Goal: Task Accomplishment & Management: Complete application form

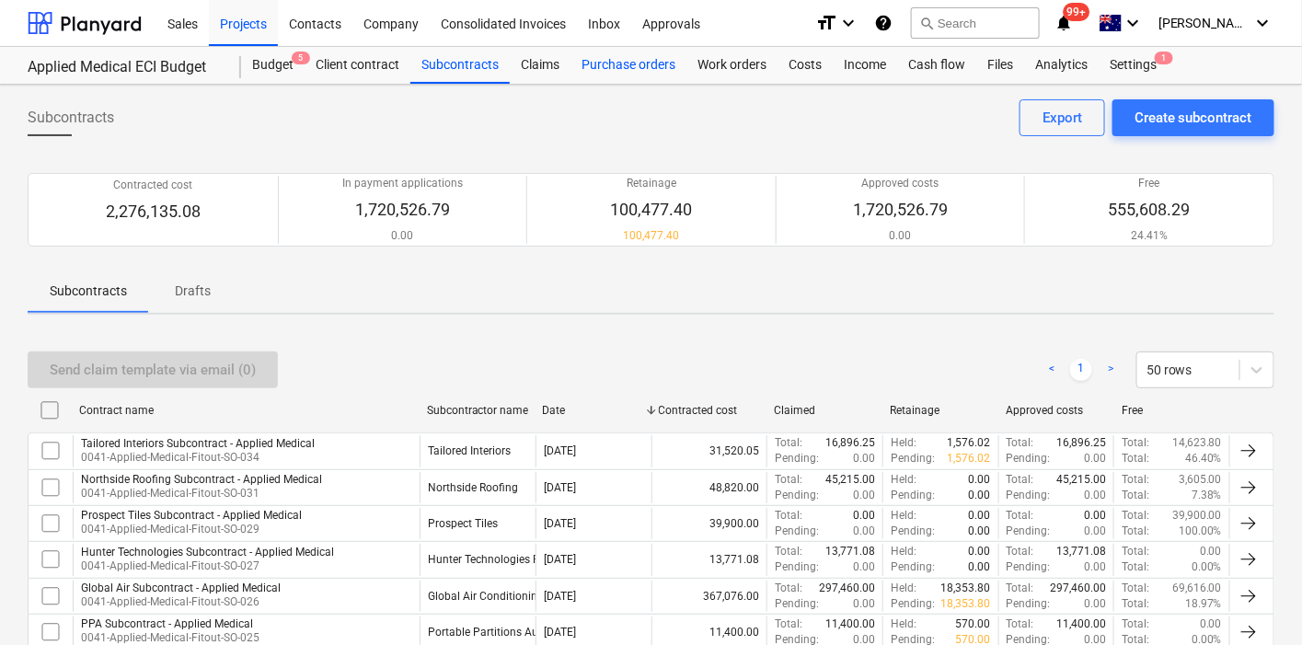
click at [596, 64] on div "Purchase orders" at bounding box center [629, 65] width 116 height 37
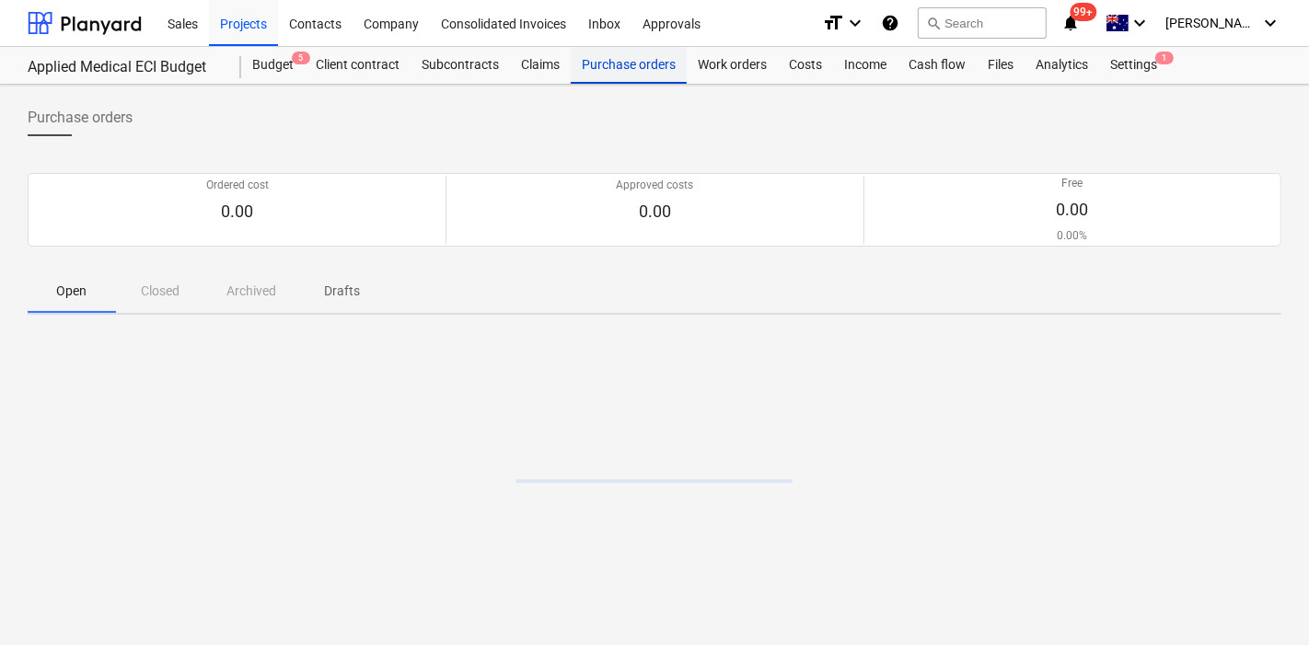
click at [597, 64] on div "Purchase orders" at bounding box center [629, 65] width 116 height 37
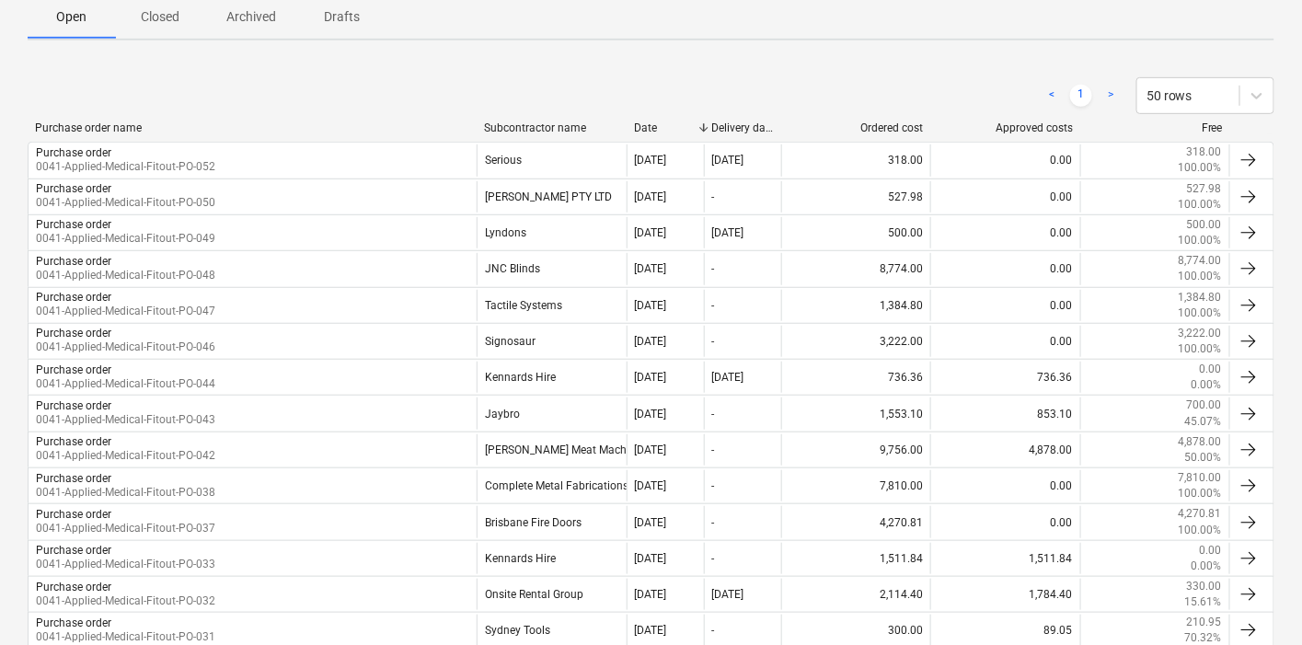
scroll to position [409, 0]
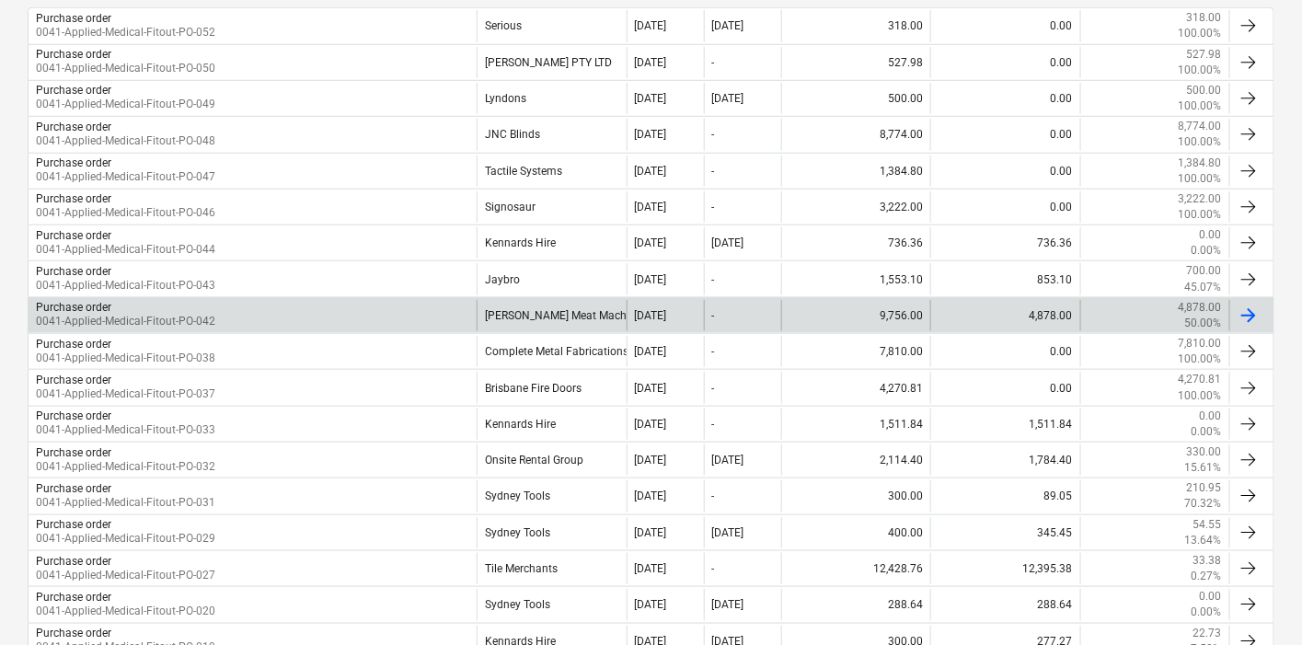
click at [515, 323] on div "[PERSON_NAME] Meat Machinery" at bounding box center [551, 315] width 149 height 31
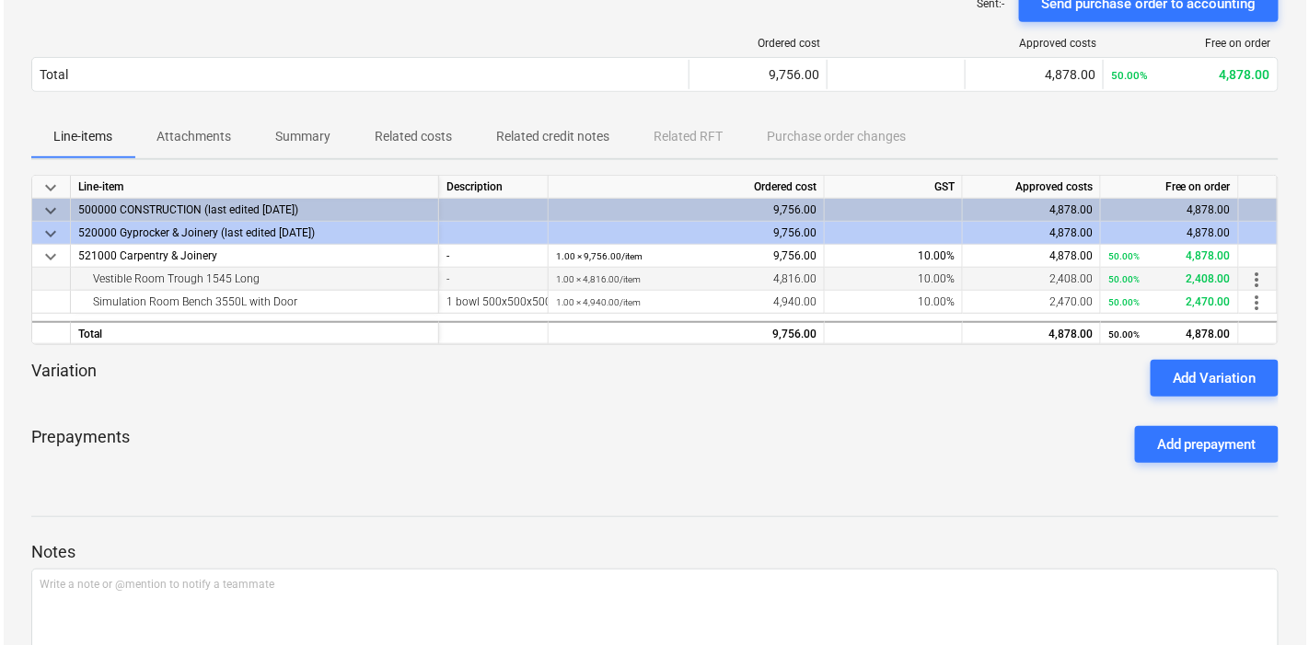
scroll to position [306, 0]
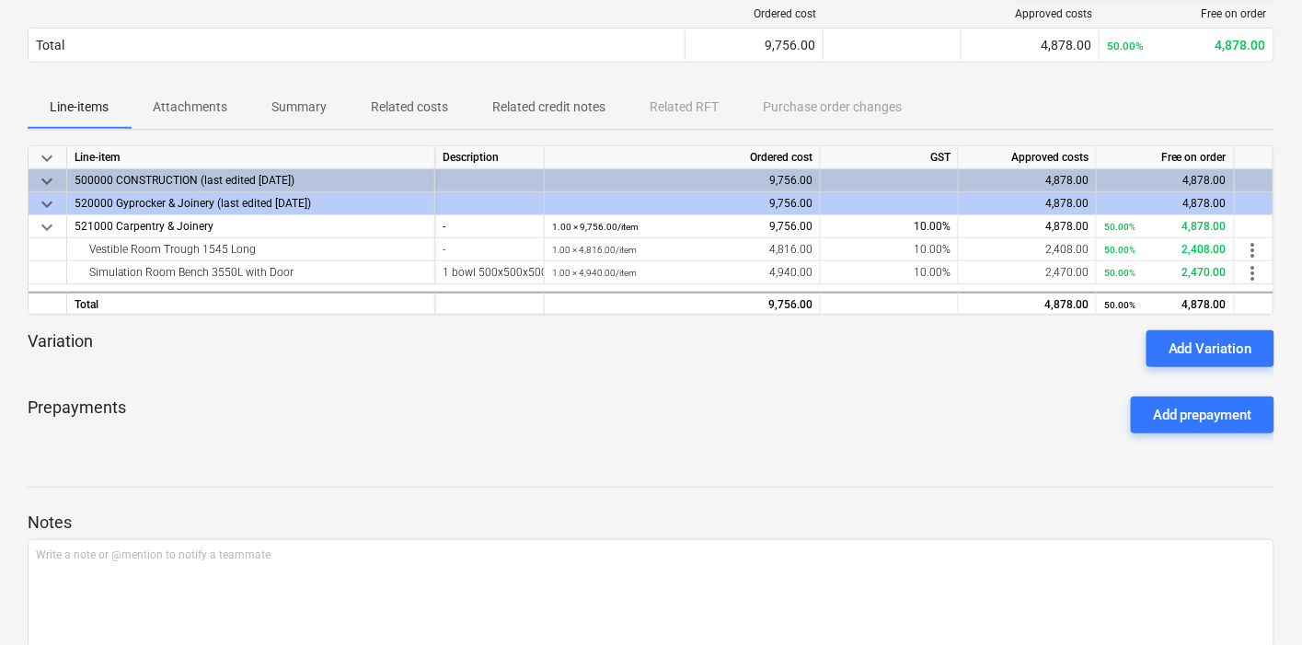
click at [168, 119] on span "Attachments" at bounding box center [190, 107] width 119 height 30
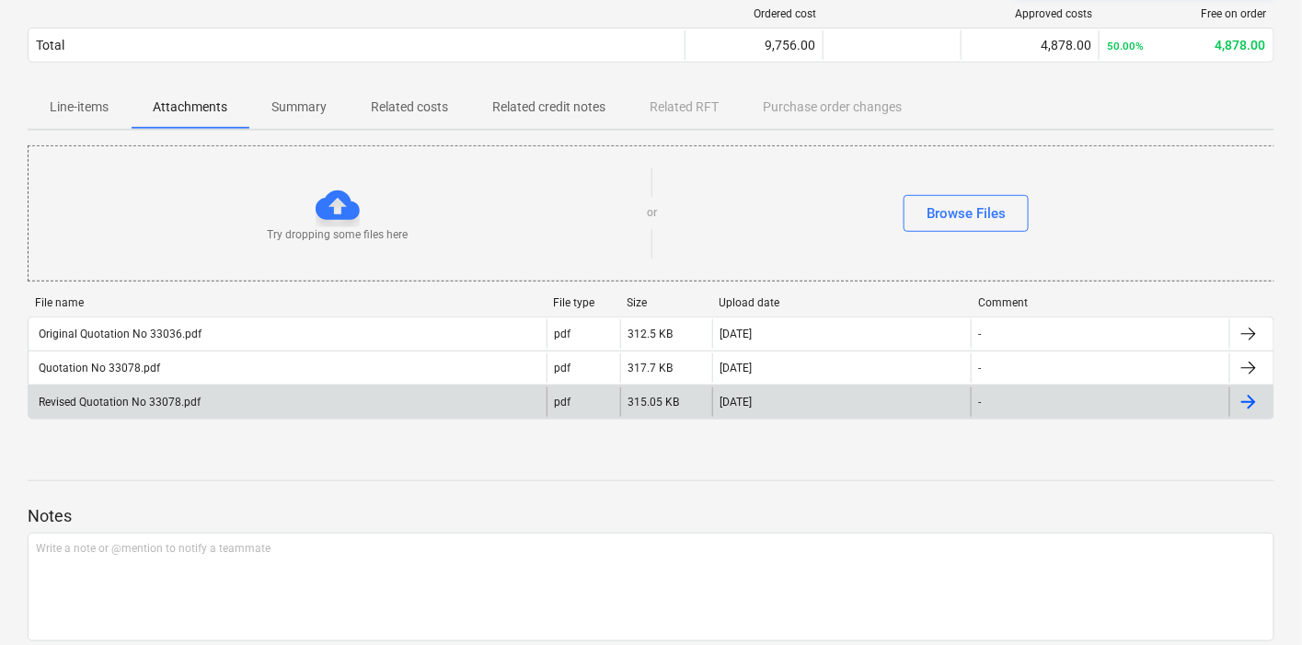
click at [219, 405] on div "Revised Quotation No 33078.pdf" at bounding box center [288, 401] width 518 height 29
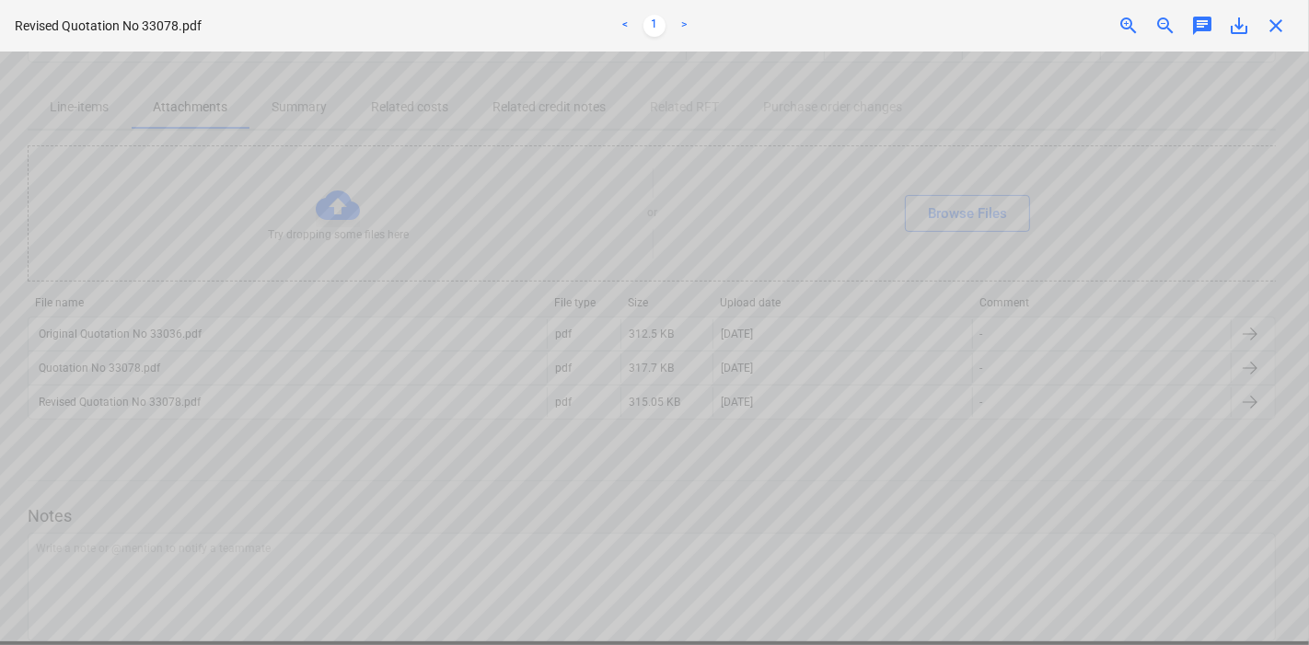
scroll to position [545, 102]
click at [1239, 32] on span "save_alt" at bounding box center [1239, 26] width 22 height 22
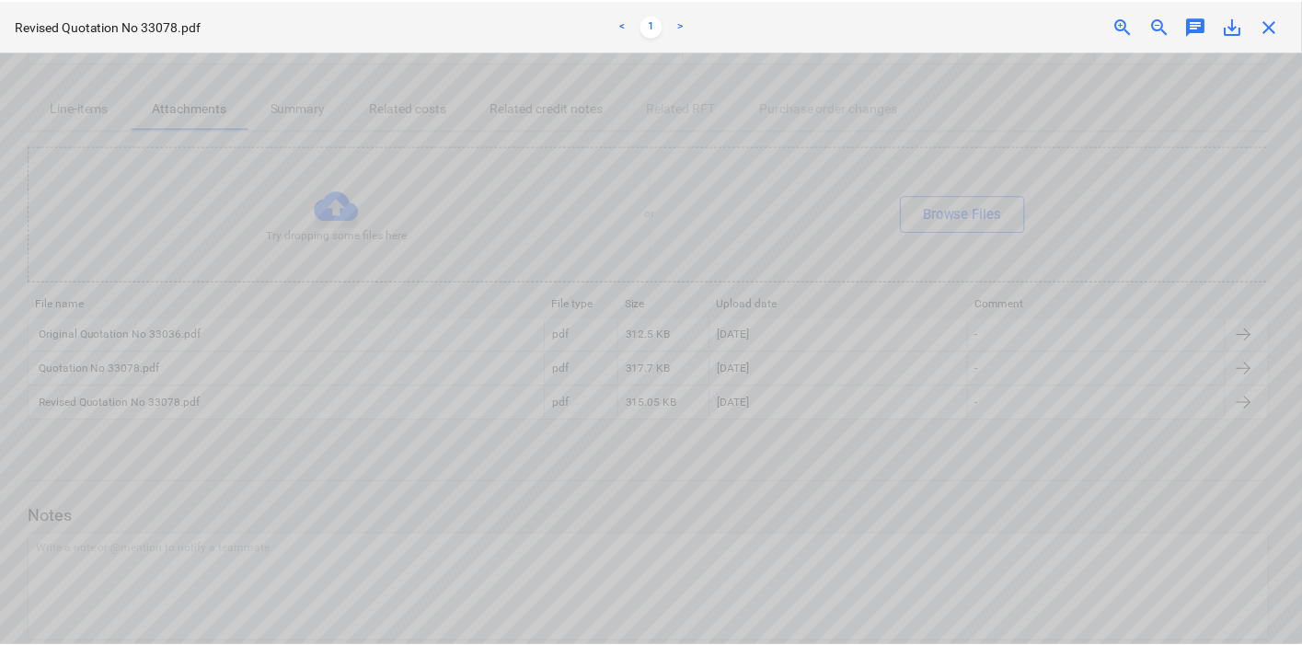
scroll to position [341, 102]
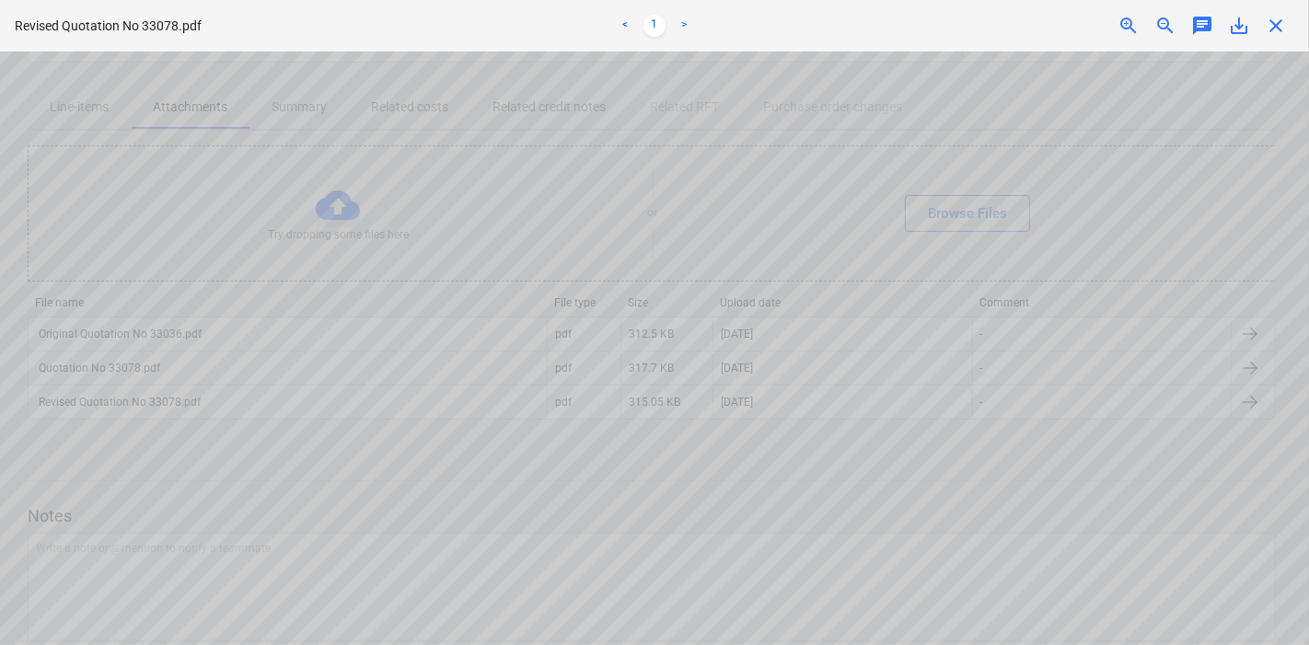
click at [1278, 22] on span "close" at bounding box center [1276, 26] width 22 height 22
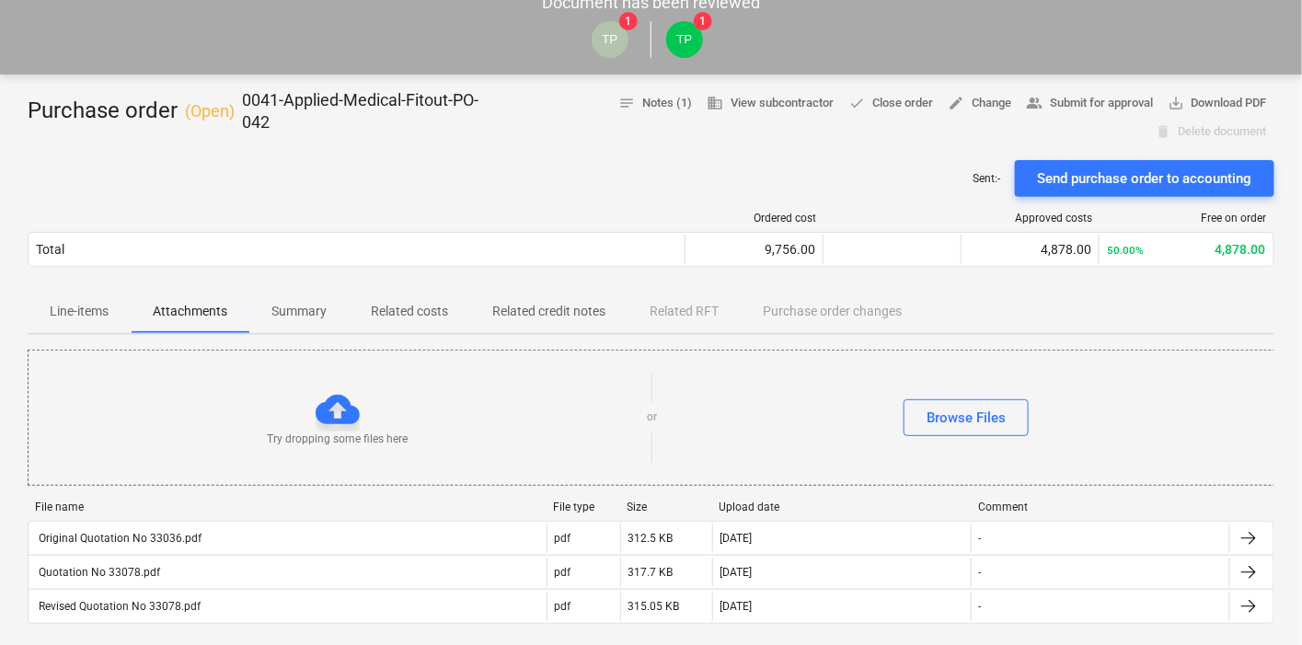
scroll to position [0, 0]
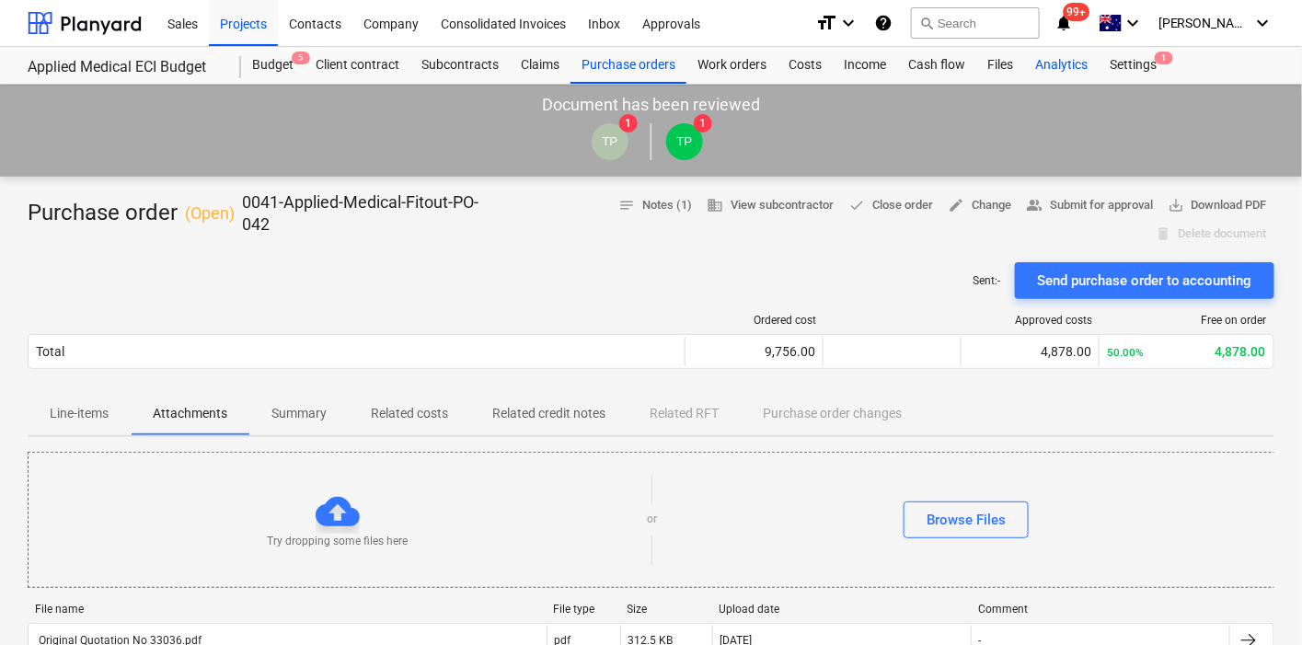
click at [1026, 59] on div "Analytics" at bounding box center [1061, 65] width 75 height 37
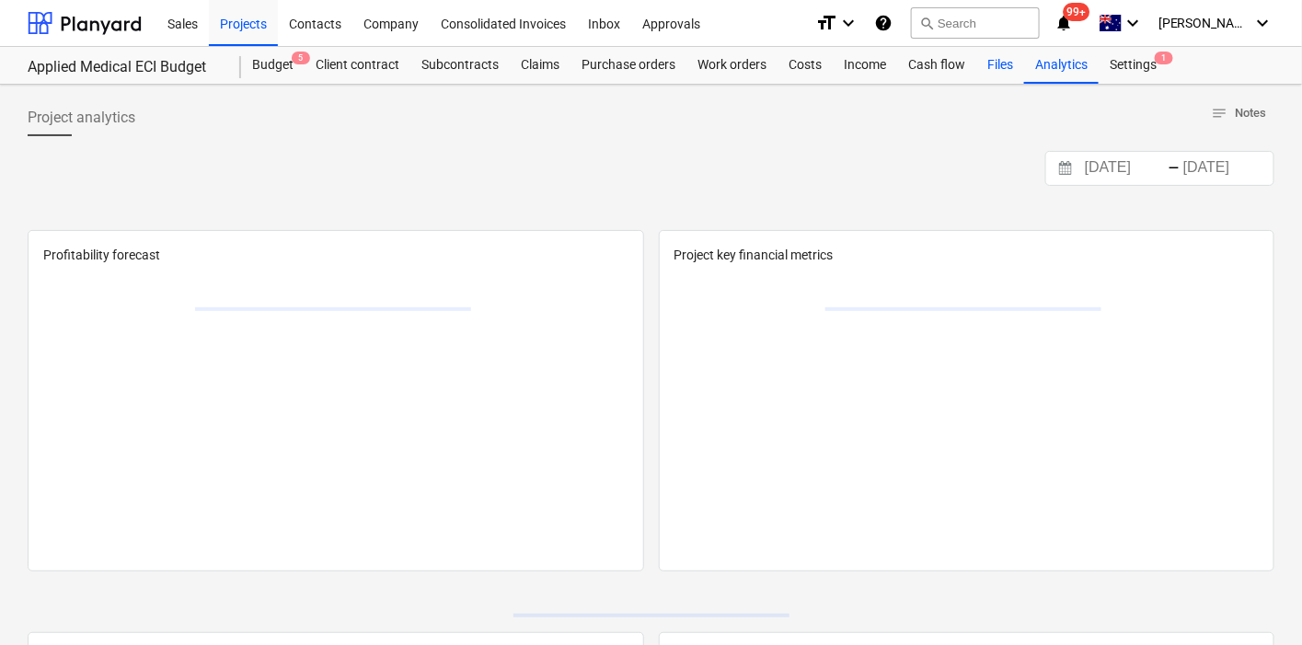
click at [1014, 60] on div "Files" at bounding box center [1001, 65] width 48 height 37
click at [1012, 60] on div "Files" at bounding box center [1001, 65] width 48 height 37
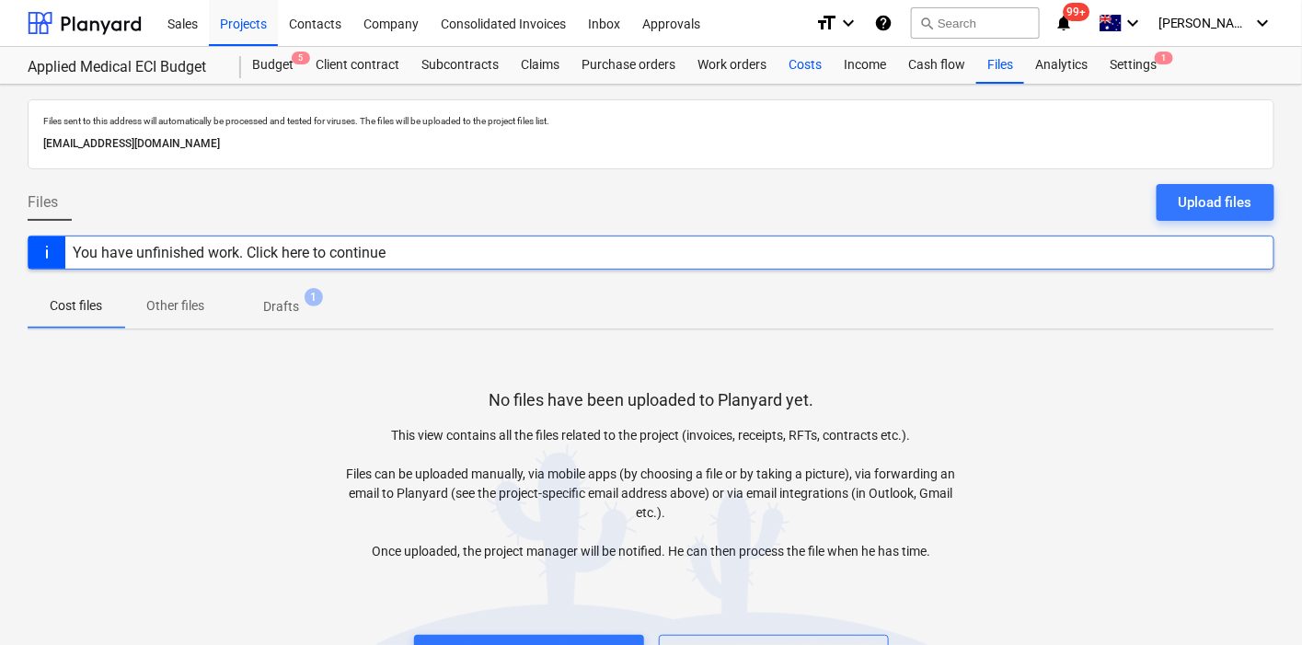
click at [815, 49] on div "Costs" at bounding box center [805, 65] width 55 height 37
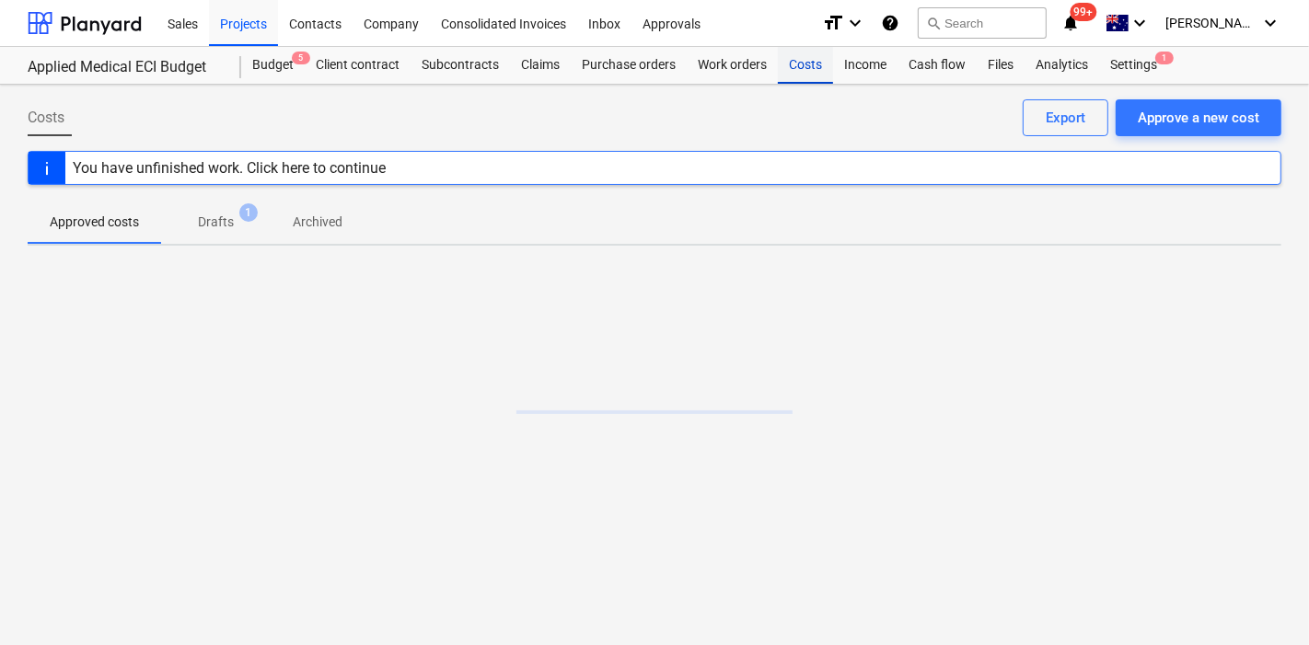
click at [815, 49] on div "Costs" at bounding box center [805, 65] width 55 height 37
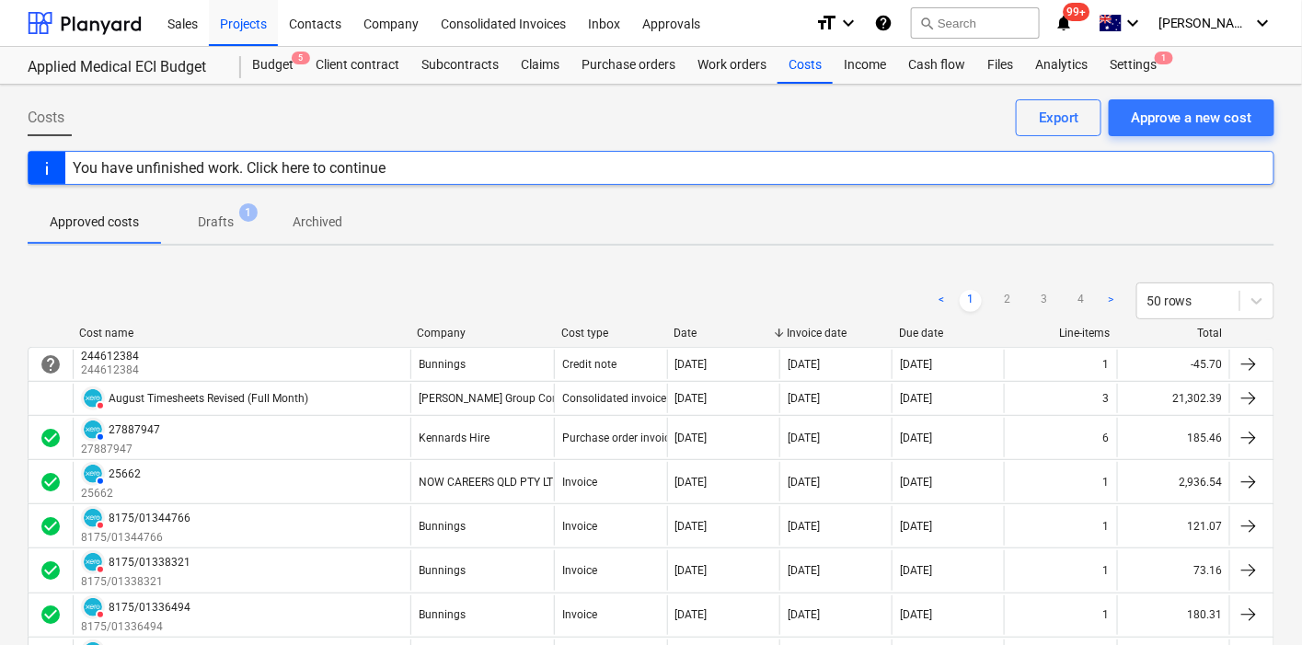
click at [995, 305] on ul "< 1 2 3 4 >" at bounding box center [1026, 301] width 191 height 22
click at [997, 304] on link "2" at bounding box center [1008, 301] width 22 height 22
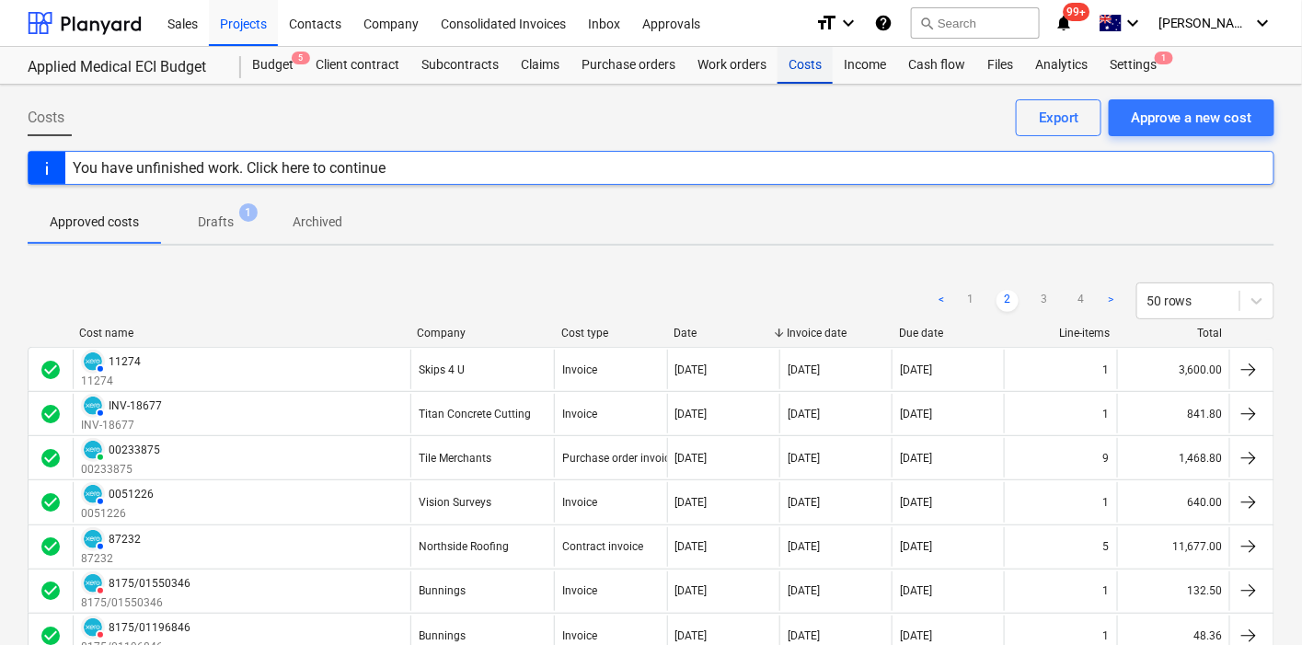
click at [820, 76] on div "Costs" at bounding box center [805, 65] width 55 height 37
click at [818, 75] on div "Costs" at bounding box center [805, 65] width 55 height 37
click at [191, 15] on div "Sales" at bounding box center [182, 22] width 52 height 47
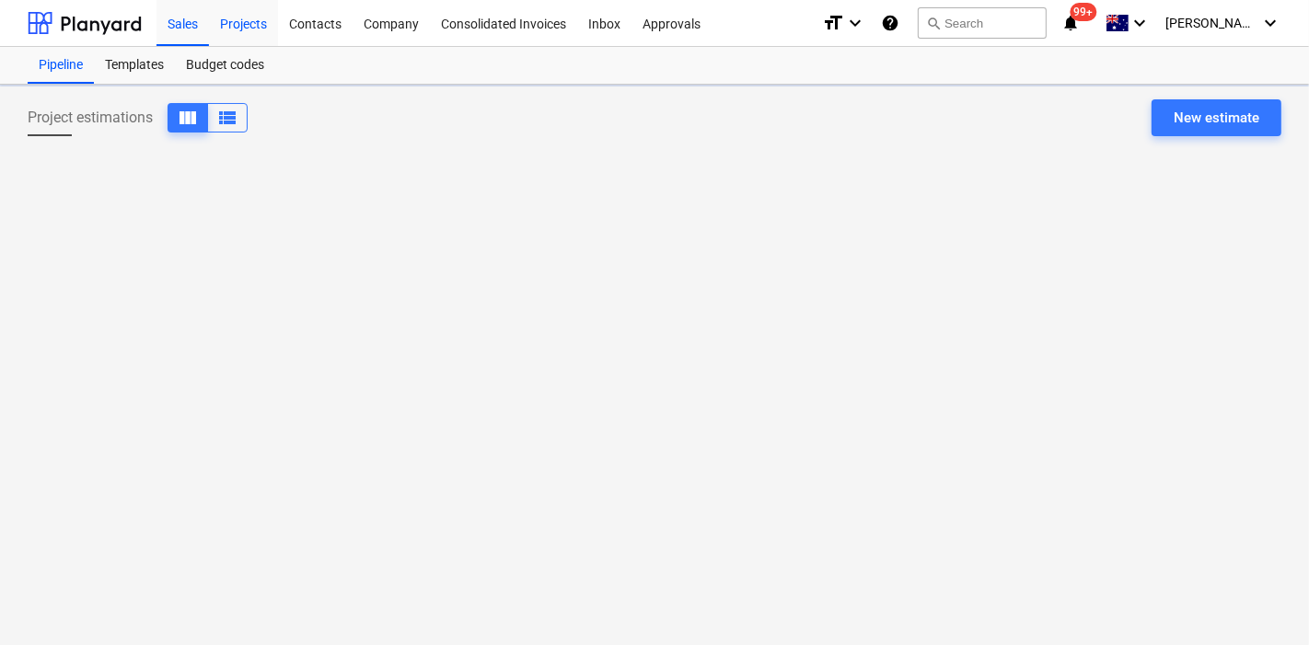
click at [209, 28] on div "Sales Projects Contacts Company Consolidated Invoices Inbox Approvals" at bounding box center [481, 23] width 651 height 46
click at [209, 28] on div "Projects" at bounding box center [243, 22] width 69 height 47
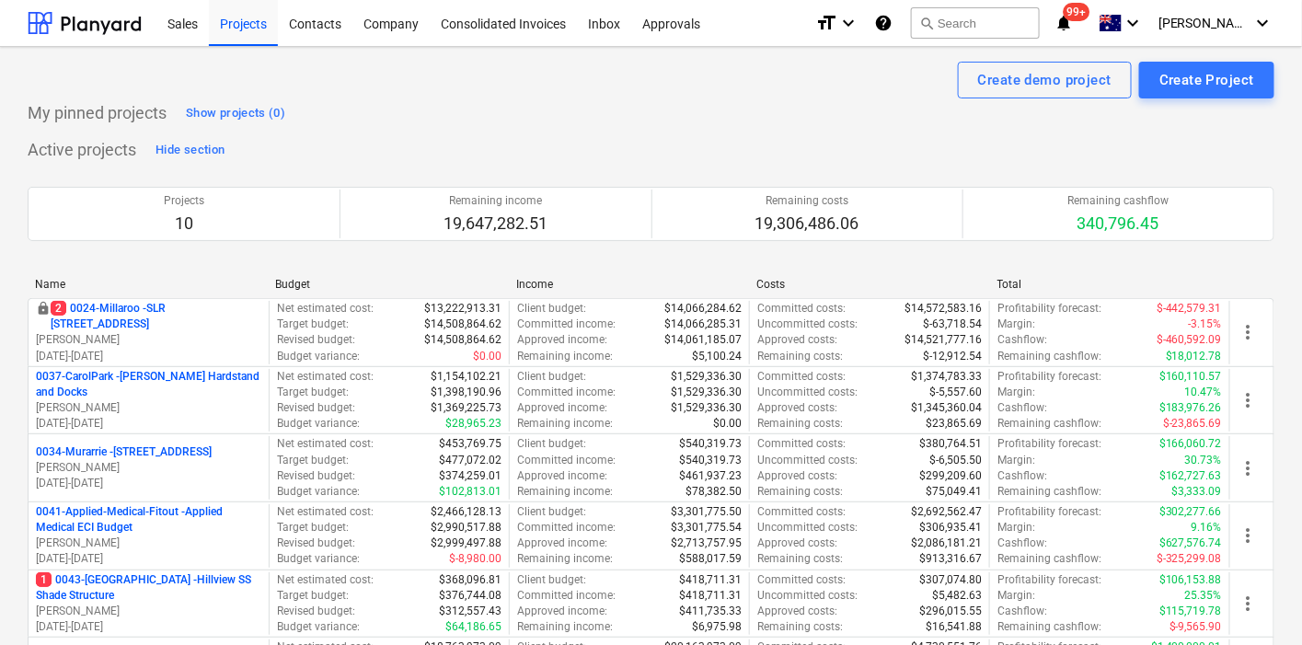
scroll to position [600, 0]
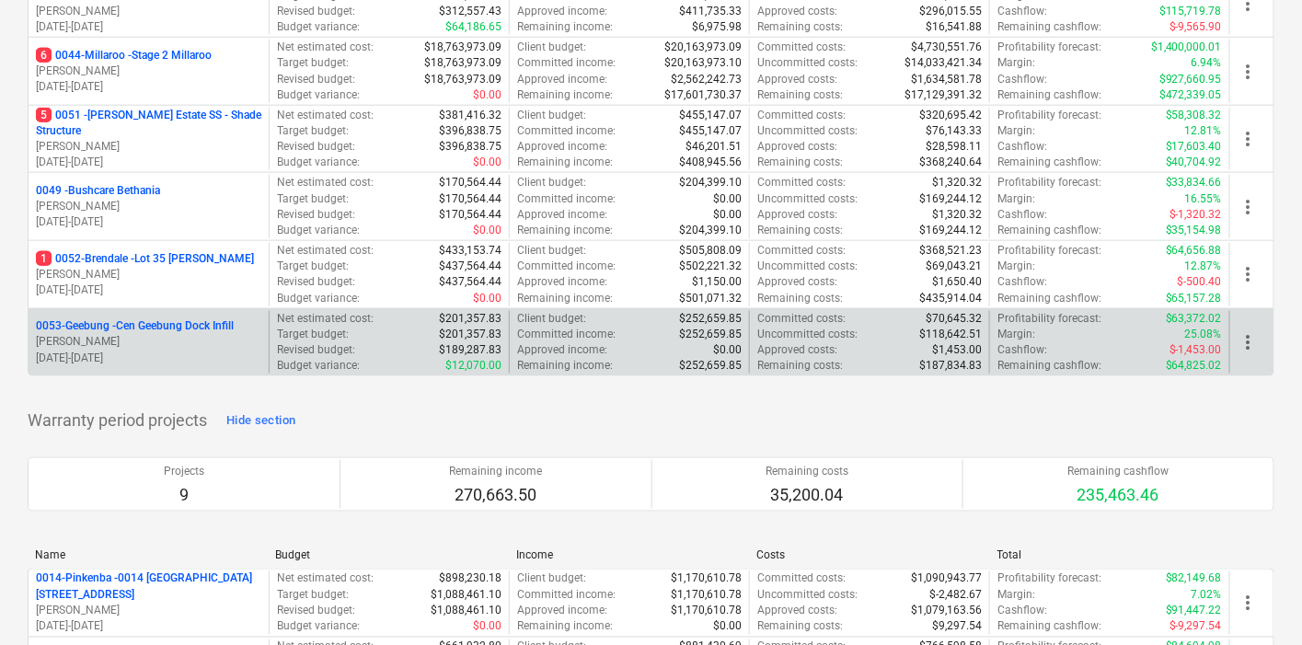
click at [179, 344] on p "[PERSON_NAME]" at bounding box center [148, 342] width 225 height 16
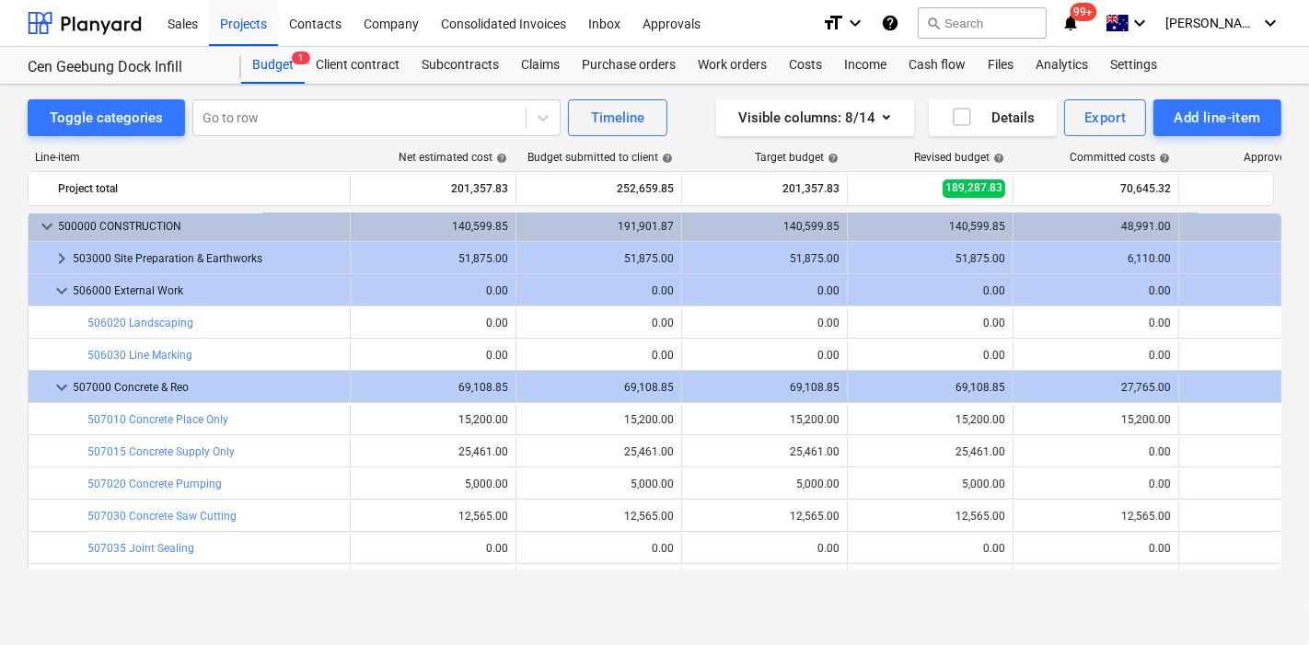
scroll to position [102, 0]
click at [249, 90] on div "Toggle categories Go to row Timeline Visible columns : 8/14 Details Export Add …" at bounding box center [654, 346] width 1309 height 522
click at [265, 114] on div at bounding box center [359, 118] width 314 height 18
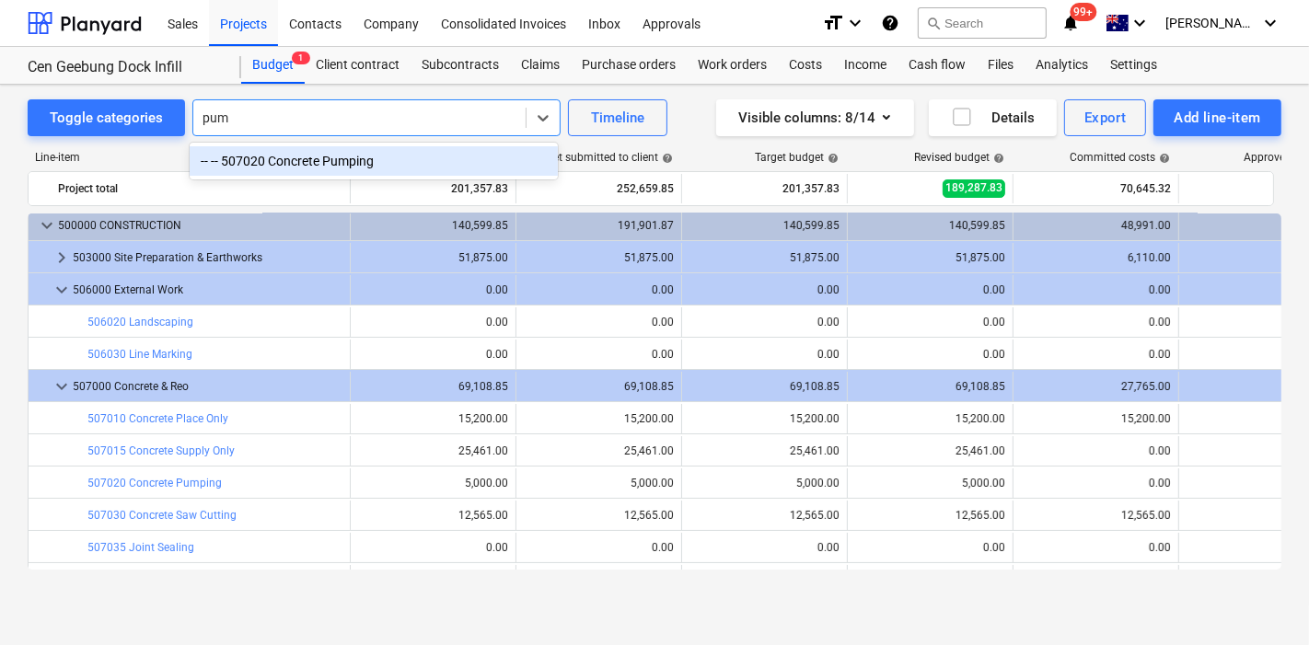
type input "pump"
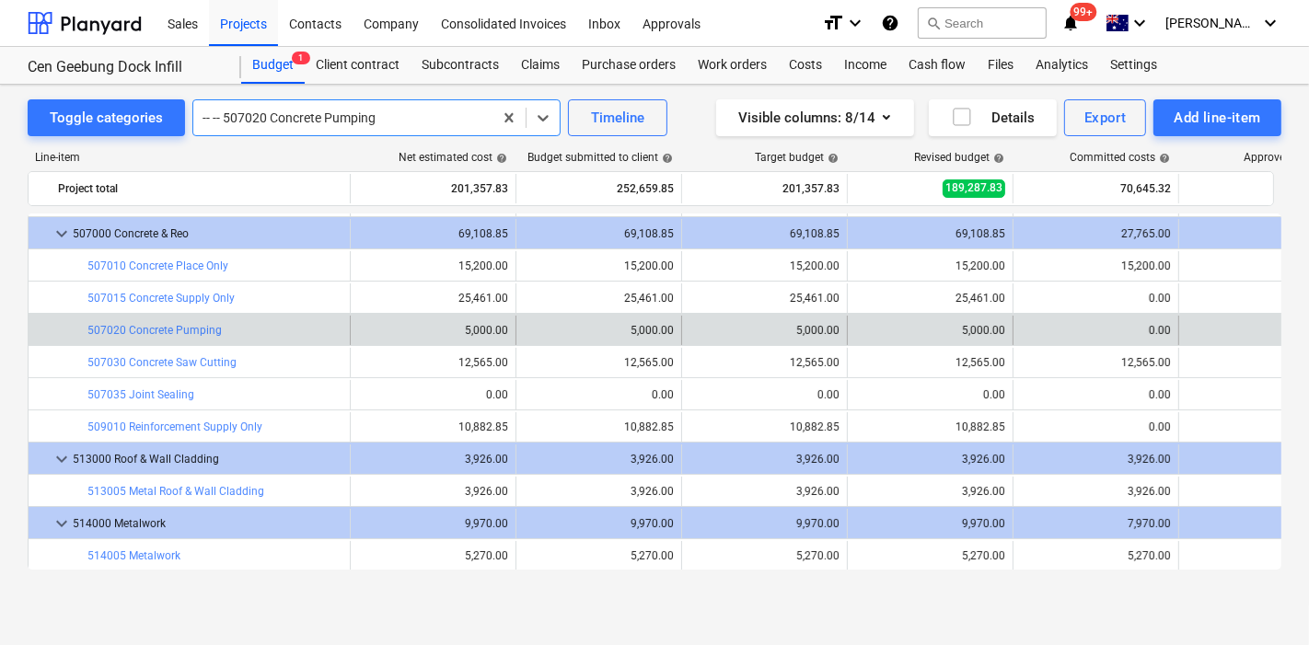
scroll to position [252, 0]
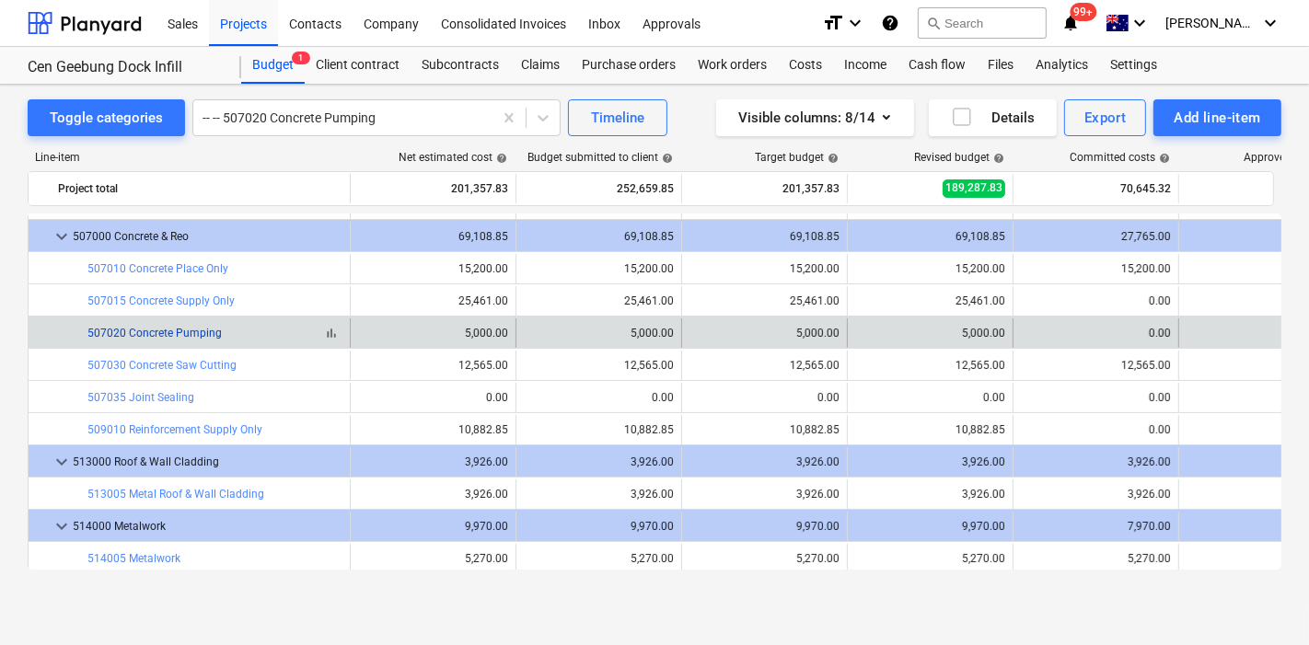
click at [171, 327] on link "507020 Concrete Pumping" at bounding box center [154, 333] width 134 height 13
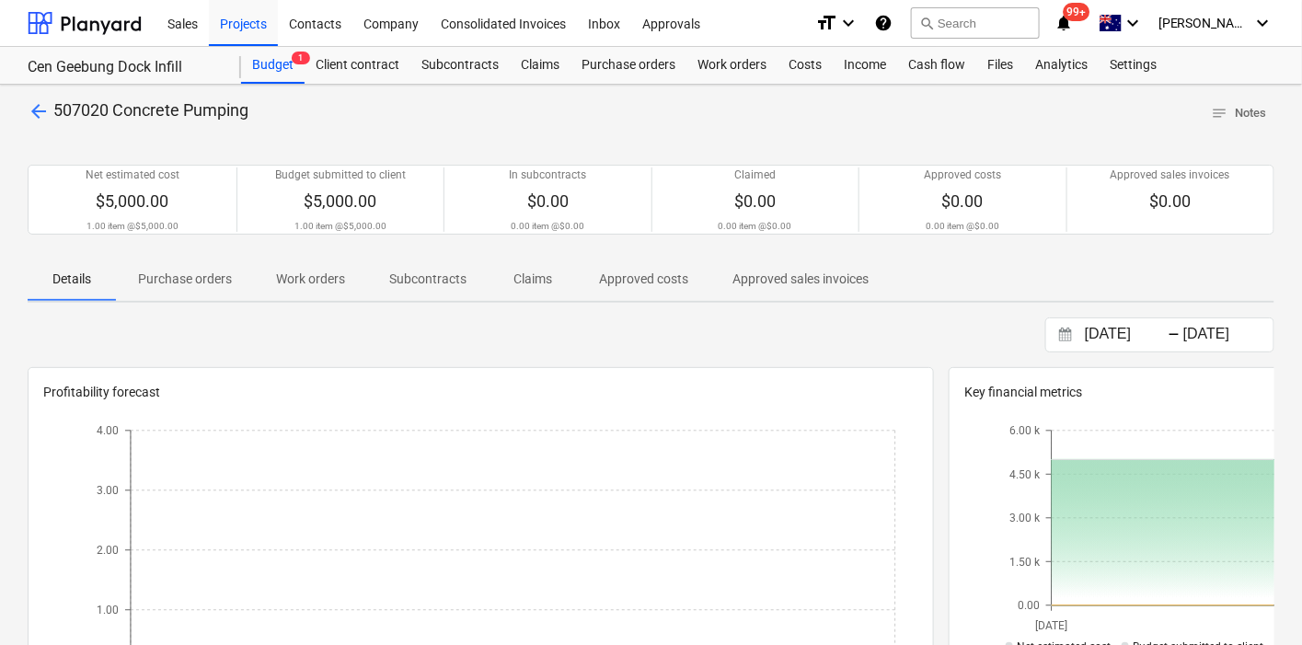
click at [41, 99] on p "arrow_back 507020 Concrete Pumping" at bounding box center [138, 110] width 221 height 23
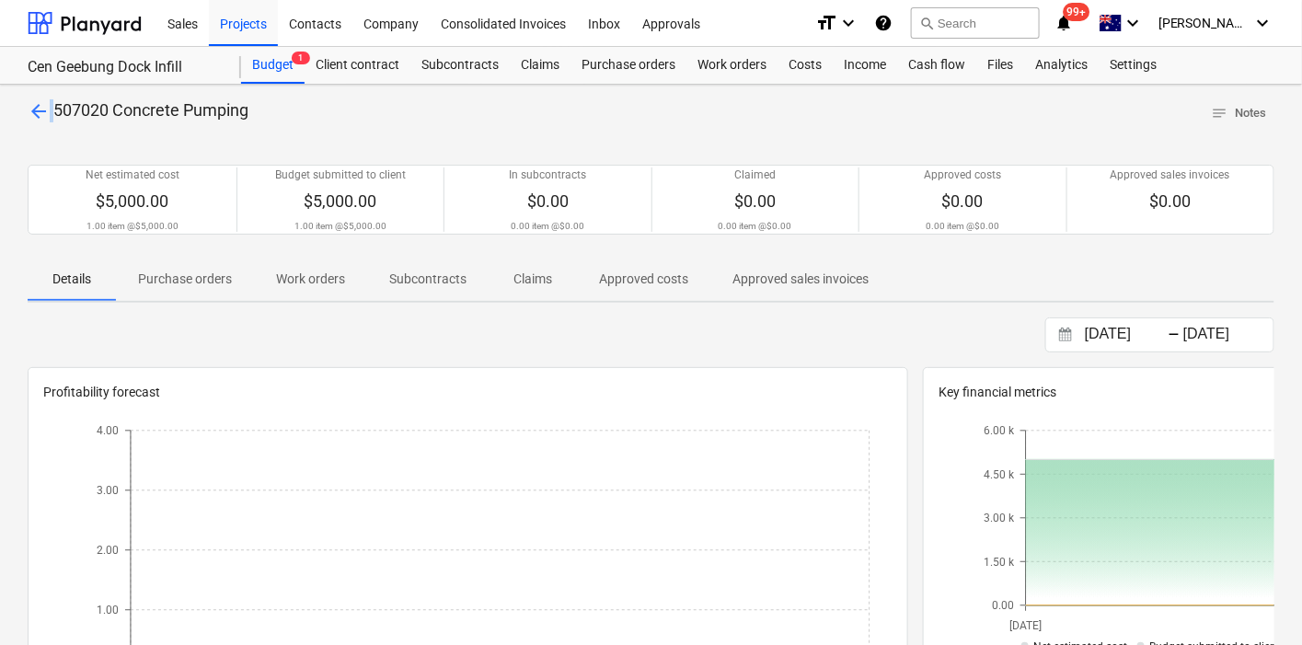
click at [40, 100] on span "arrow_back" at bounding box center [39, 111] width 22 height 22
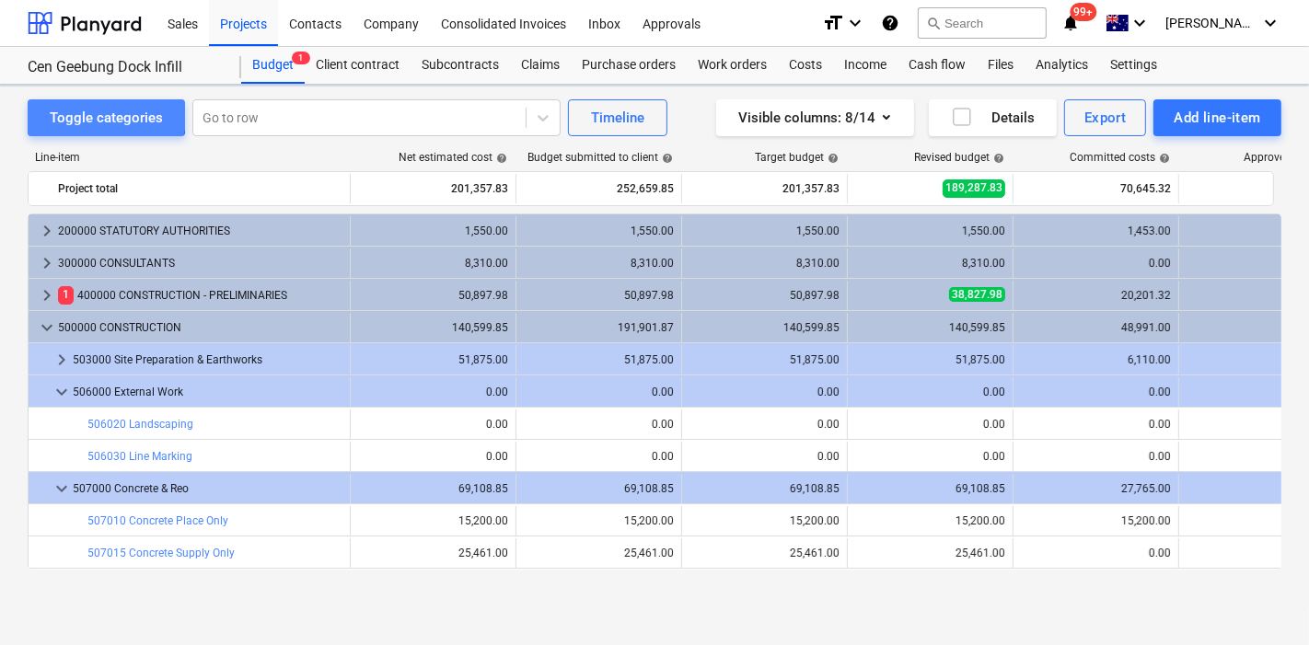
click at [41, 100] on button "Toggle categories" at bounding box center [106, 117] width 157 height 37
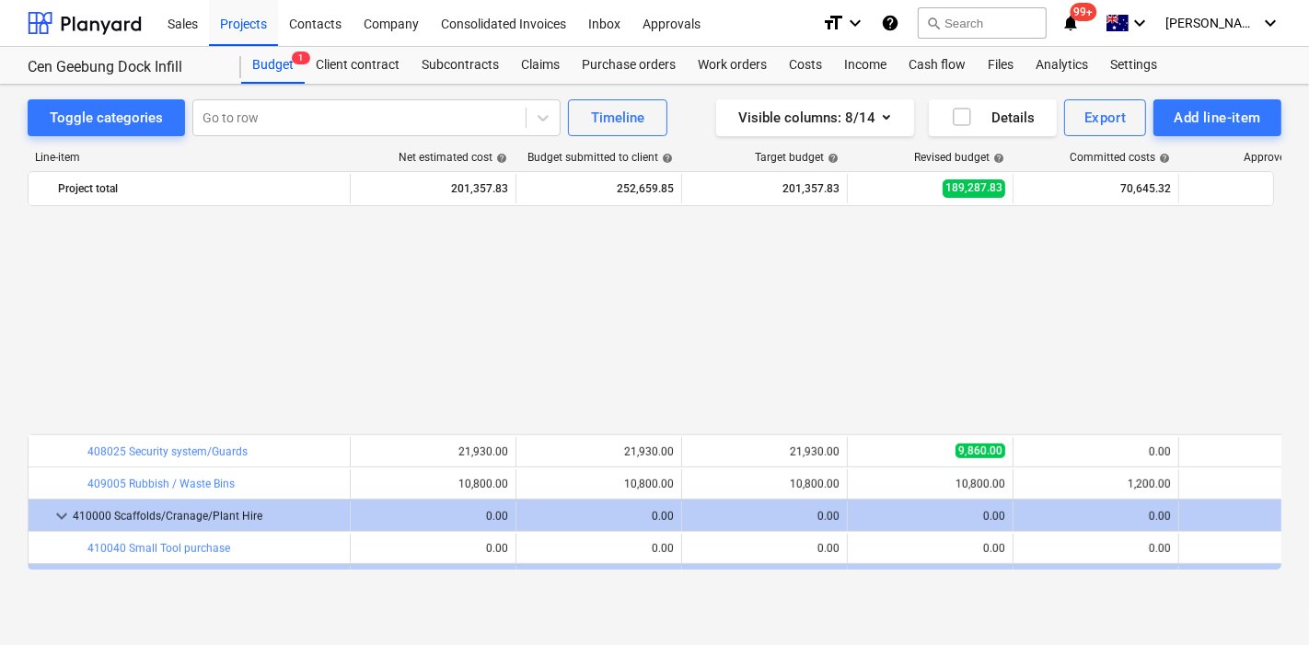
scroll to position [1173, 0]
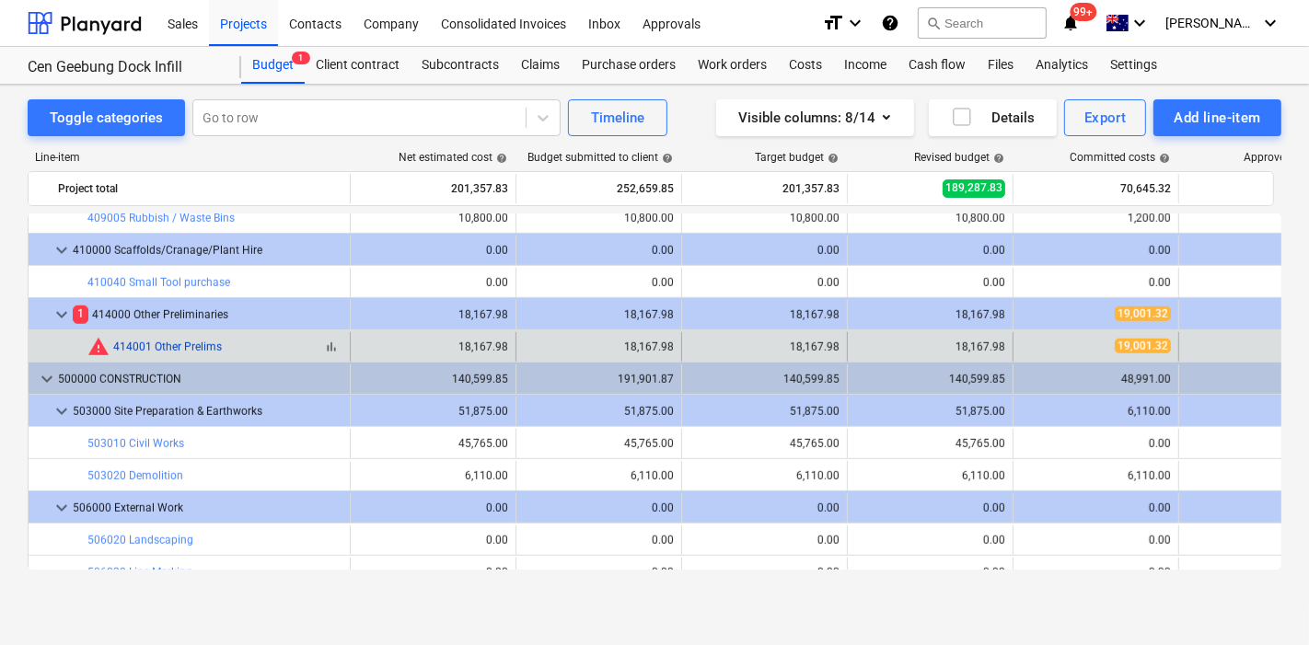
click at [171, 347] on link "414001 Other Prelims" at bounding box center [167, 347] width 109 height 13
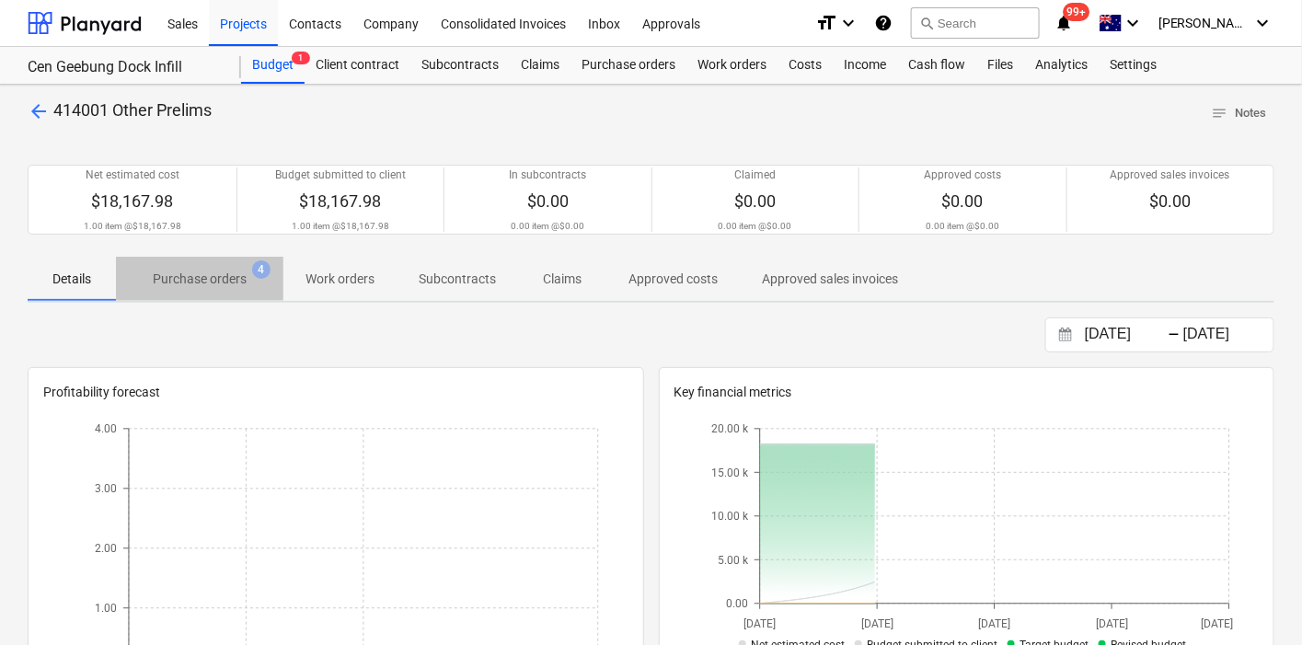
click at [171, 282] on p "Purchase orders" at bounding box center [200, 279] width 94 height 19
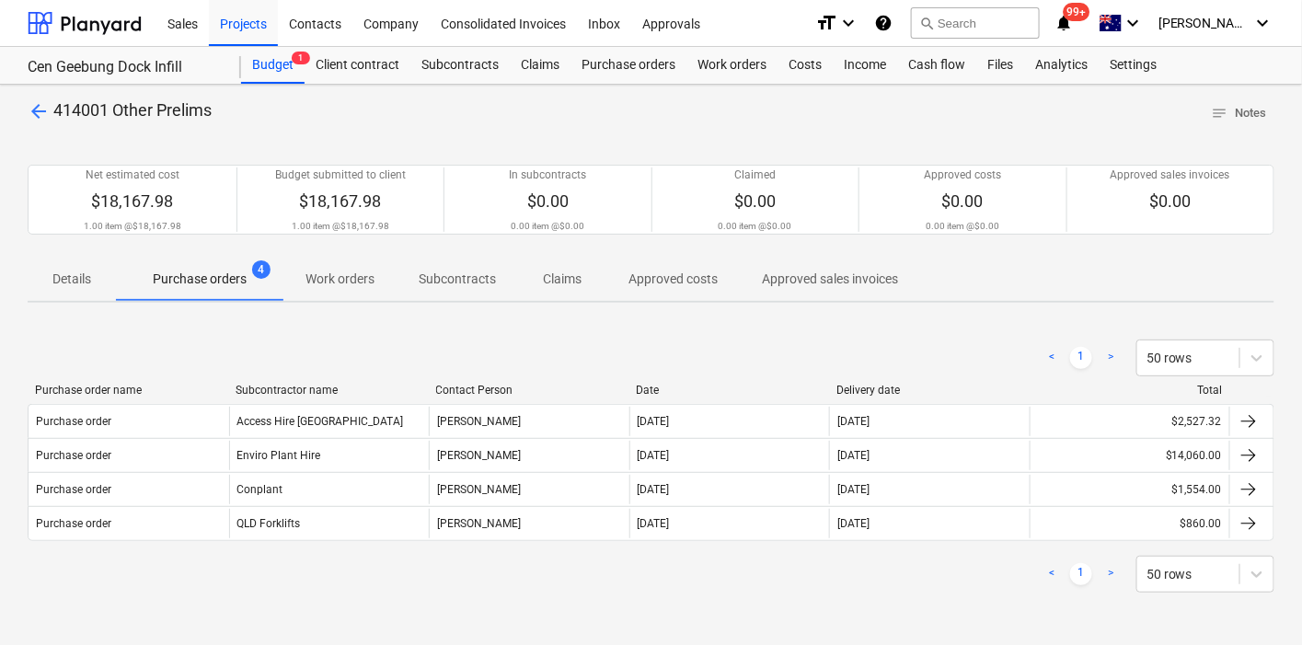
click at [45, 105] on span "arrow_back" at bounding box center [39, 111] width 22 height 22
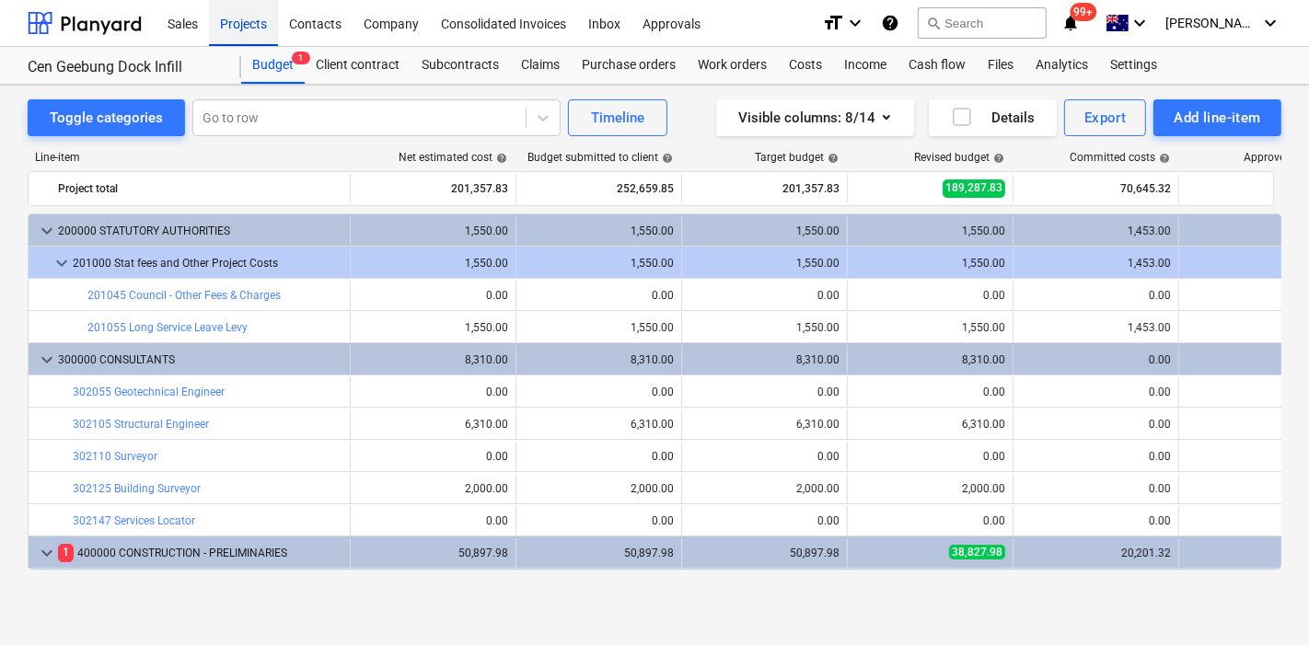
click at [237, 33] on div "Projects" at bounding box center [243, 22] width 69 height 47
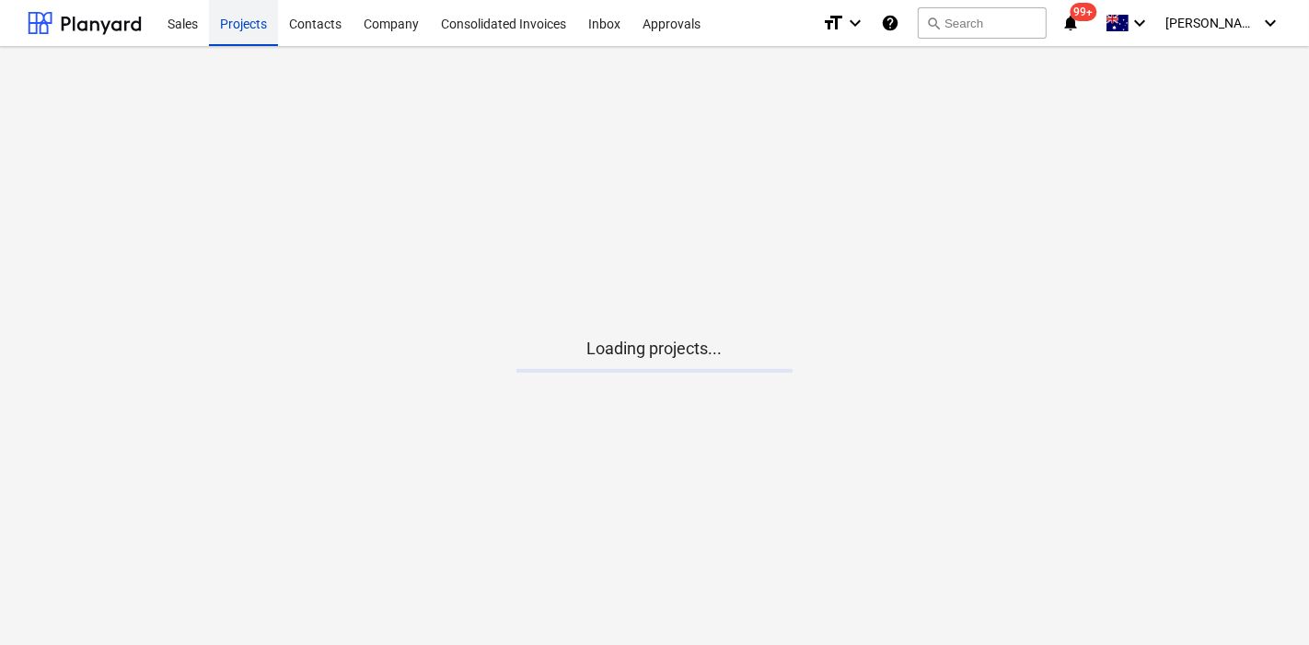
click at [237, 33] on div "Projects" at bounding box center [243, 22] width 69 height 47
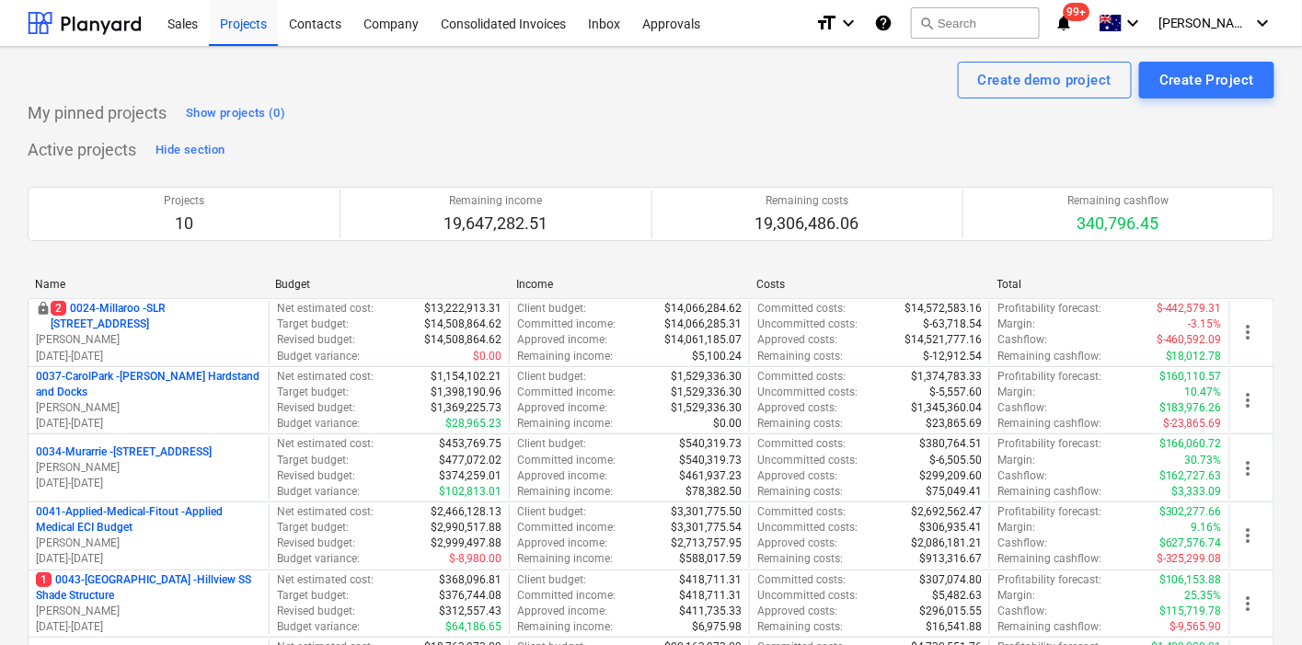
click at [142, 349] on p "[DATE] - [DATE]" at bounding box center [148, 357] width 225 height 16
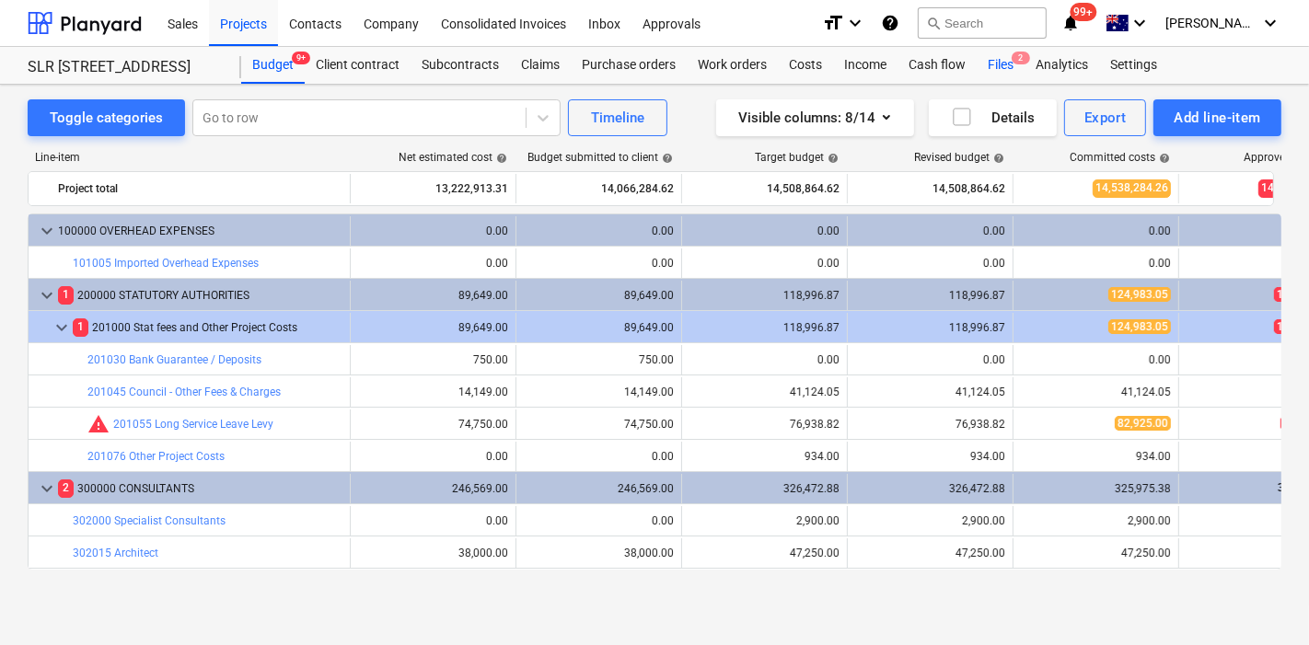
click at [1003, 81] on div "Files 2" at bounding box center [1001, 65] width 48 height 37
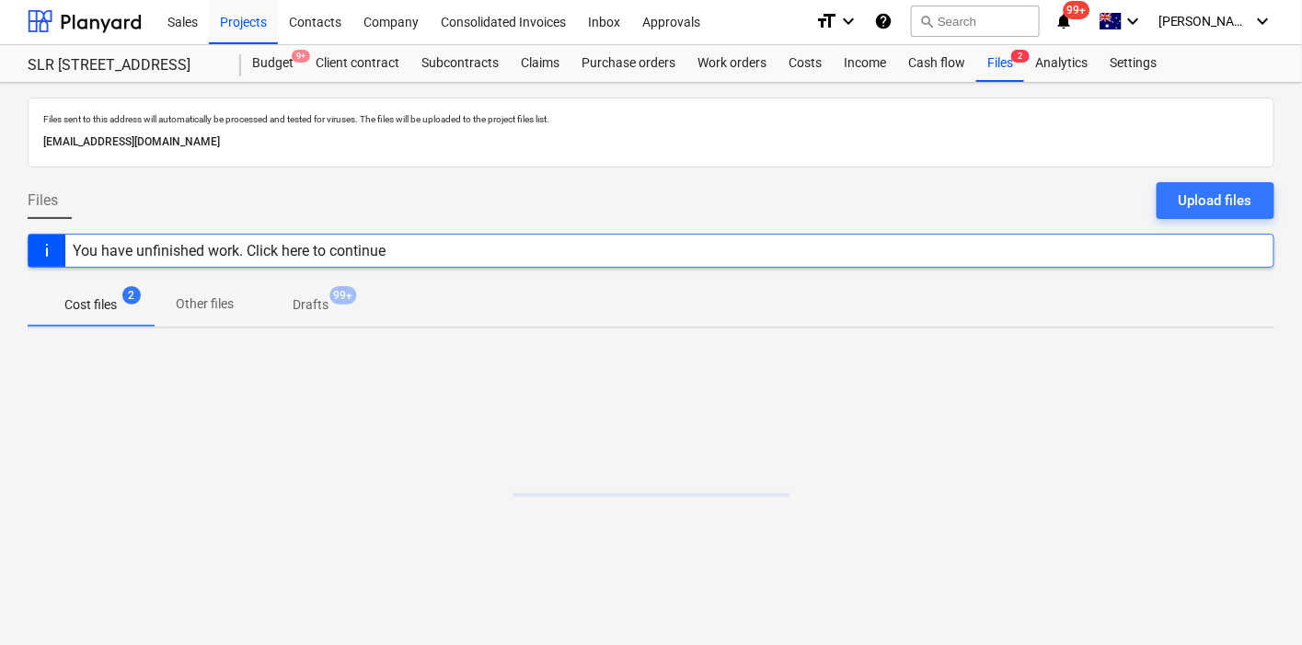
scroll to position [3, 0]
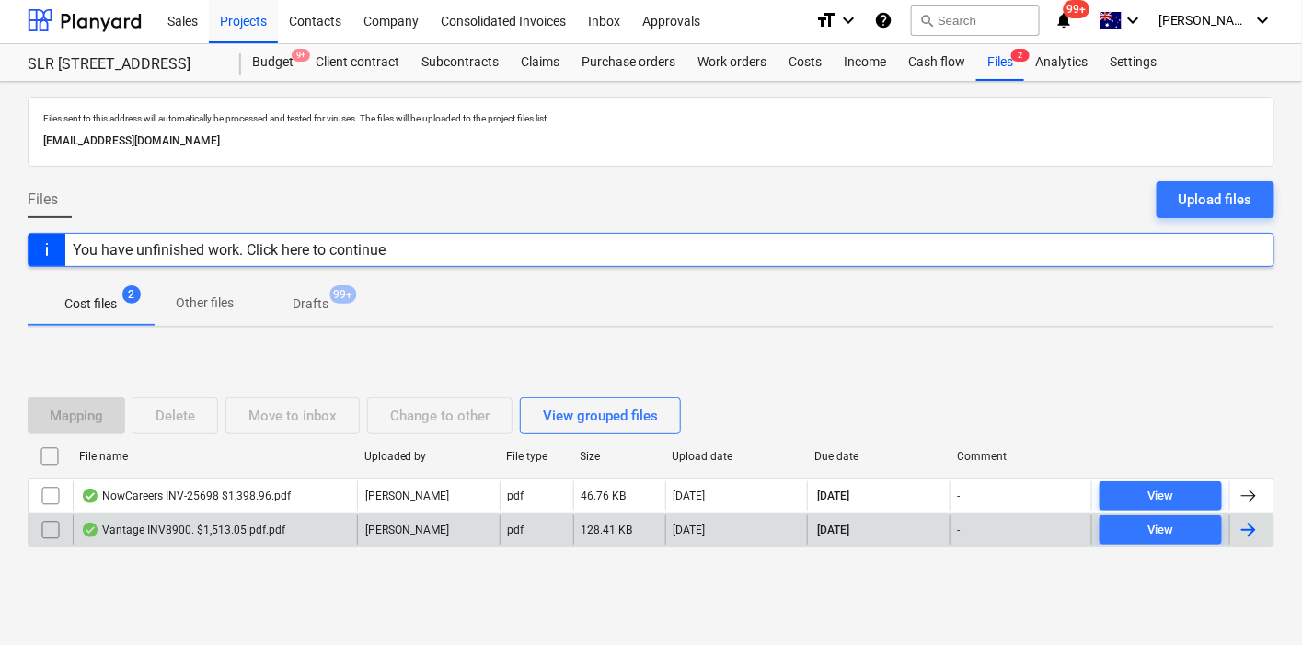
click at [183, 526] on div "Vantage INV8900. $1,513.05 pdf.pdf" at bounding box center [183, 530] width 204 height 15
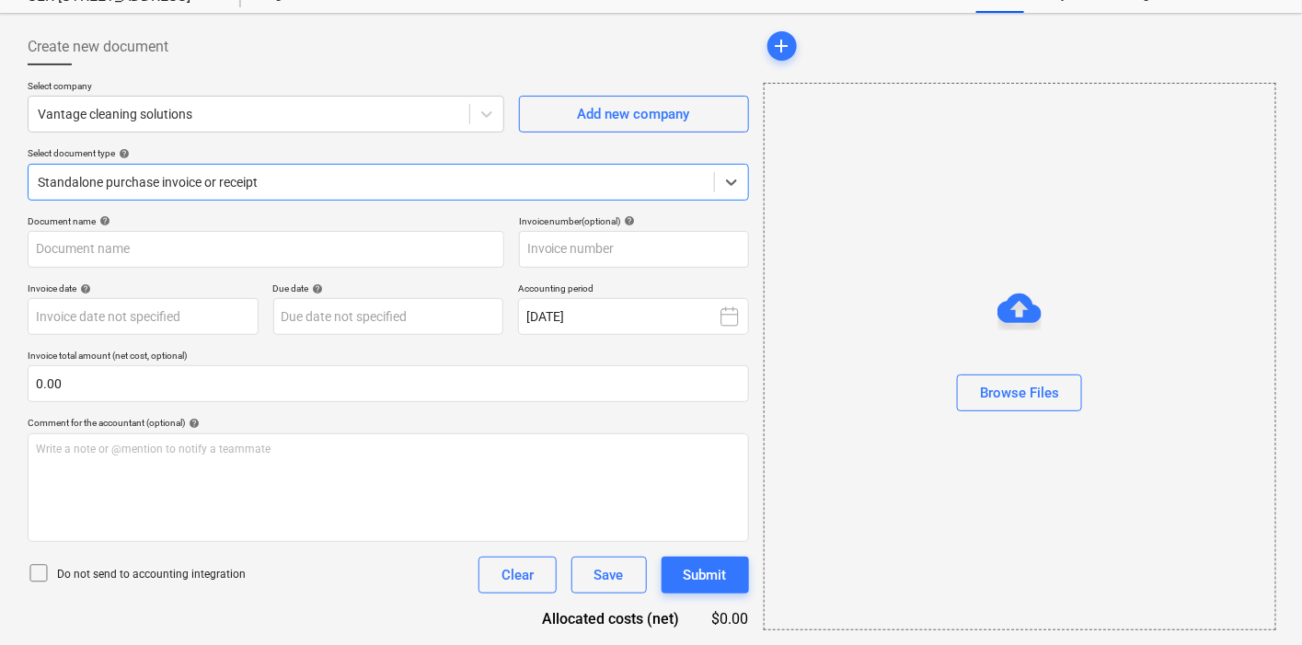
type input "8900"
type input "[DATE]"
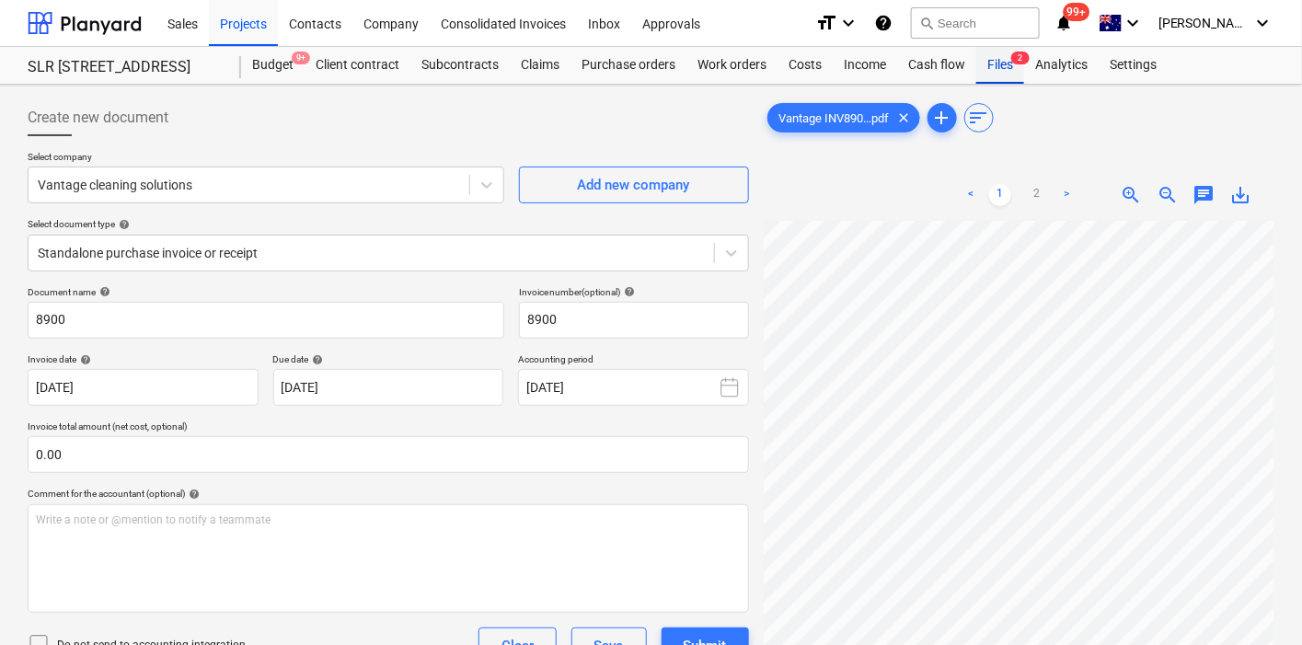
click at [1004, 58] on div "Files 2" at bounding box center [1001, 65] width 48 height 37
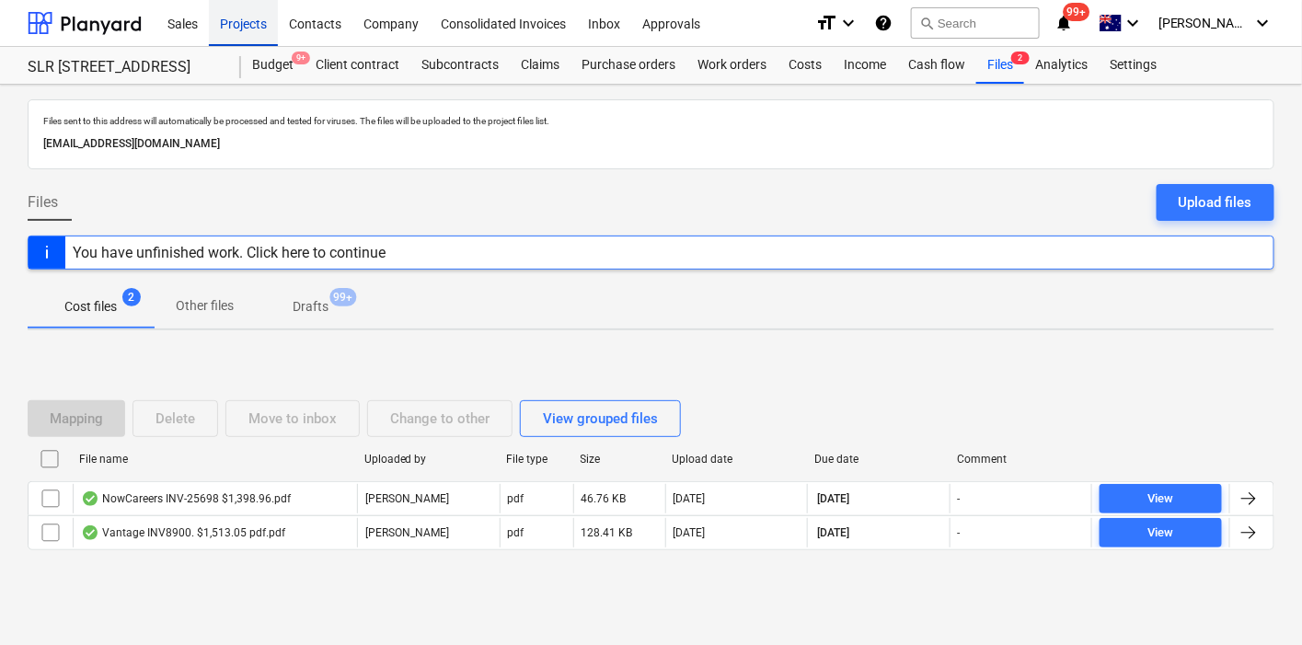
click at [247, 23] on div "Projects" at bounding box center [243, 22] width 69 height 47
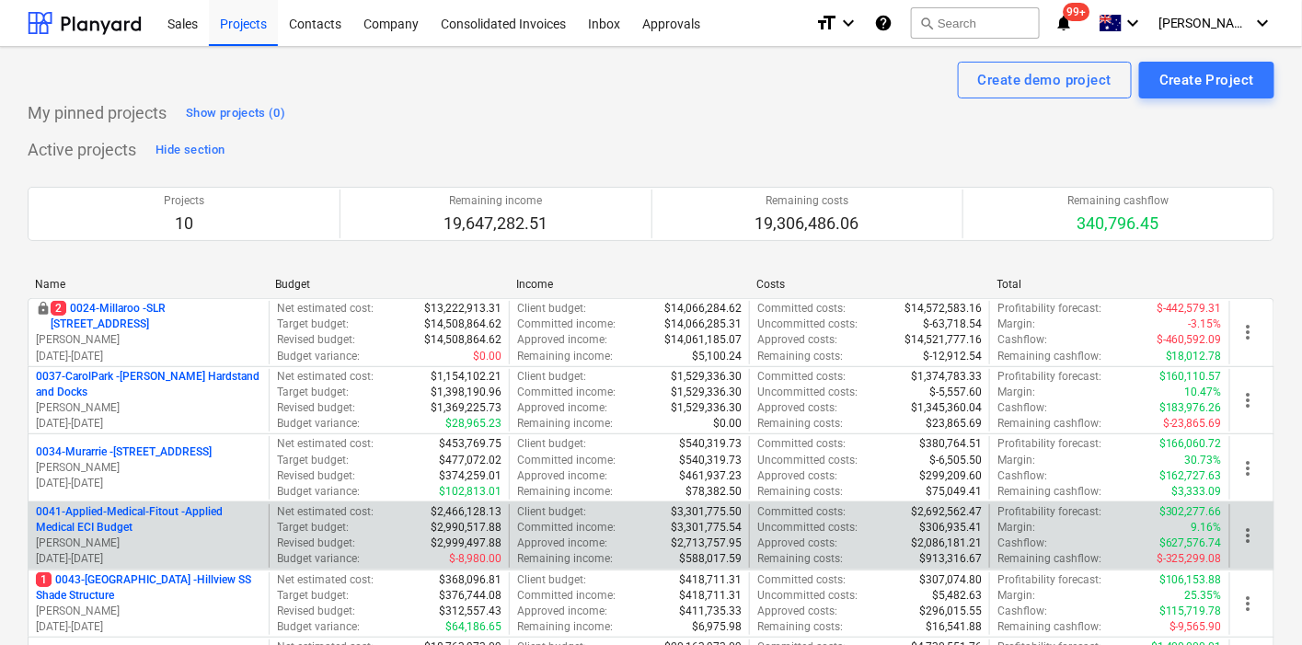
click at [149, 538] on p "[PERSON_NAME]" at bounding box center [148, 544] width 225 height 16
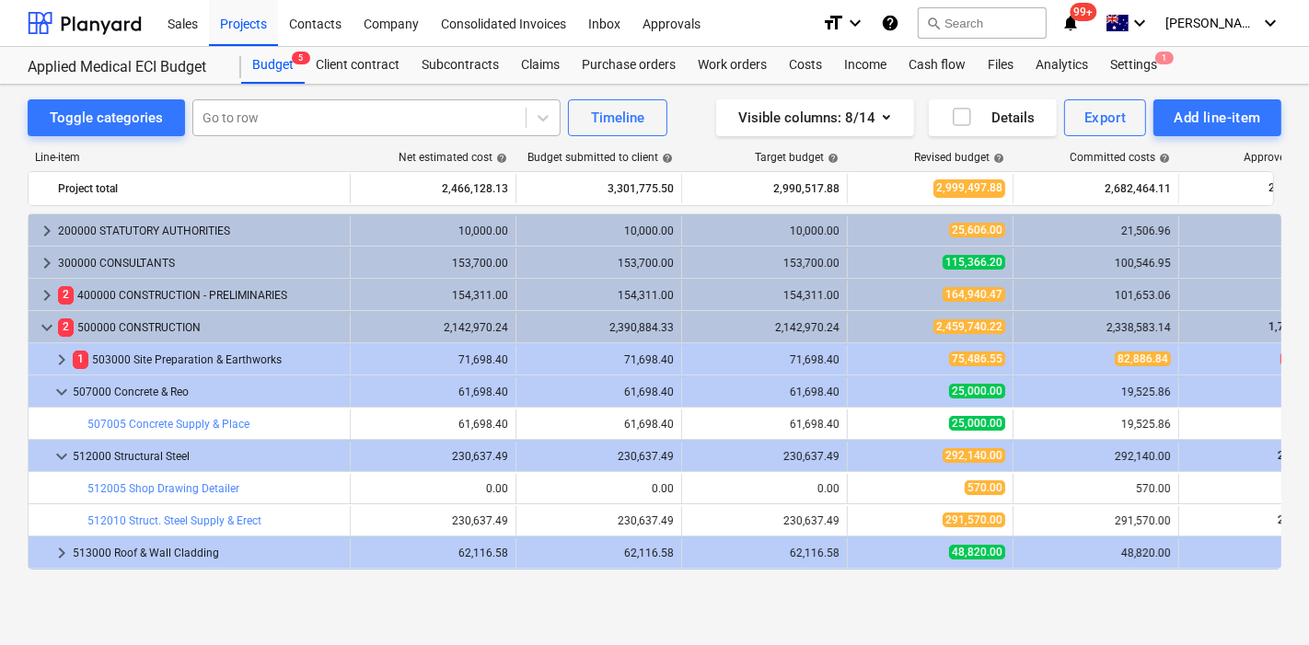
click at [290, 121] on div at bounding box center [359, 118] width 314 height 18
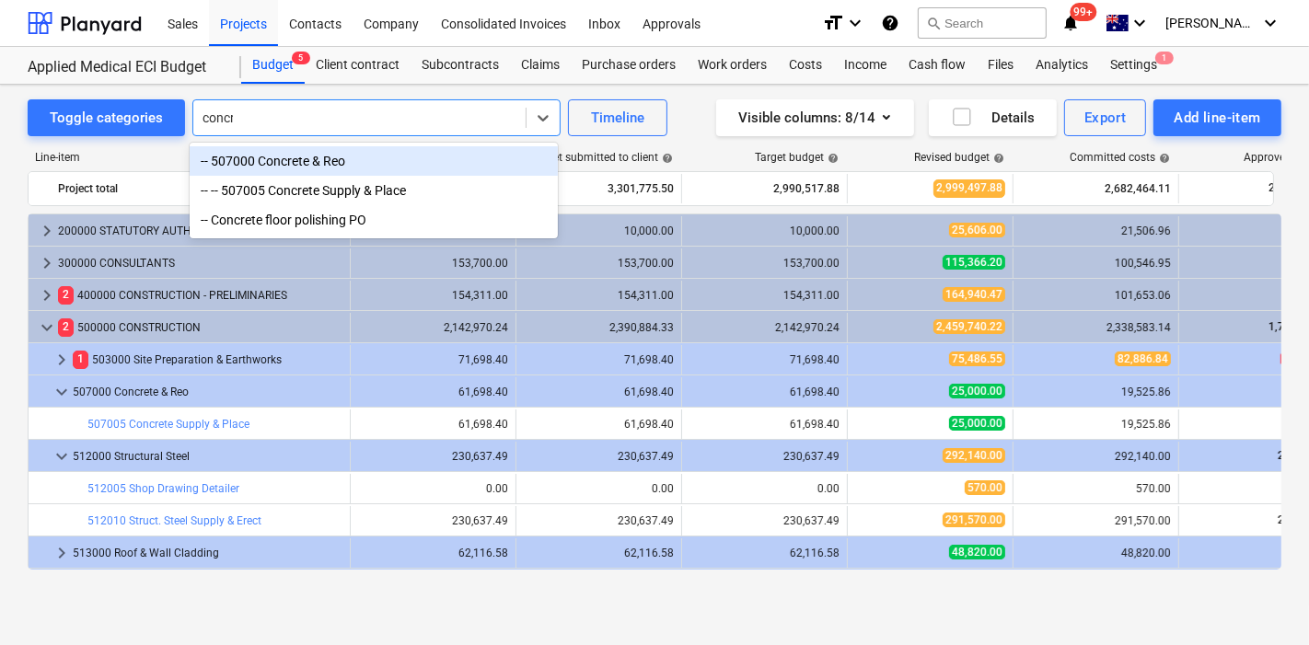
type input "concret"
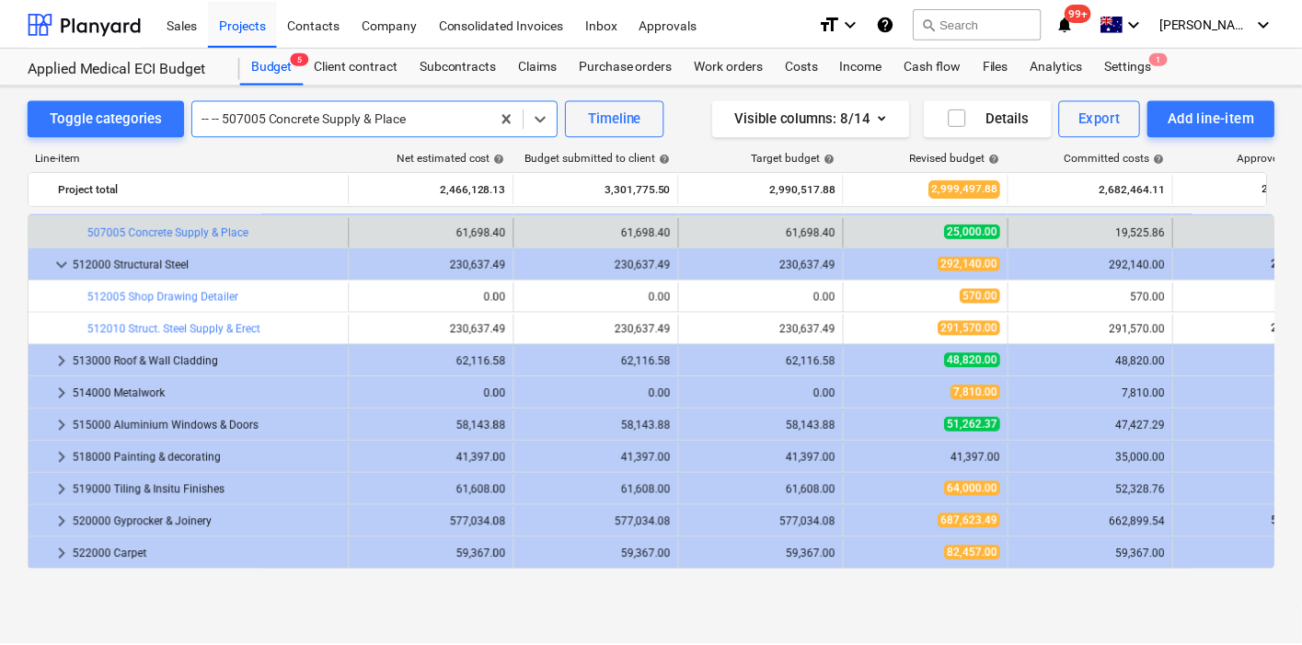
scroll to position [90, 0]
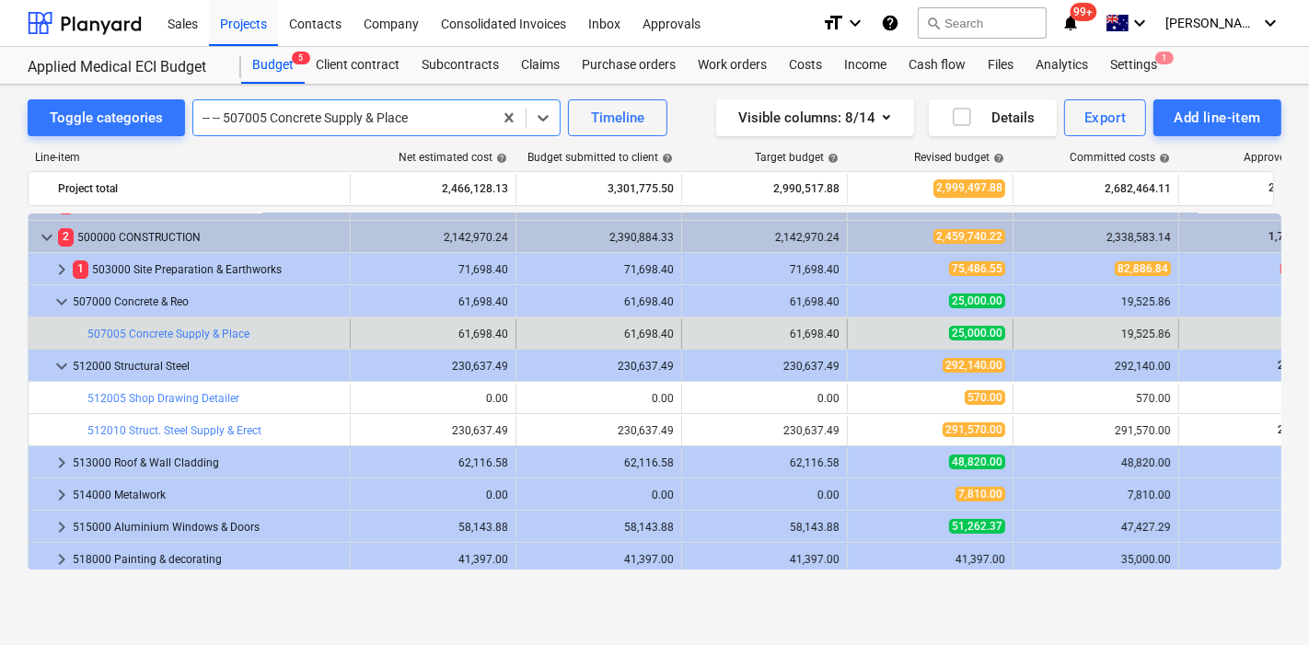
click at [711, 329] on div "61,698.40" at bounding box center [764, 334] width 150 height 13
click at [691, 331] on div "61,698.40" at bounding box center [764, 334] width 150 height 13
click at [863, 329] on span "edit" at bounding box center [866, 334] width 15 height 15
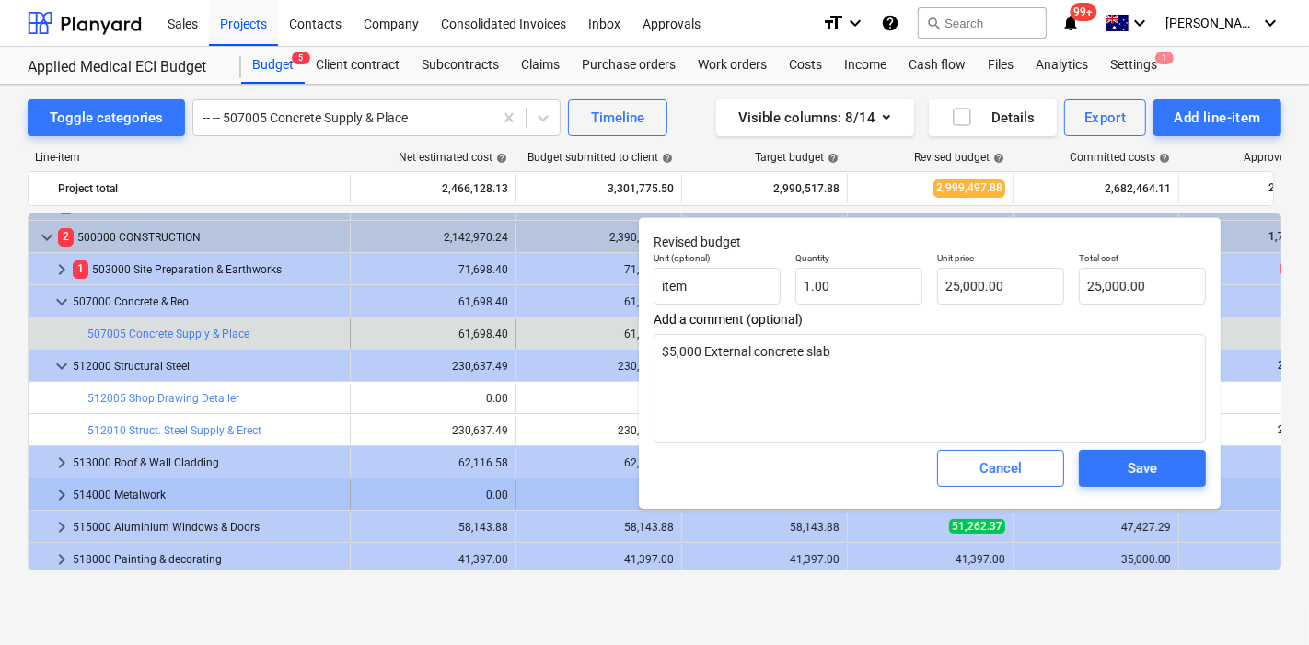
click at [950, 478] on button "Cancel" at bounding box center [1000, 468] width 127 height 37
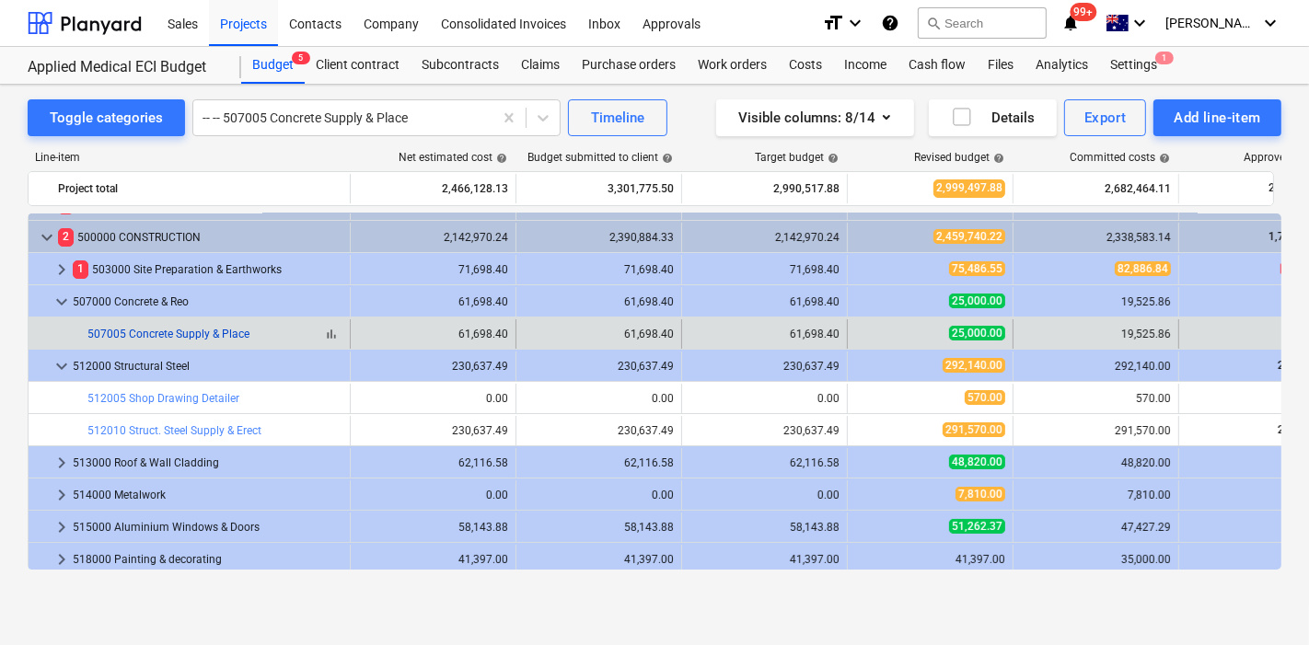
click at [223, 328] on link "507005 Concrete Supply & Place" at bounding box center [168, 334] width 162 height 13
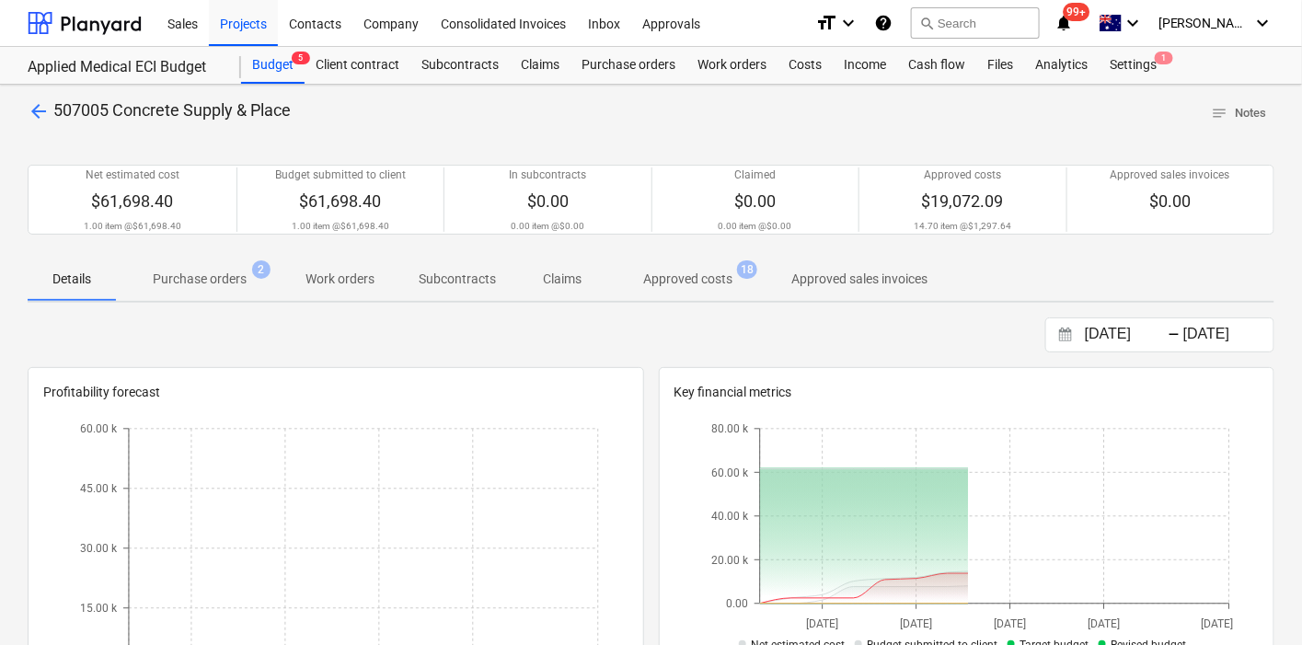
click at [213, 288] on span "Purchase orders 2" at bounding box center [200, 278] width 168 height 33
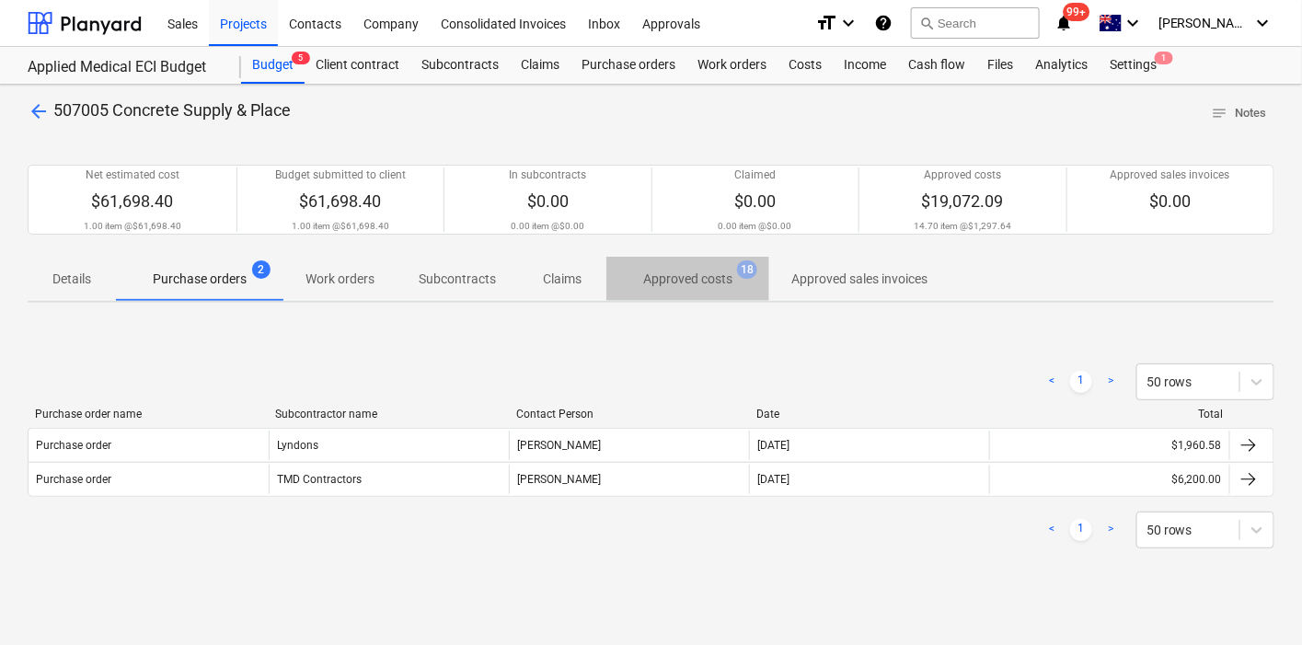
click at [665, 298] on button "Approved costs 18" at bounding box center [688, 279] width 163 height 44
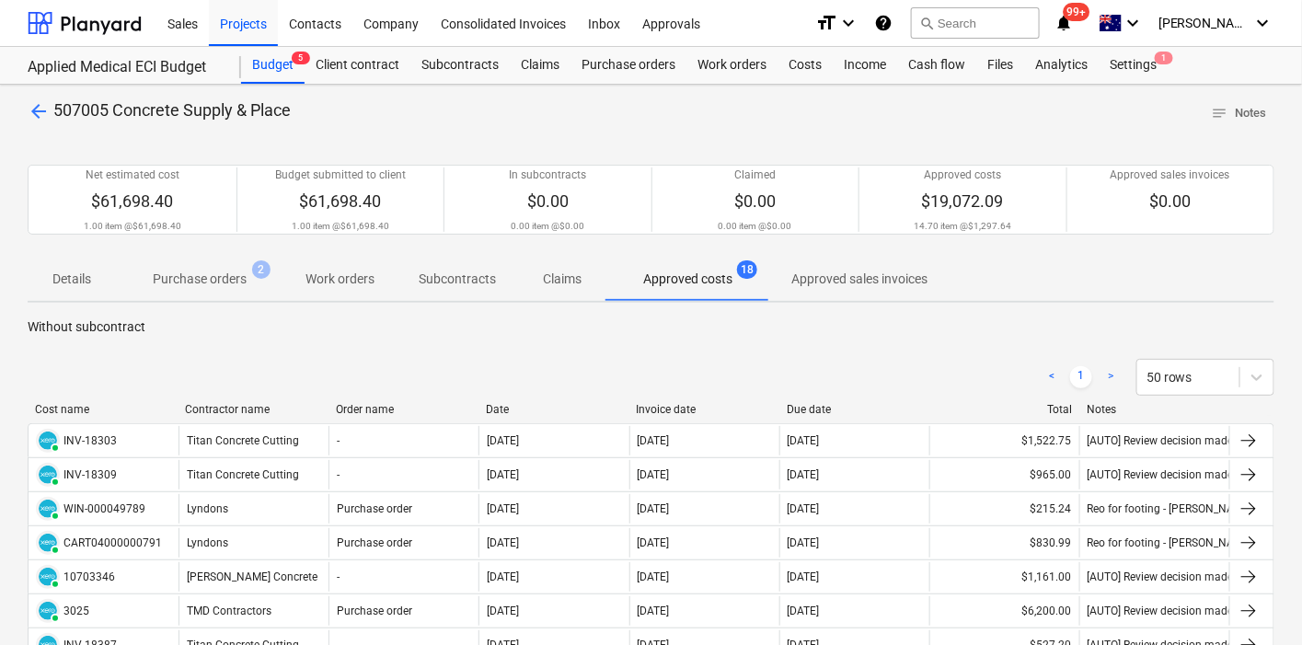
click at [51, 120] on p "arrow_back 507005 Concrete Supply & Place" at bounding box center [159, 110] width 263 height 23
click at [44, 115] on span "arrow_back" at bounding box center [39, 111] width 22 height 22
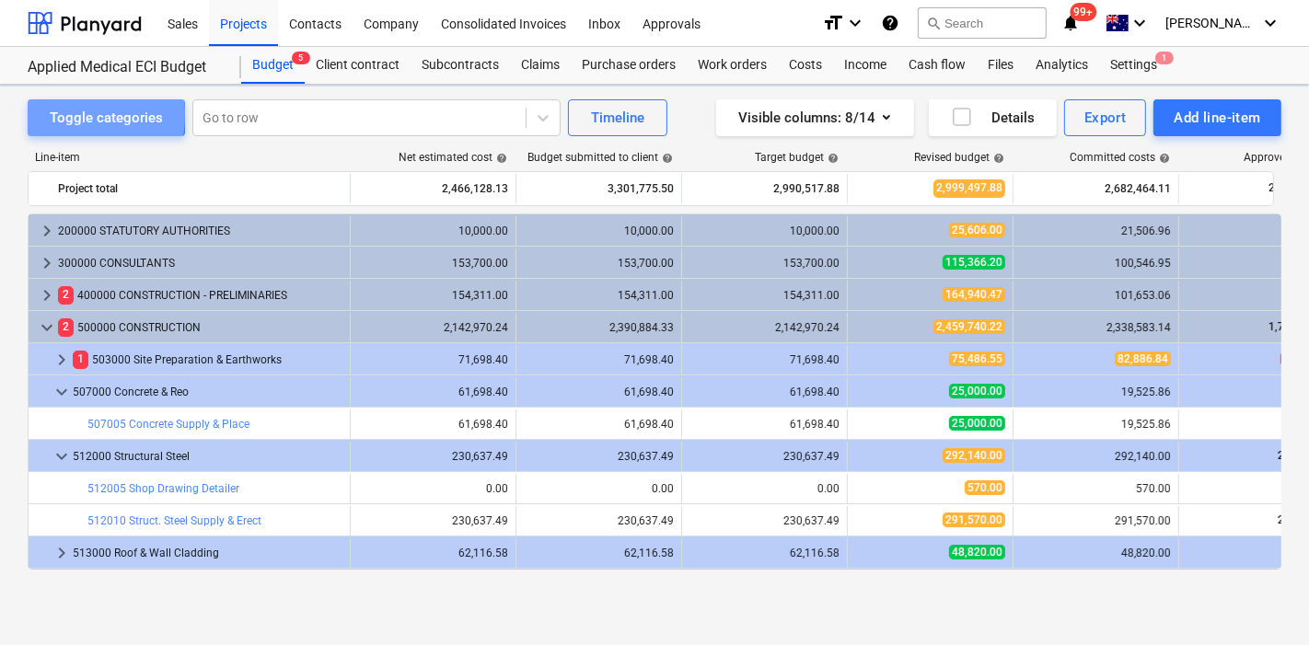
click at [43, 113] on button "Toggle categories" at bounding box center [106, 117] width 157 height 37
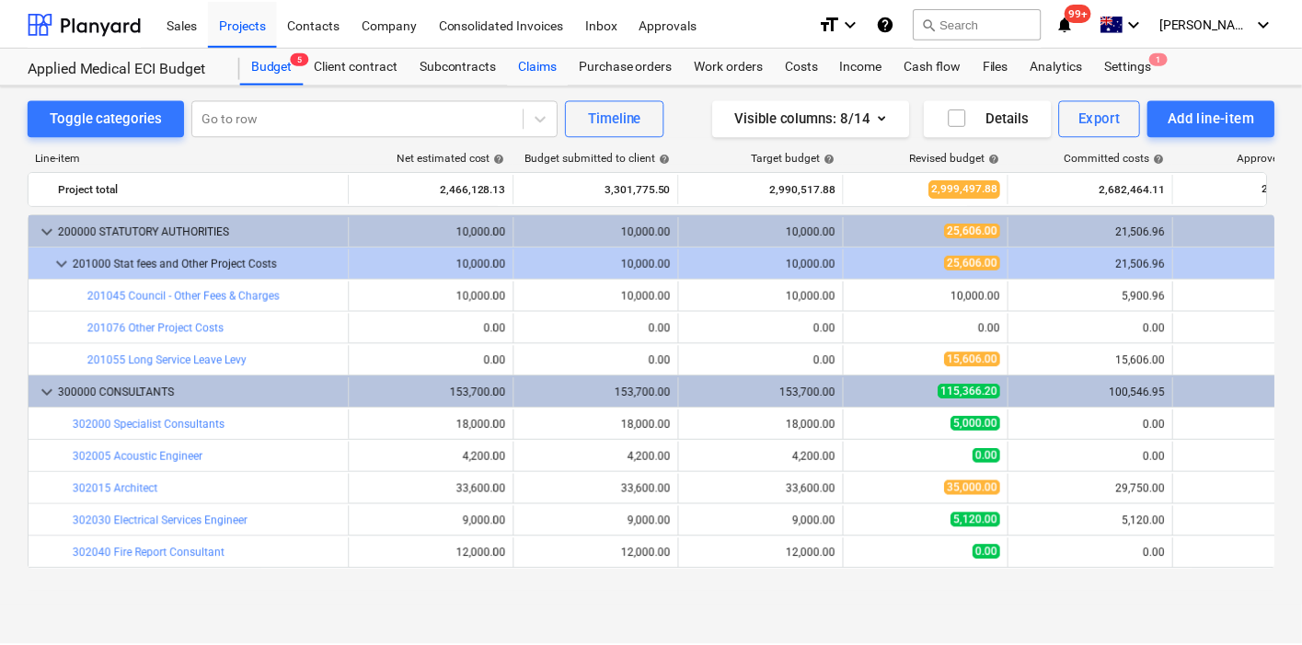
scroll to position [90, 0]
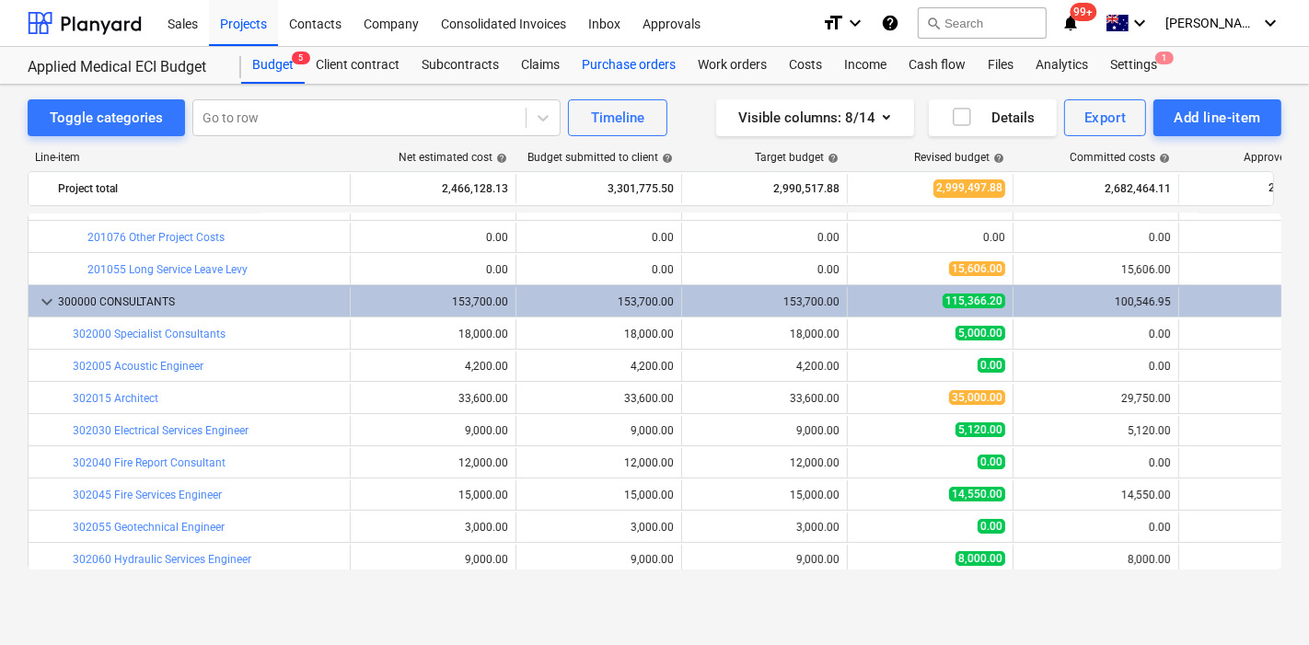
click at [585, 64] on div "Purchase orders" at bounding box center [629, 65] width 116 height 37
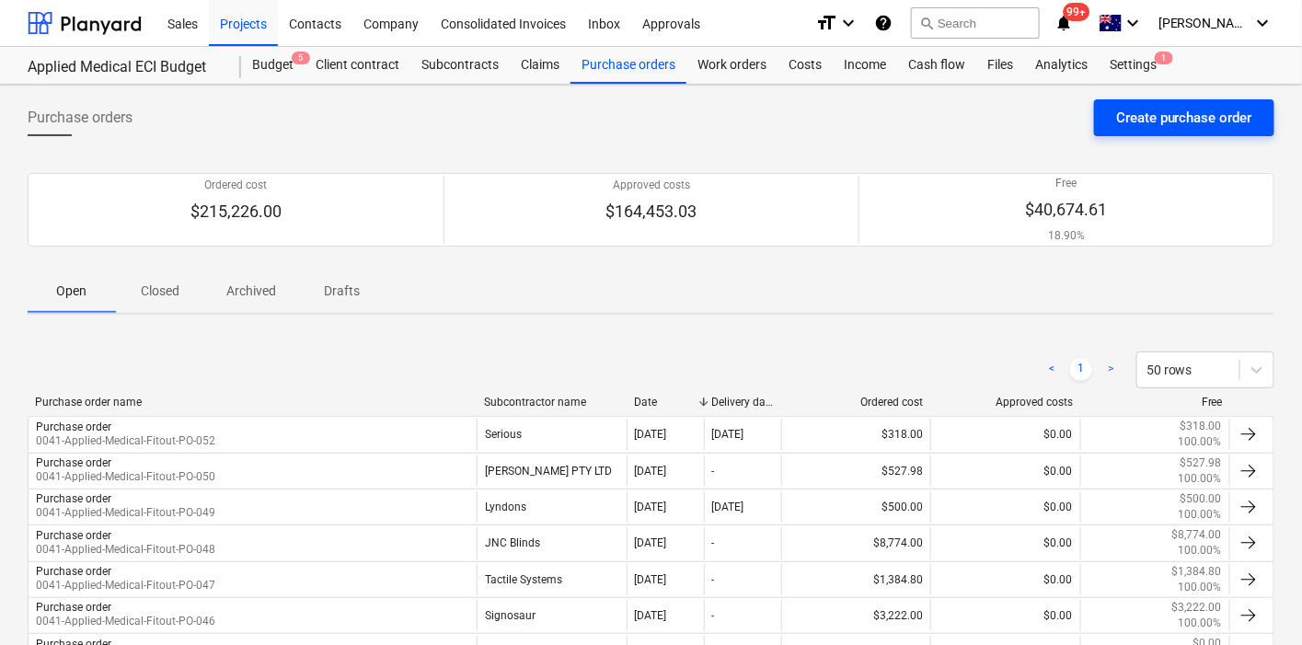
click at [1117, 107] on div "Create purchase order" at bounding box center [1184, 118] width 136 height 24
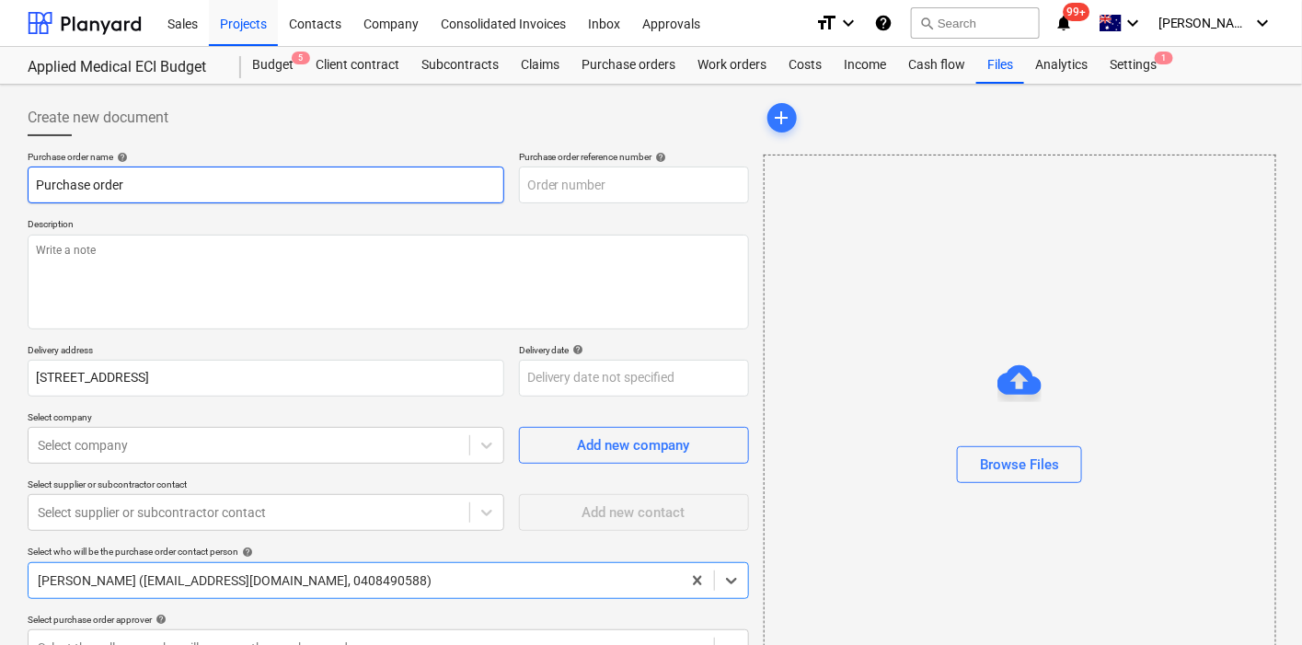
type textarea "x"
type input "0041-Applied-Medical-Fitout-PO-053"
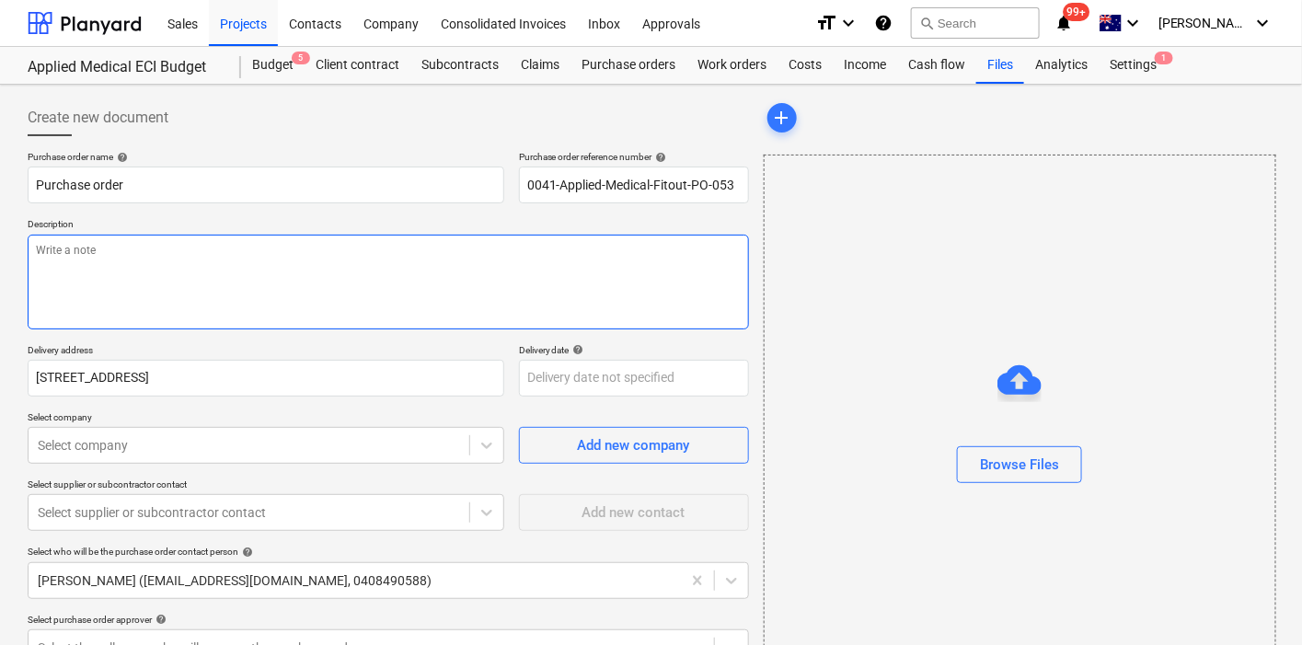
click at [335, 295] on textarea at bounding box center [389, 282] width 722 height 95
type textarea "x"
type textarea "s"
type textarea "x"
type textarea "si"
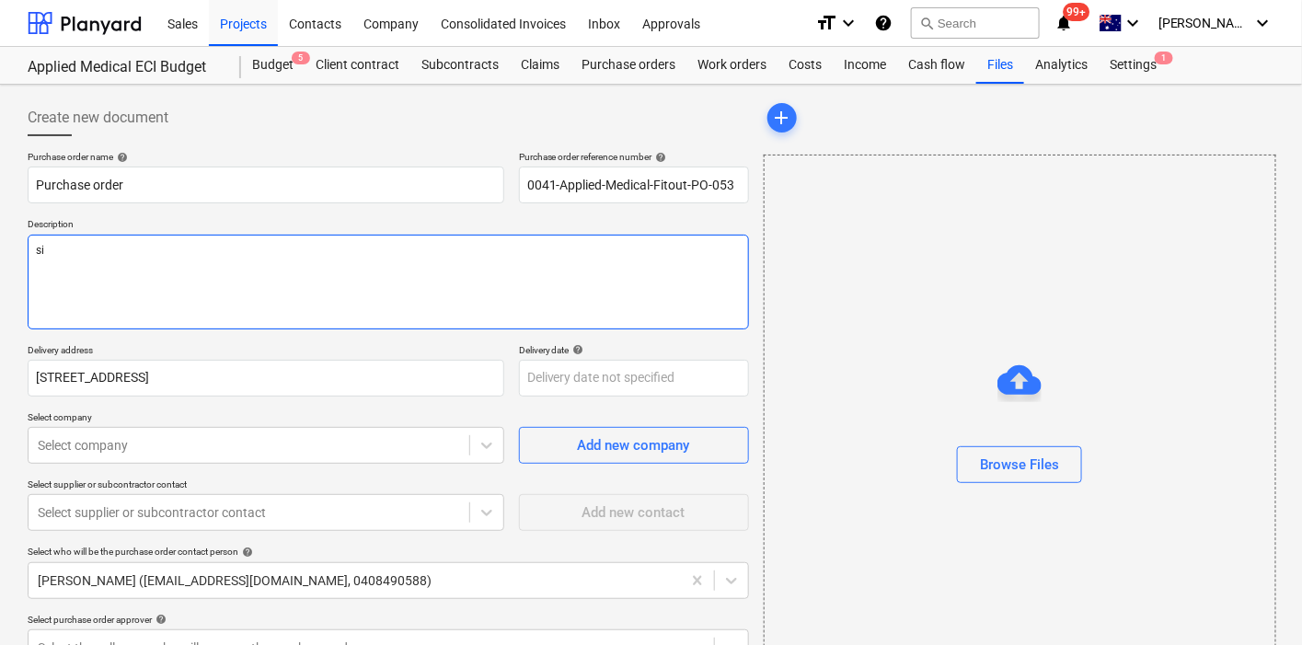
type textarea "x"
type textarea "sit"
type textarea "x"
type textarea "site"
type textarea "x"
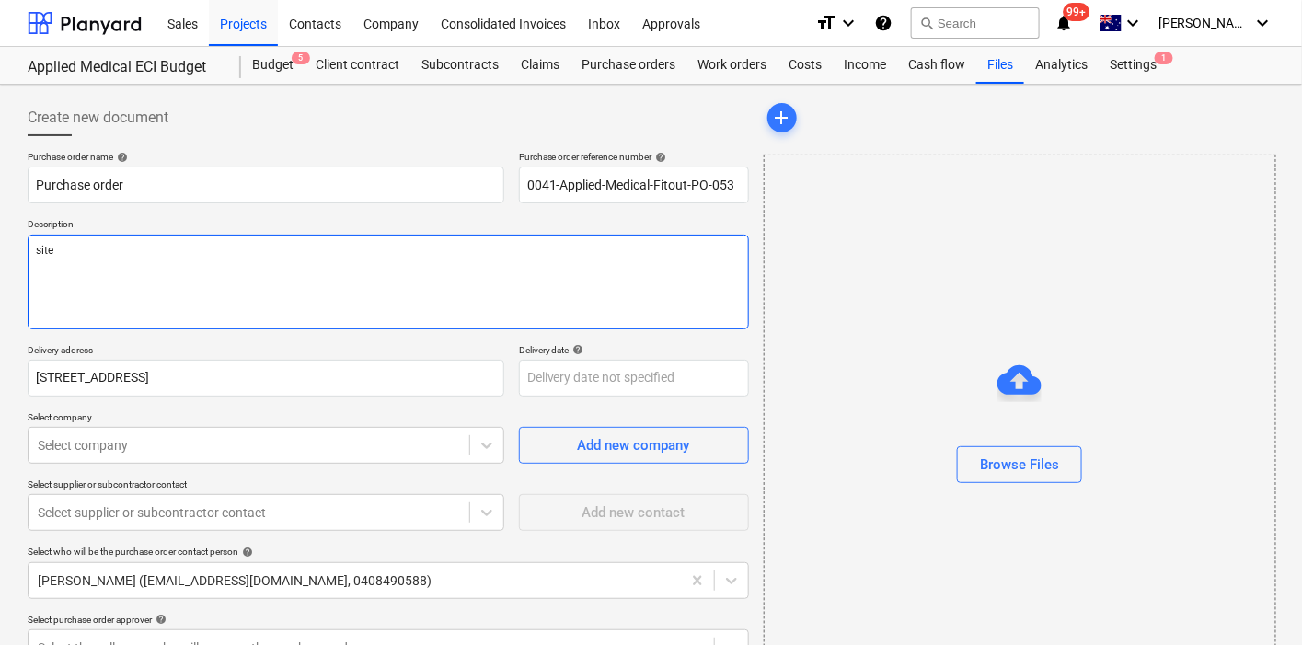
type textarea "site"
type textarea "x"
type textarea "site c"
type textarea "x"
type textarea "site co"
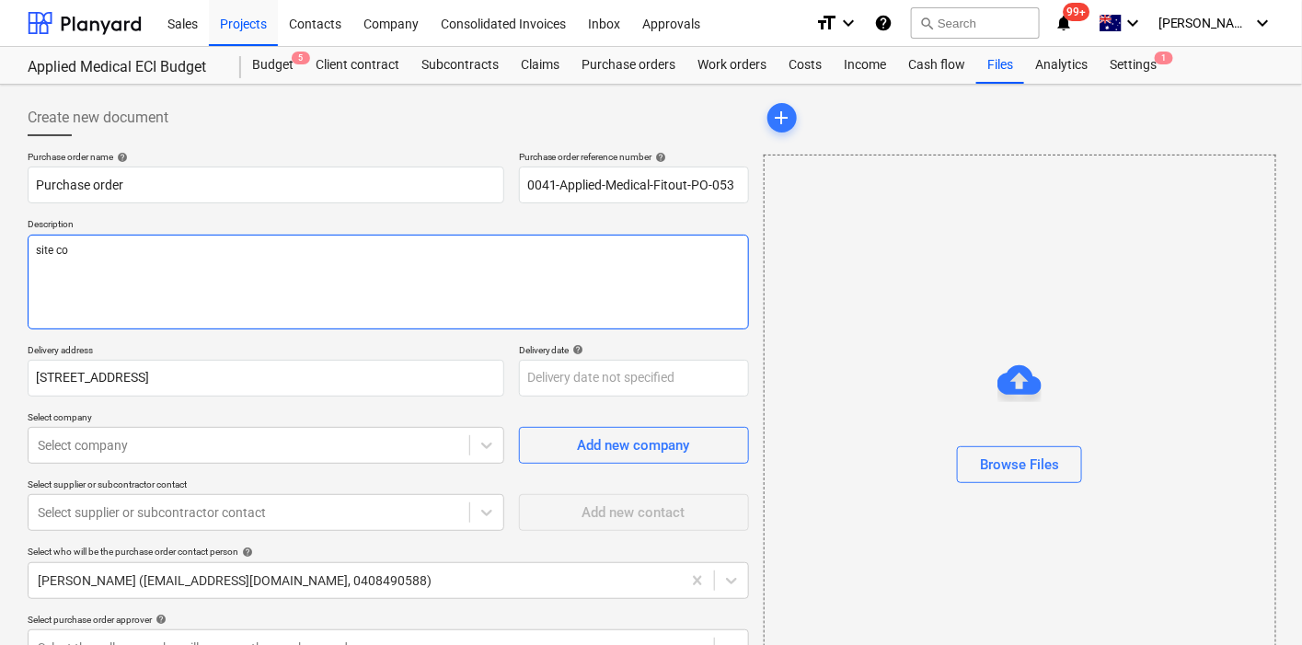
type textarea "x"
type textarea "site con"
type textarea "x"
type textarea "site cont"
type textarea "x"
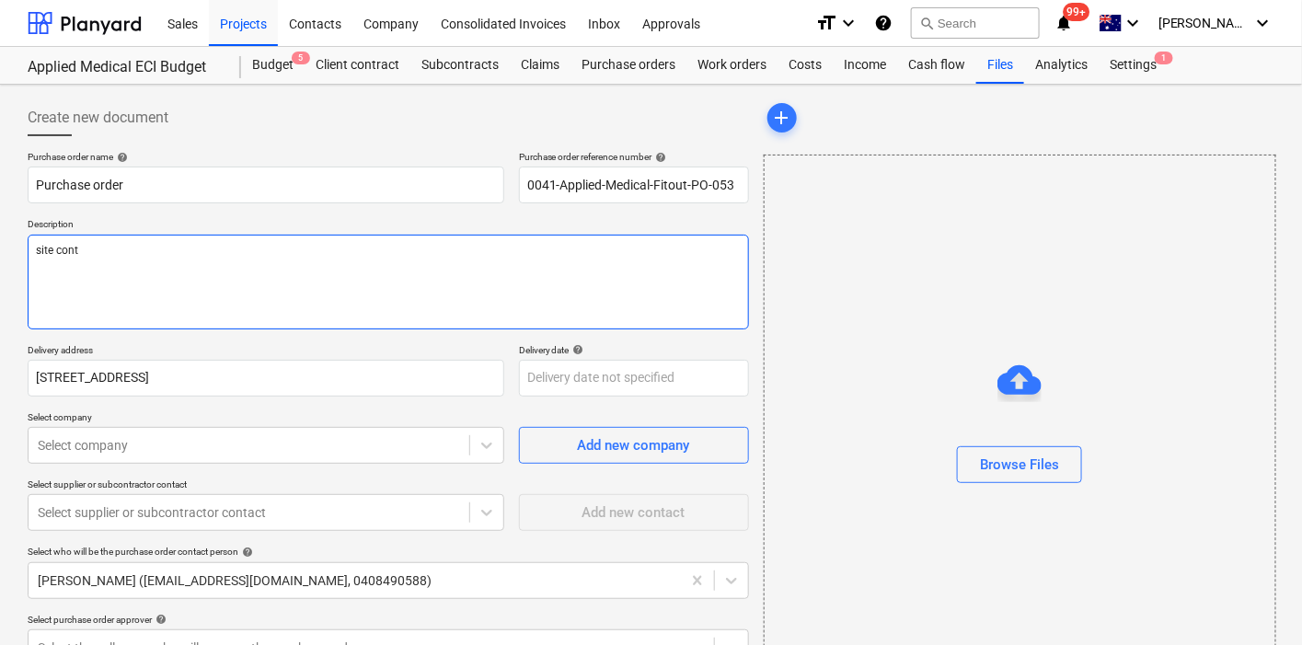
type textarea "site conta"
type textarea "x"
type textarea "site contac"
type textarea "x"
type textarea "site contact"
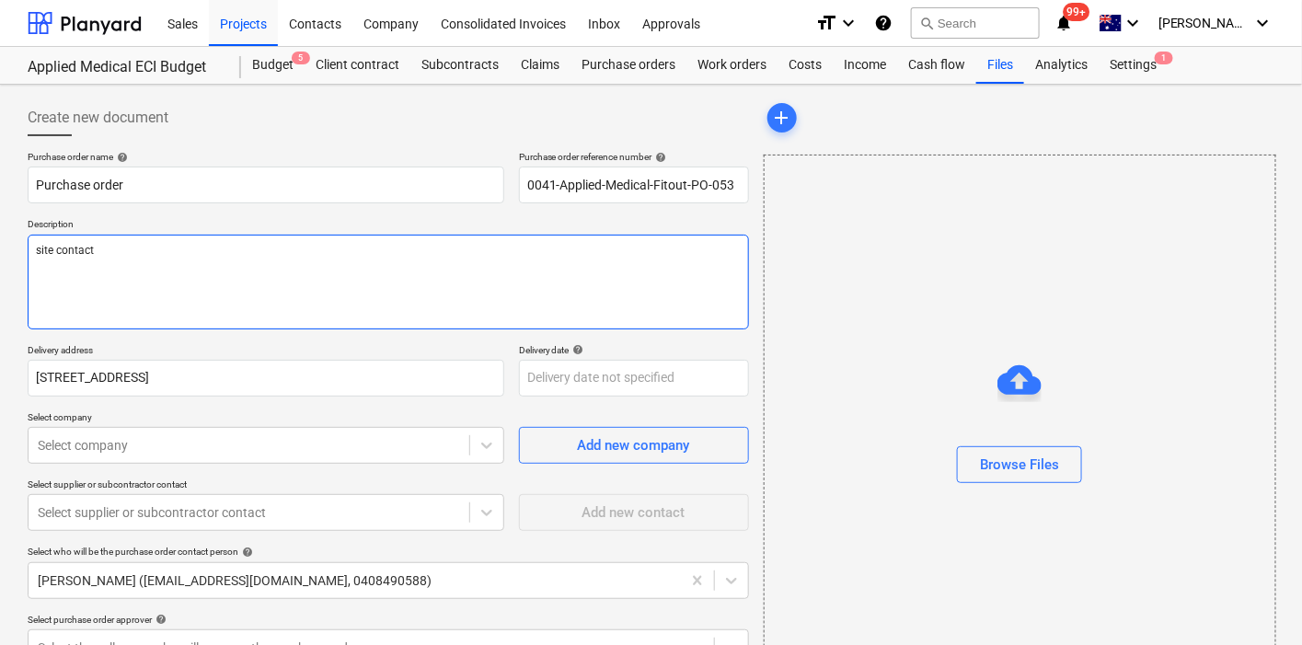
type textarea "x"
type textarea "site contact:"
type textarea "x"
type textarea "site contact:"
type textarea "x"
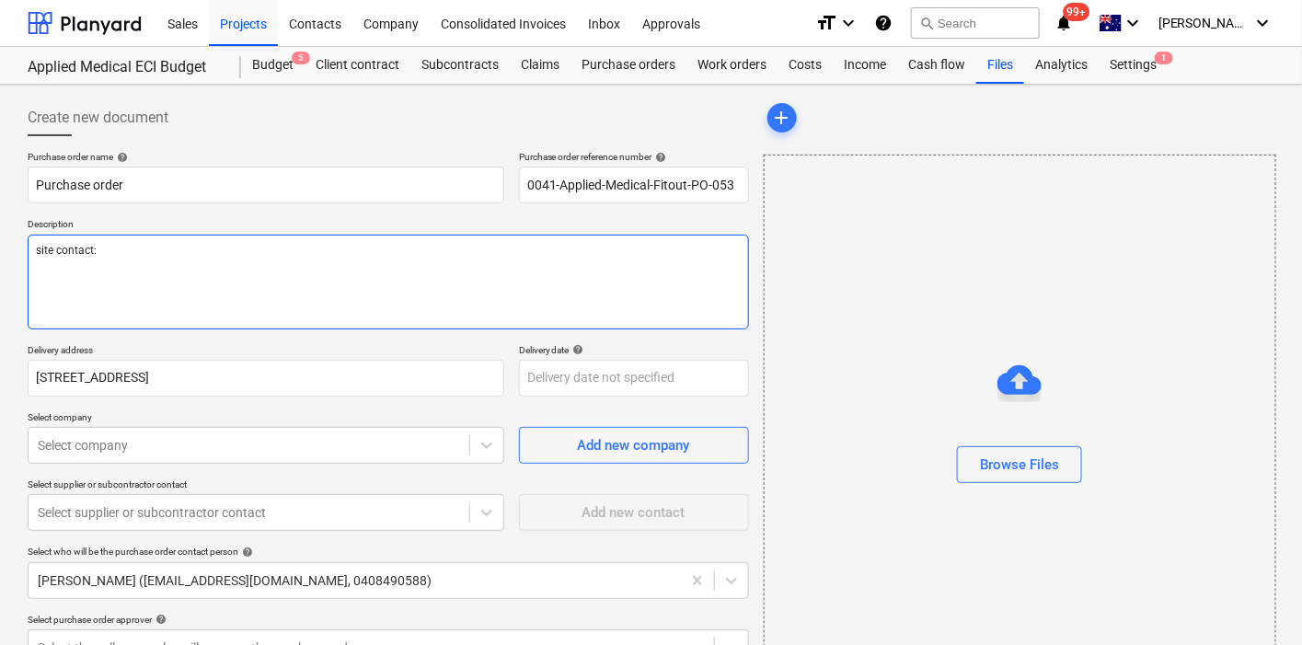
type textarea "site contact: R"
type textarea "x"
type textarea "site contact: Ro"
type textarea "x"
type textarea "site contact: Row"
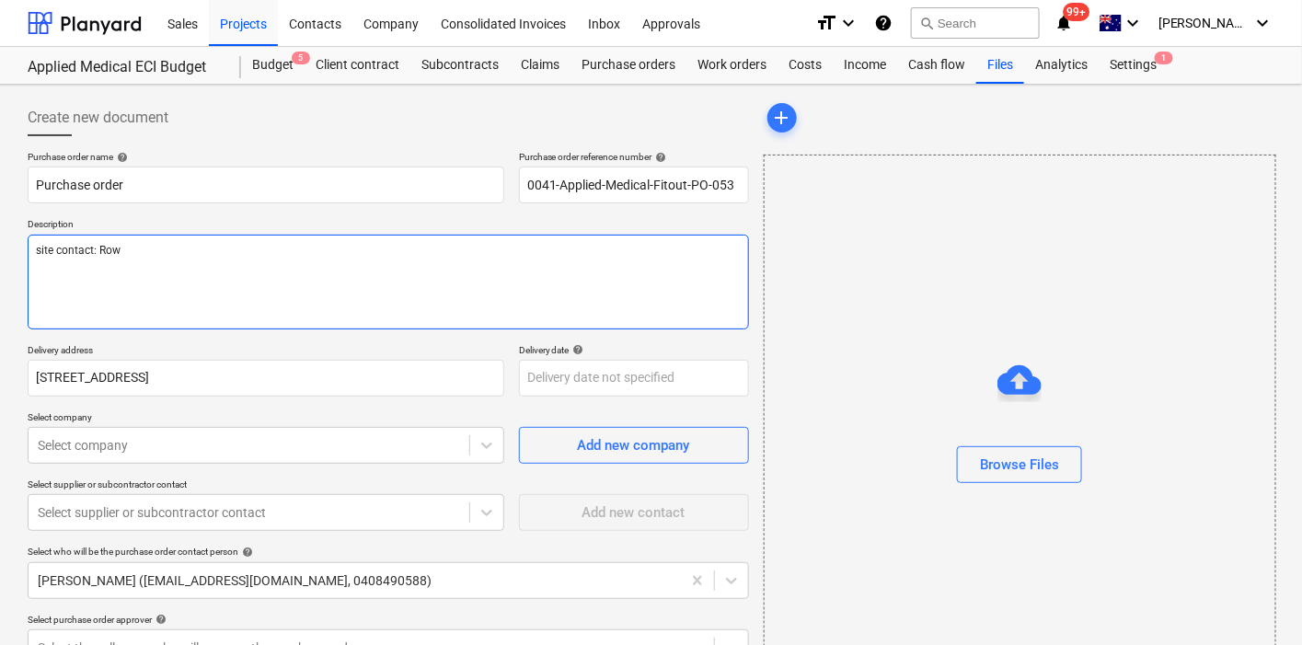
type textarea "x"
type textarea "site contact: Rowa"
type textarea "x"
type textarea "site contact: [PERSON_NAME]"
type textarea "x"
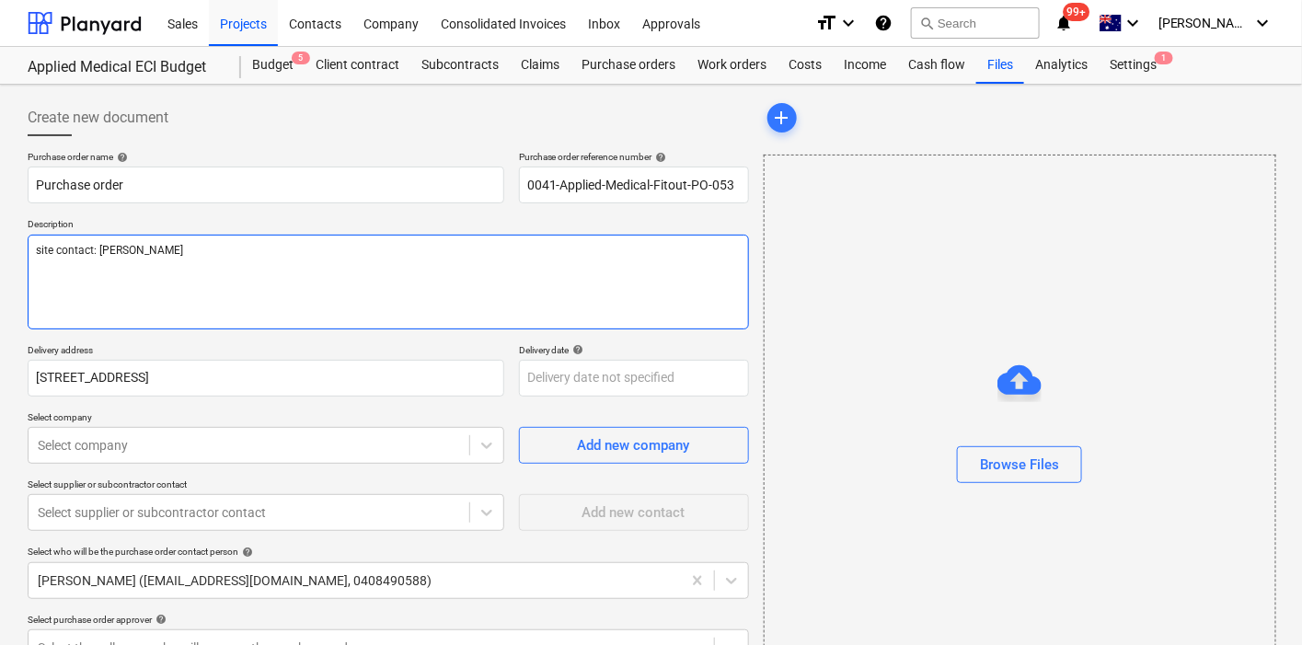
type textarea "site contact: [PERSON_NAME]"
type textarea "x"
type textarea "site contact: [PERSON_NAME],"
type textarea "x"
type textarea "site contact: [PERSON_NAME],"
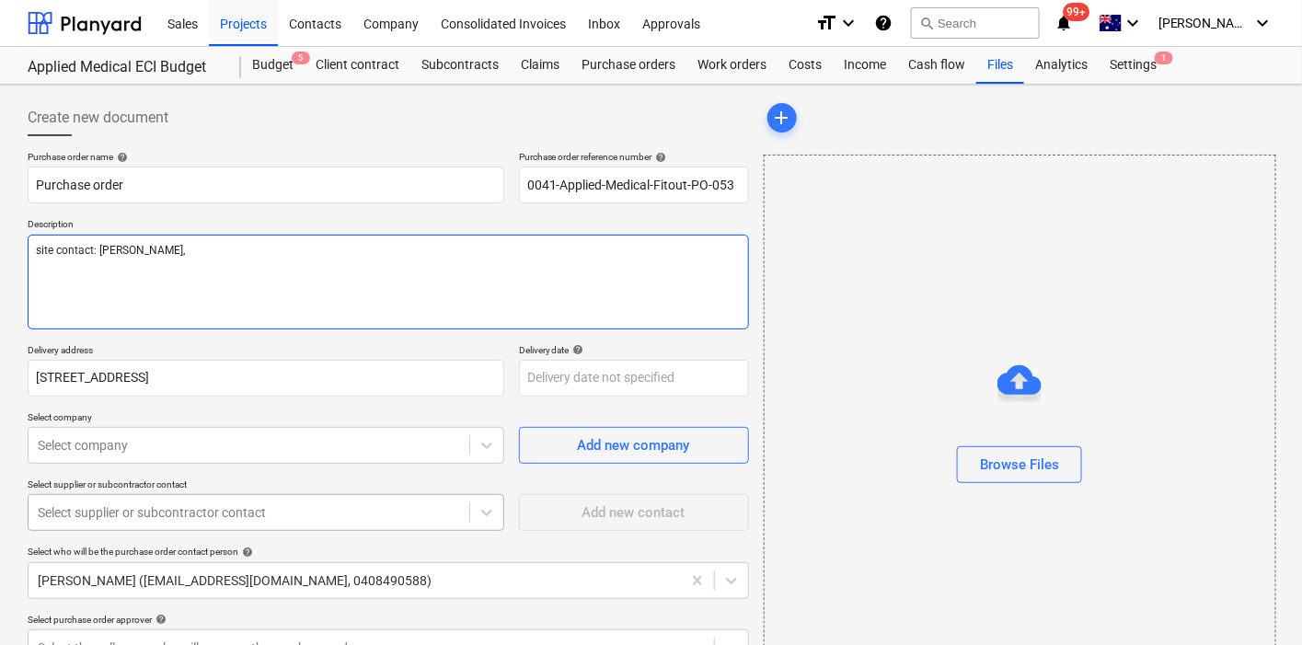
click at [371, 516] on div "Purchase order name help Purchase order Purchase order reference number help 00…" at bounding box center [389, 520] width 722 height 738
type textarea "x"
type textarea "site contact: [PERSON_NAME], 04"
type textarea "x"
type textarea "site contact: [PERSON_NAME], 048"
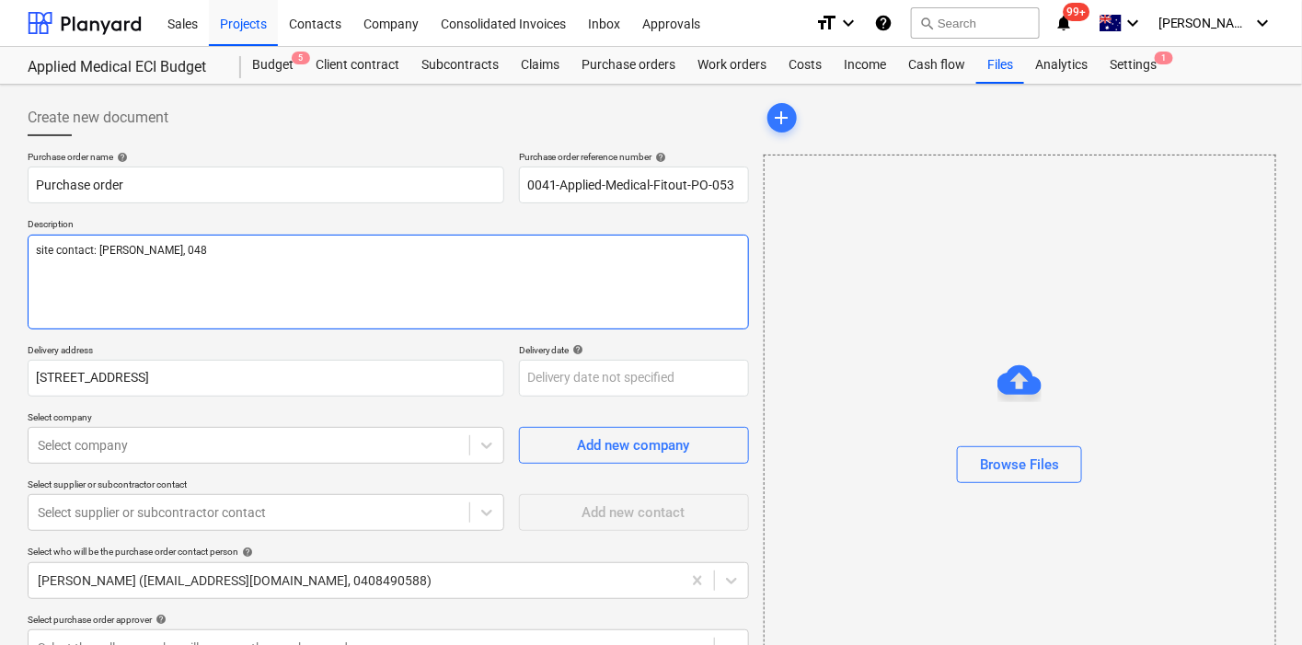
type textarea "x"
type textarea "site contact: [PERSON_NAME], 0480"
type textarea "x"
type textarea "site contact: [PERSON_NAME], 0480"
type textarea "x"
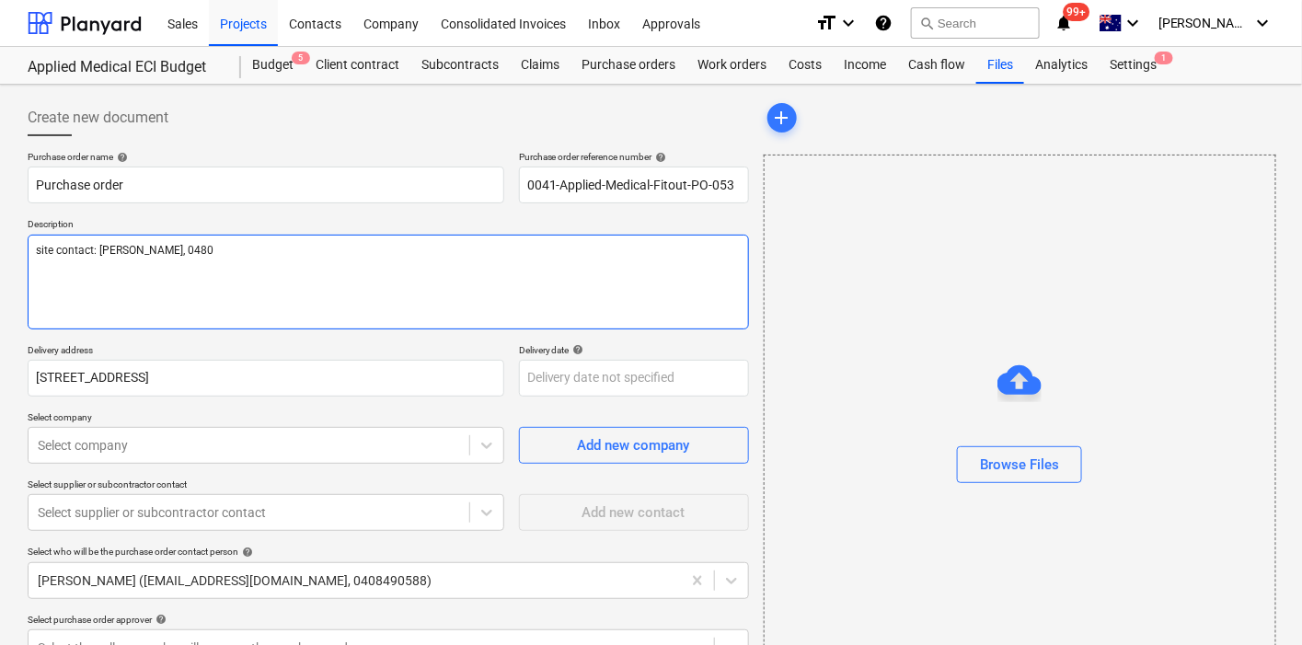
type textarea "site contact: [PERSON_NAME], 0480 1"
type textarea "x"
type textarea "site contact: [PERSON_NAME], 0480 14"
type textarea "x"
type textarea "site contact: [PERSON_NAME], [PHONE_NUMBER]"
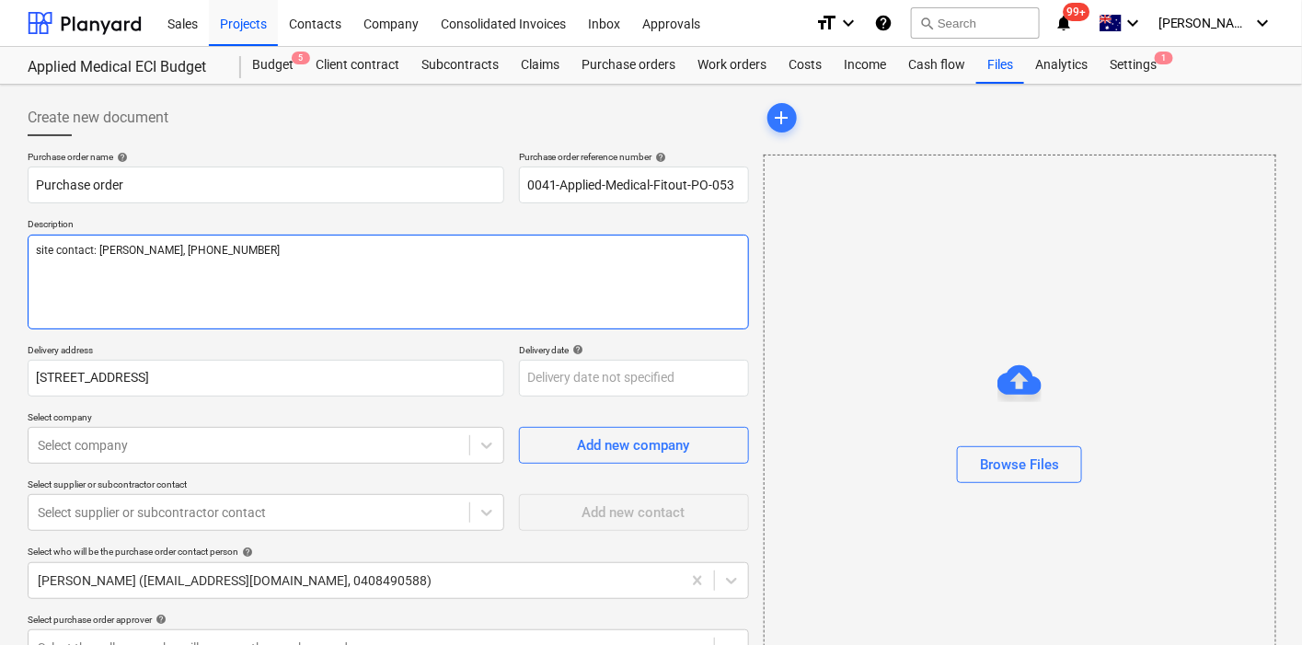
type textarea "x"
type textarea "site contact: [PERSON_NAME], [PHONE_NUMBER]"
type textarea "x"
type textarea "site contact: [PERSON_NAME], [PHONE_NUMBER]"
type textarea "x"
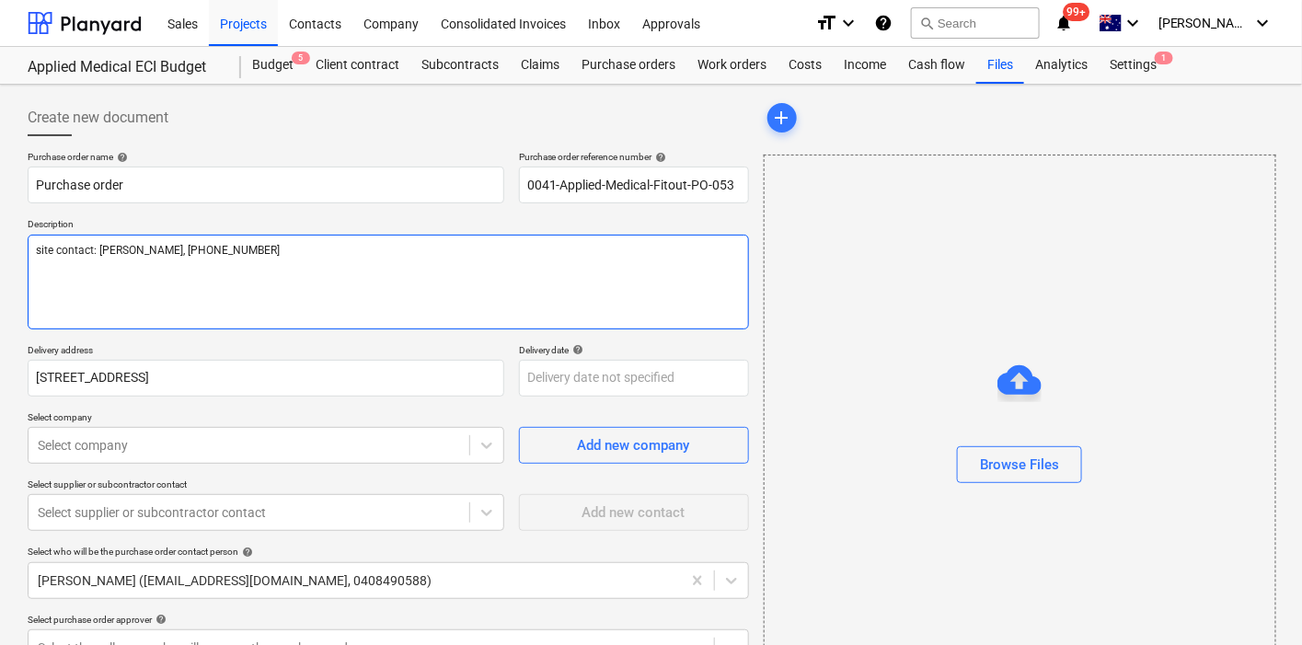
type textarea "site contact: [PERSON_NAME], [PHONE_NUMBER]"
type textarea "x"
type textarea "site contact: [PERSON_NAME], [PHONE_NUMBER]"
type textarea "x"
type textarea "site contact: [PERSON_NAME], [PHONE_NUMBER]"
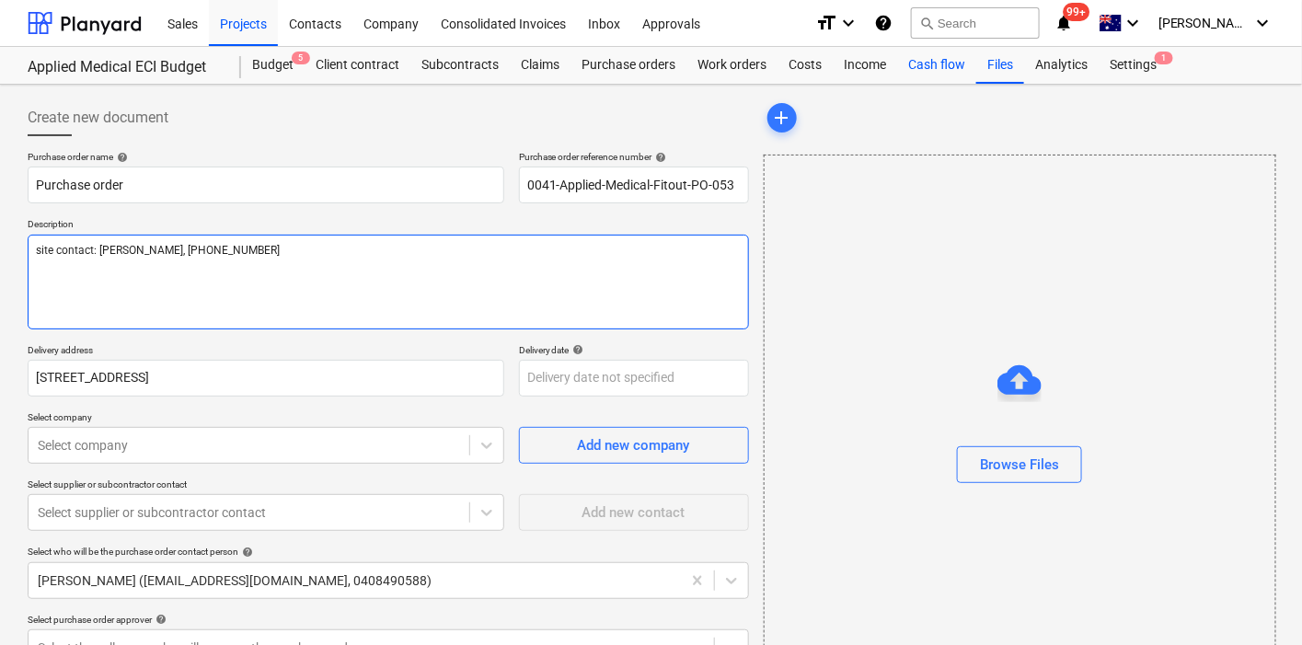
type textarea "x"
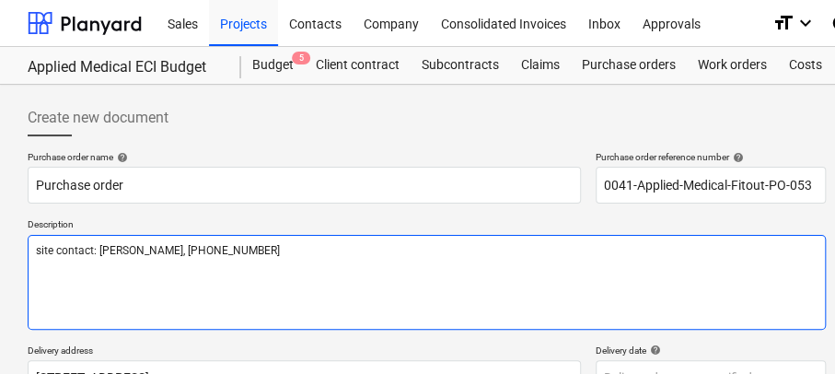
type textarea "site contact: [PERSON_NAME], [PHONE_NUMBER]"
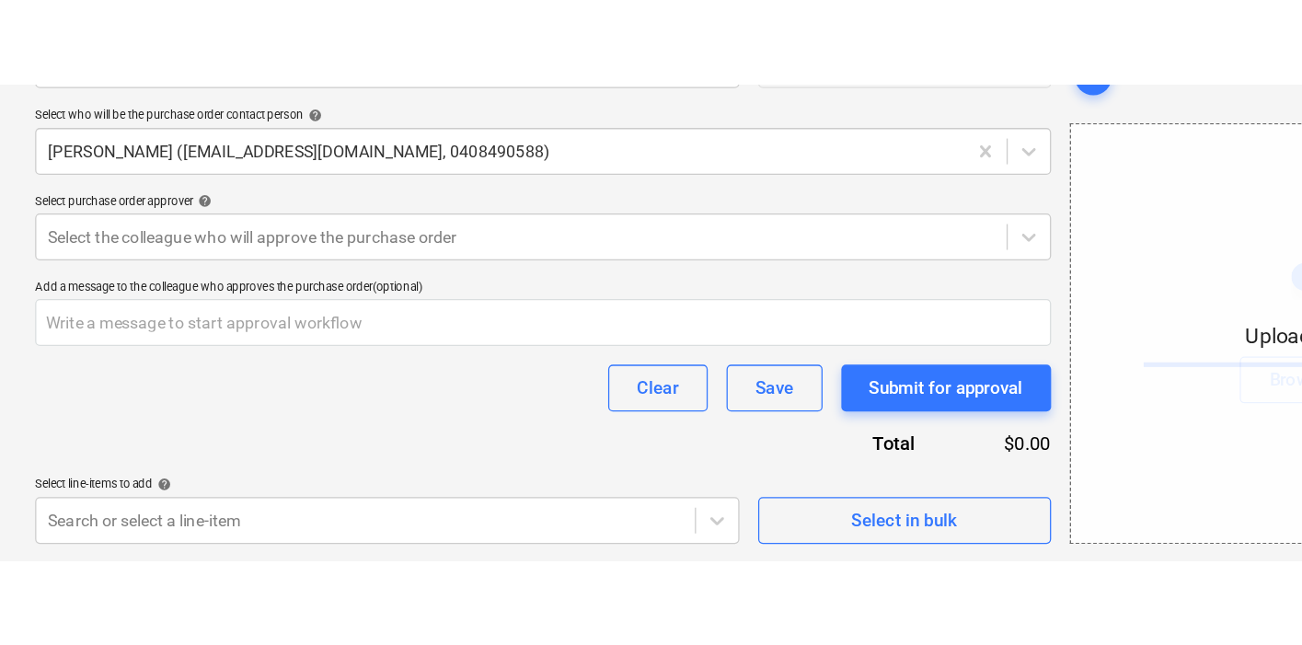
scroll to position [257, 0]
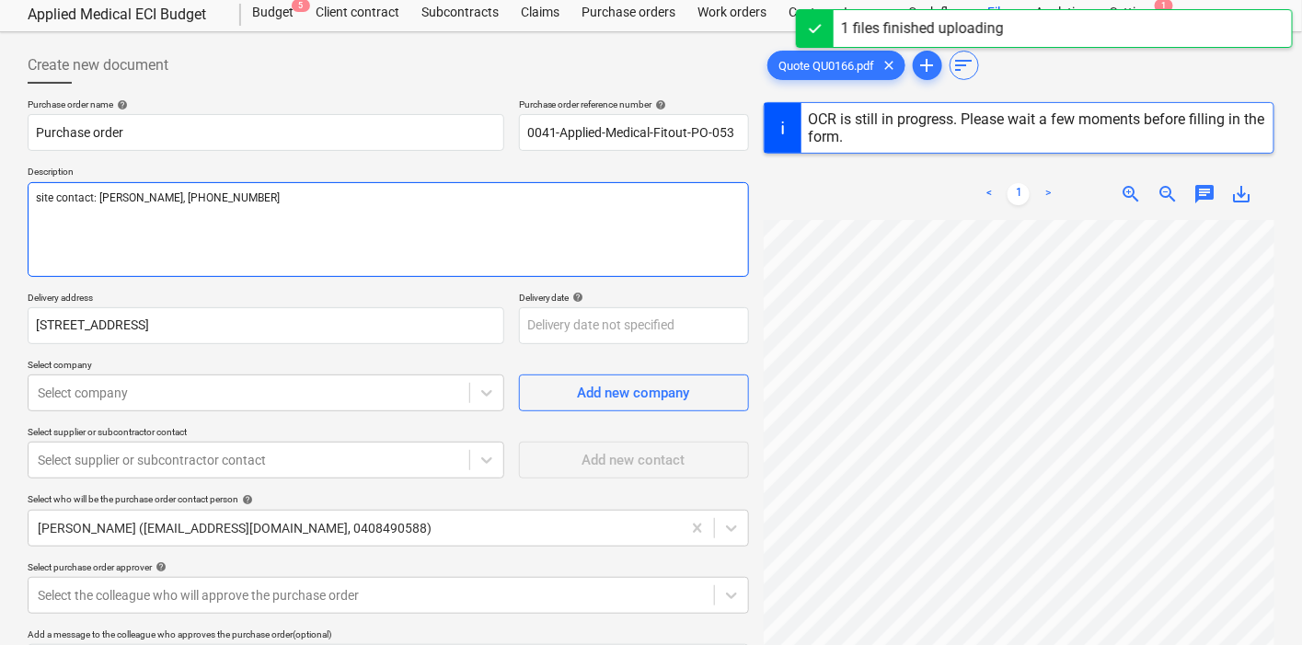
scroll to position [257, 0]
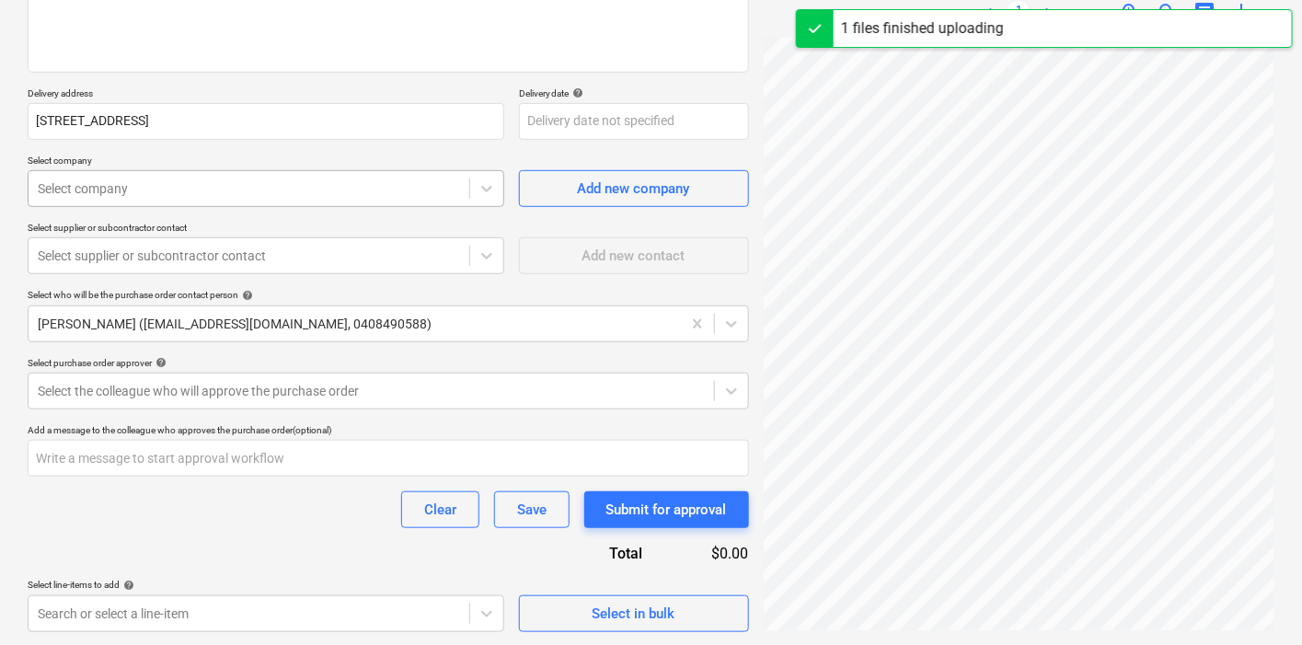
click at [209, 196] on div at bounding box center [249, 188] width 422 height 18
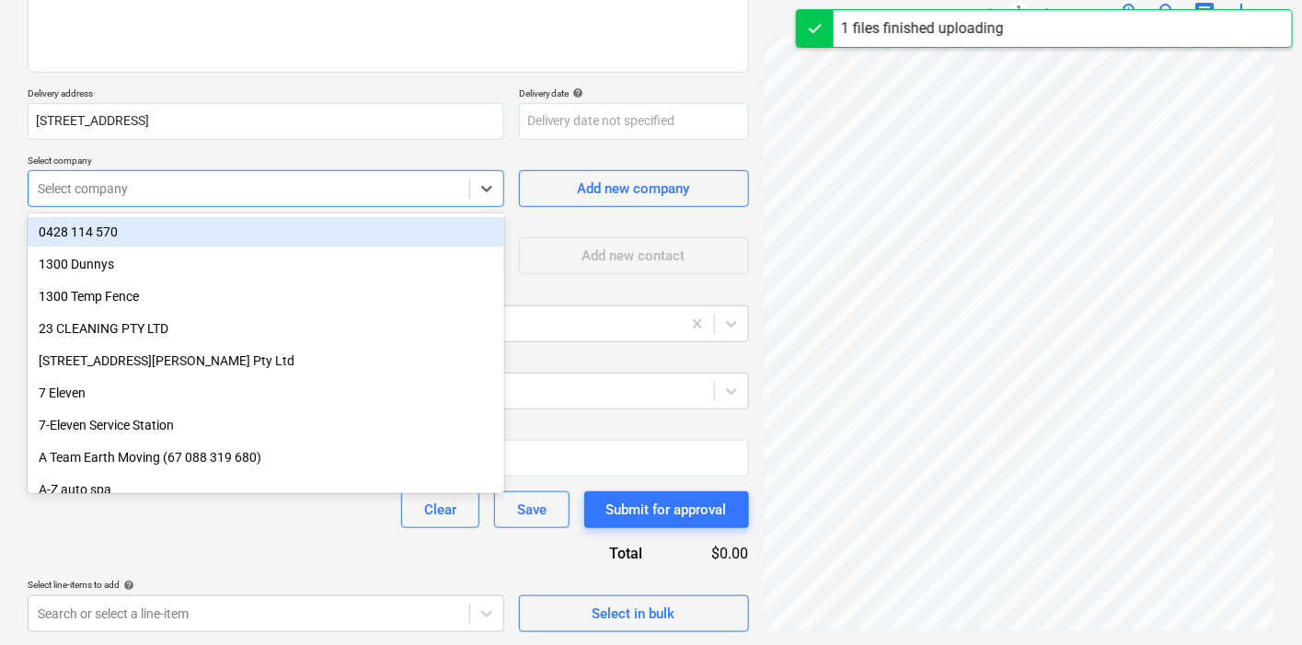
type textarea "x"
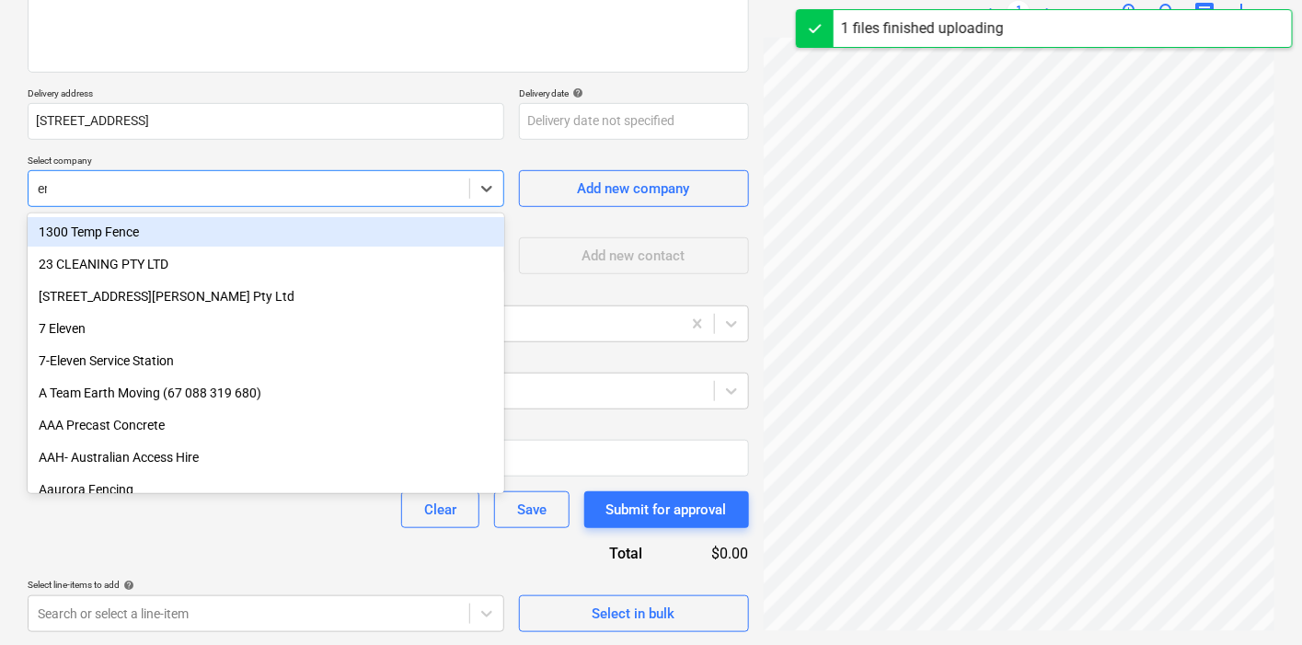
type input "ene"
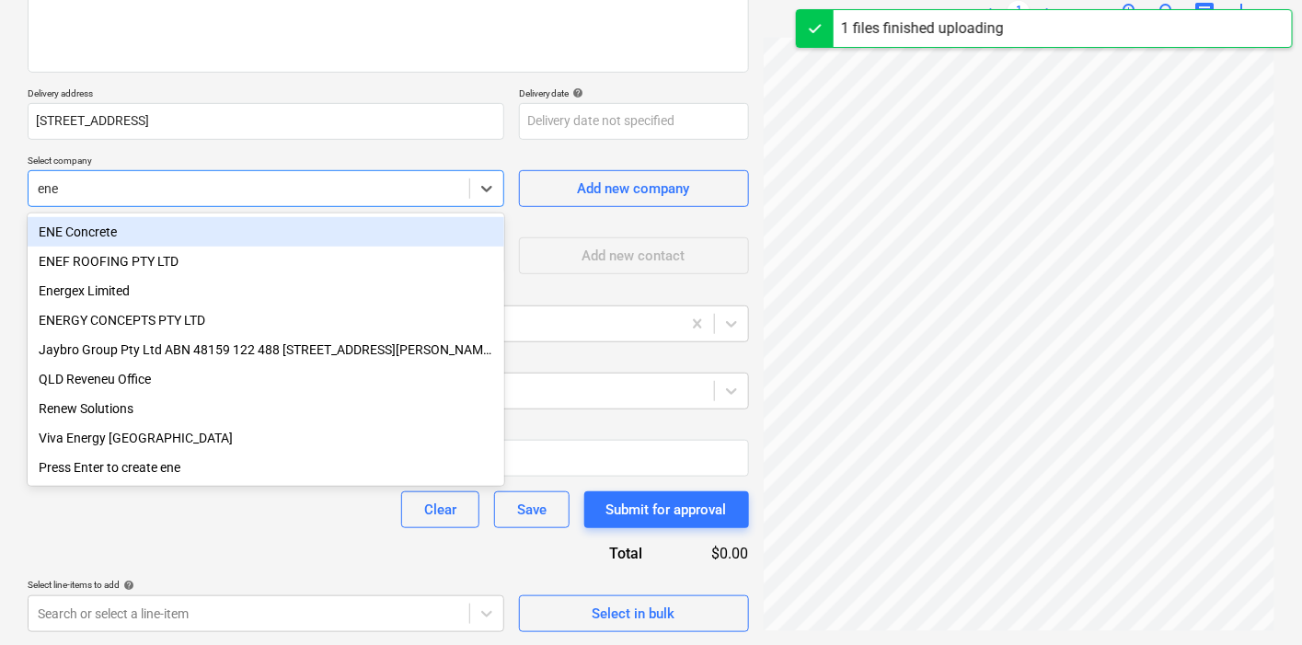
type textarea "x"
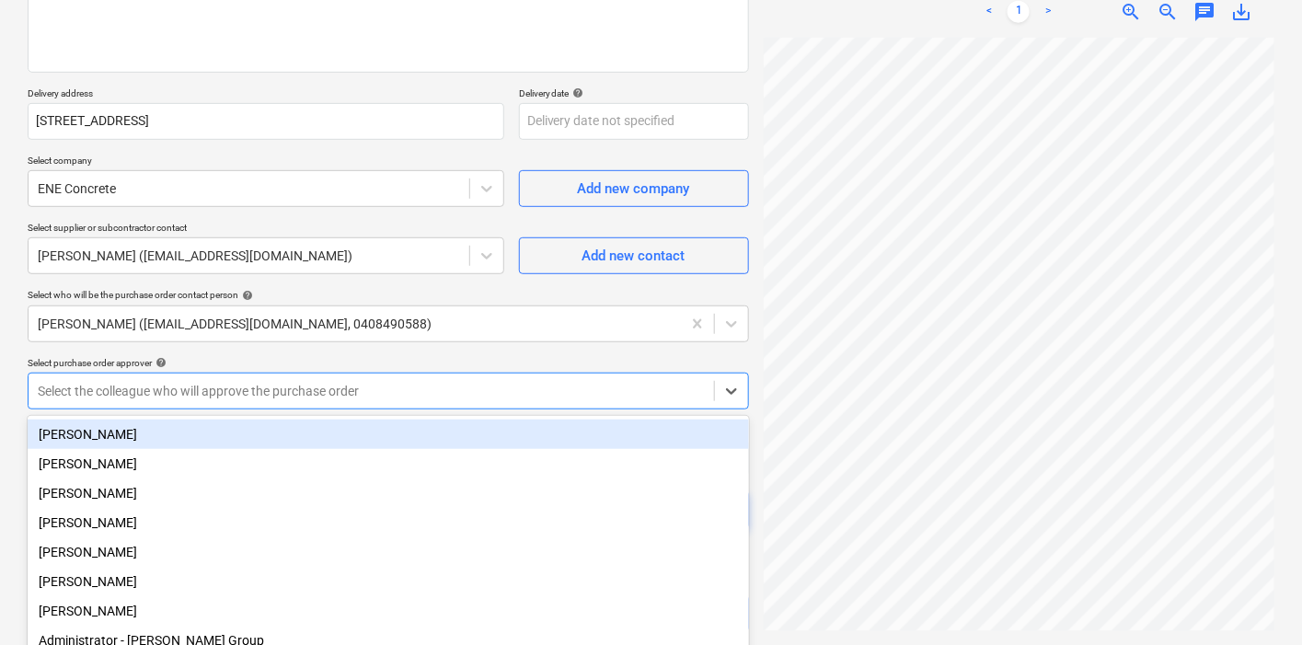
scroll to position [277, 0]
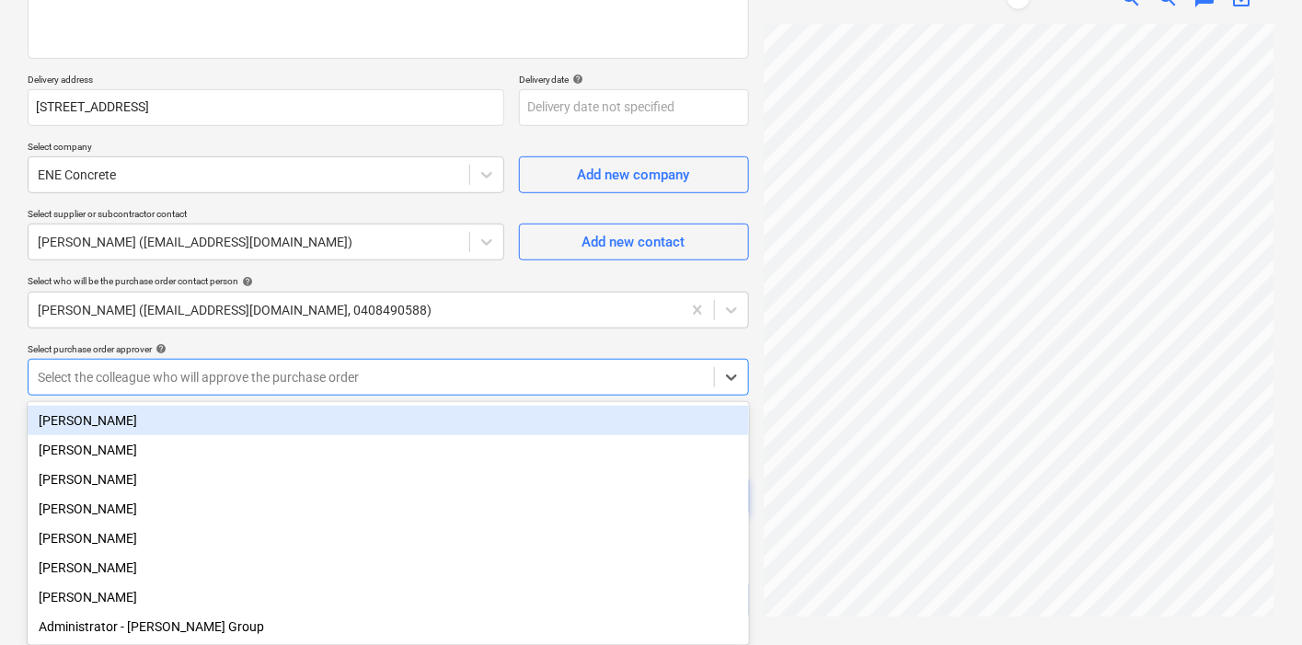
click at [251, 375] on body "Sales Projects Contacts Company Consolidated Invoices Inbox Approvals format_si…" at bounding box center [651, 51] width 1302 height 645
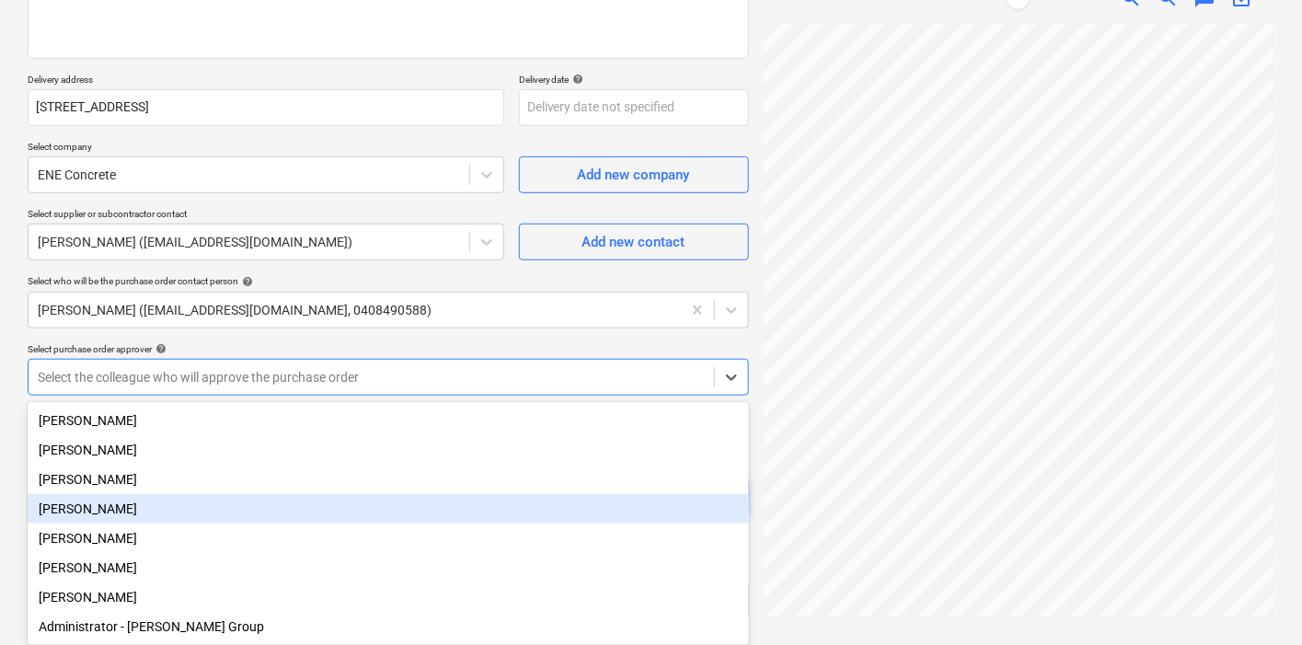
drag, startPoint x: 116, startPoint y: 519, endPoint x: 358, endPoint y: 422, distance: 261.0
click at [119, 518] on div "[PERSON_NAME]" at bounding box center [389, 508] width 722 height 29
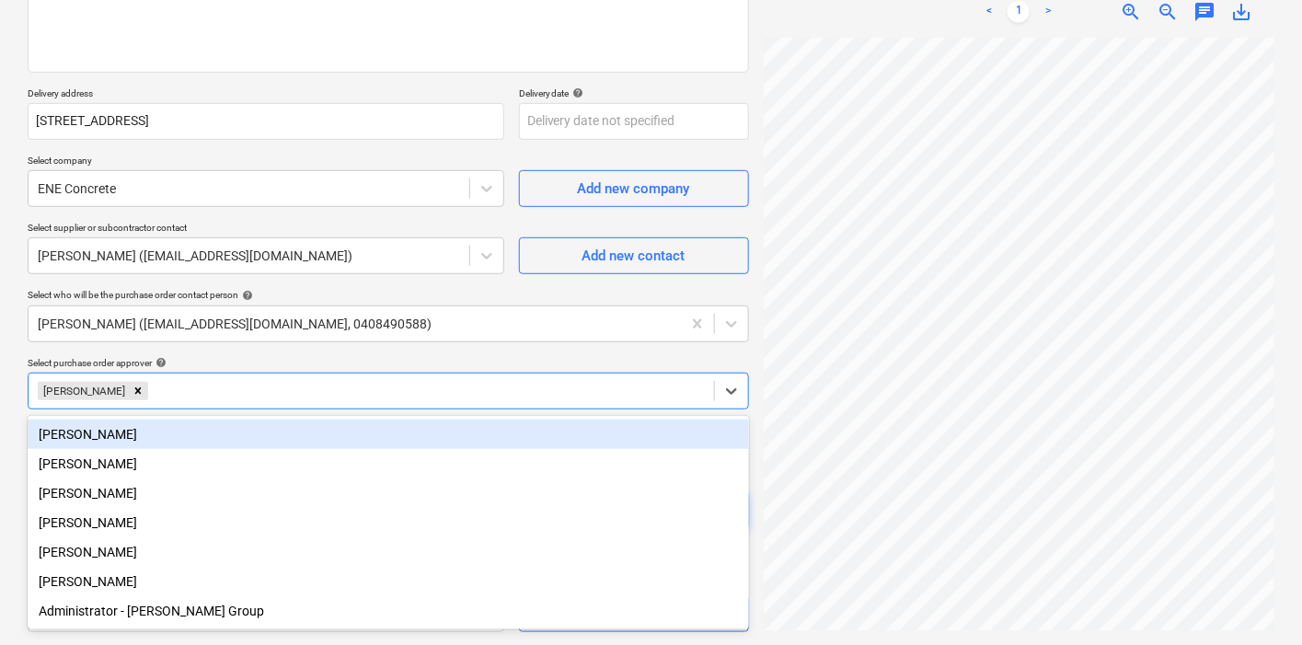
click at [376, 369] on p "Select purchase order approver help" at bounding box center [389, 365] width 722 height 16
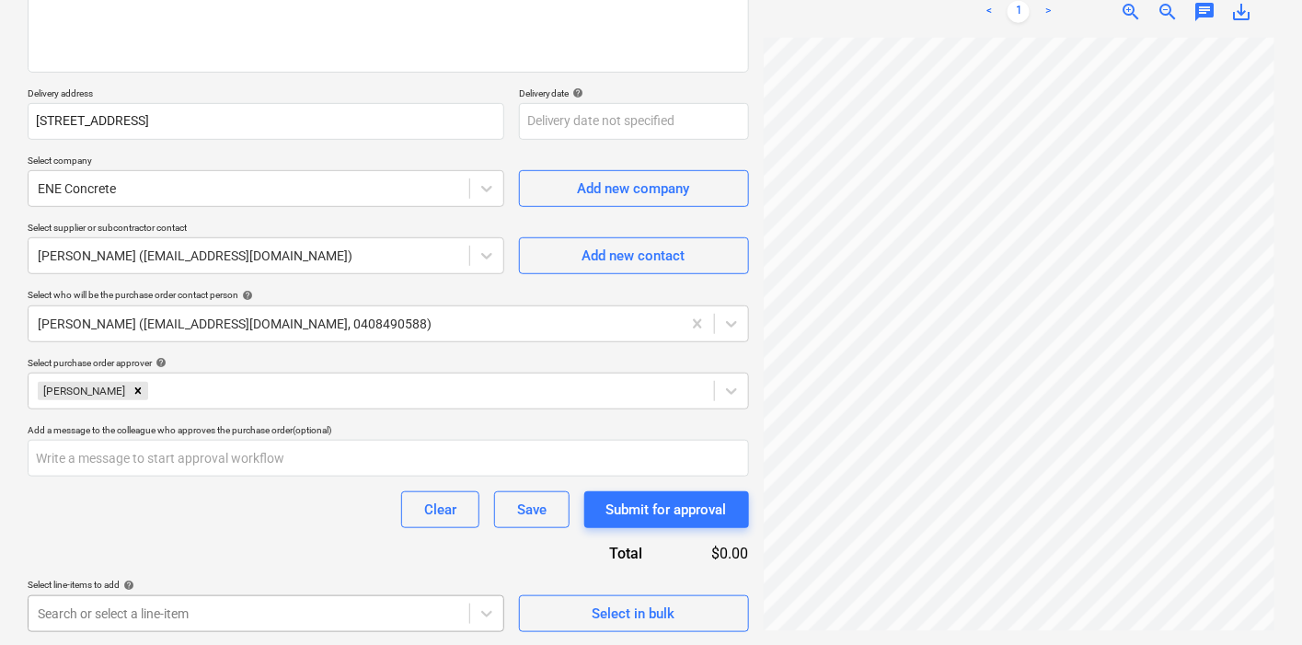
click at [345, 388] on body "Sales Projects Contacts Company Consolidated Invoices Inbox Approvals format_si…" at bounding box center [651, 65] width 1302 height 645
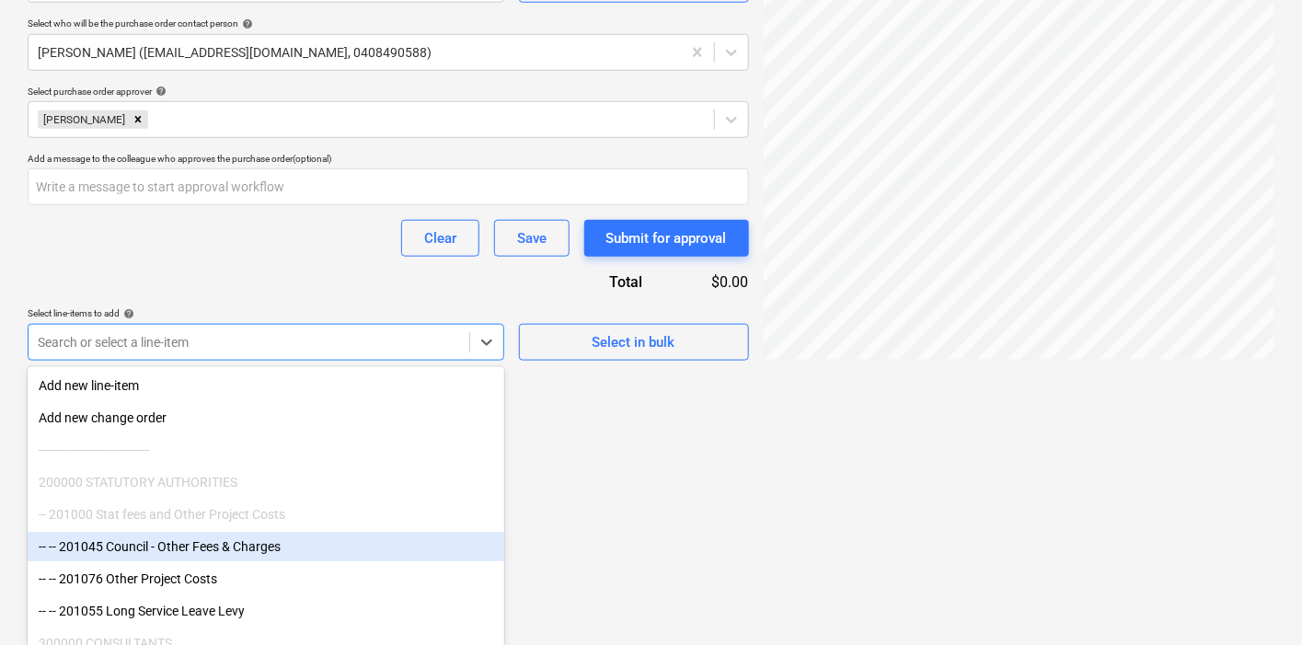
type textarea "x"
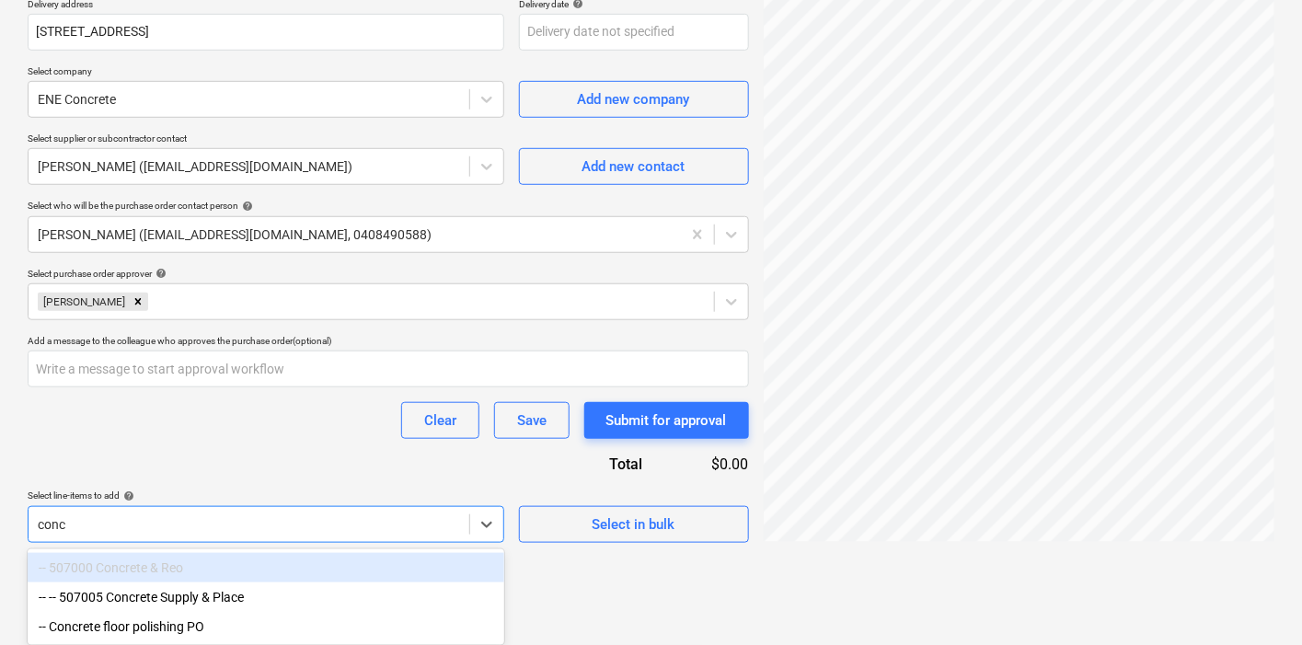
scroll to position [348, 0]
type input "concrete"
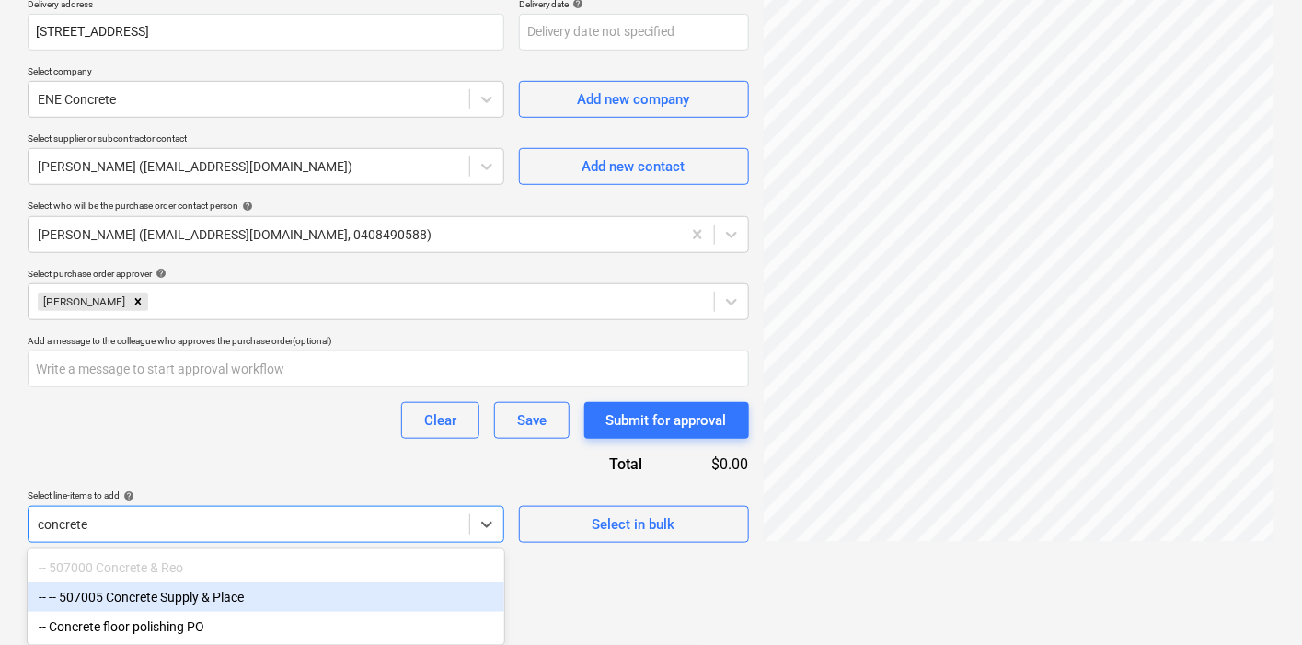
click at [297, 600] on div "-- -- 507005 Concrete Supply & Place" at bounding box center [266, 597] width 477 height 29
type textarea "x"
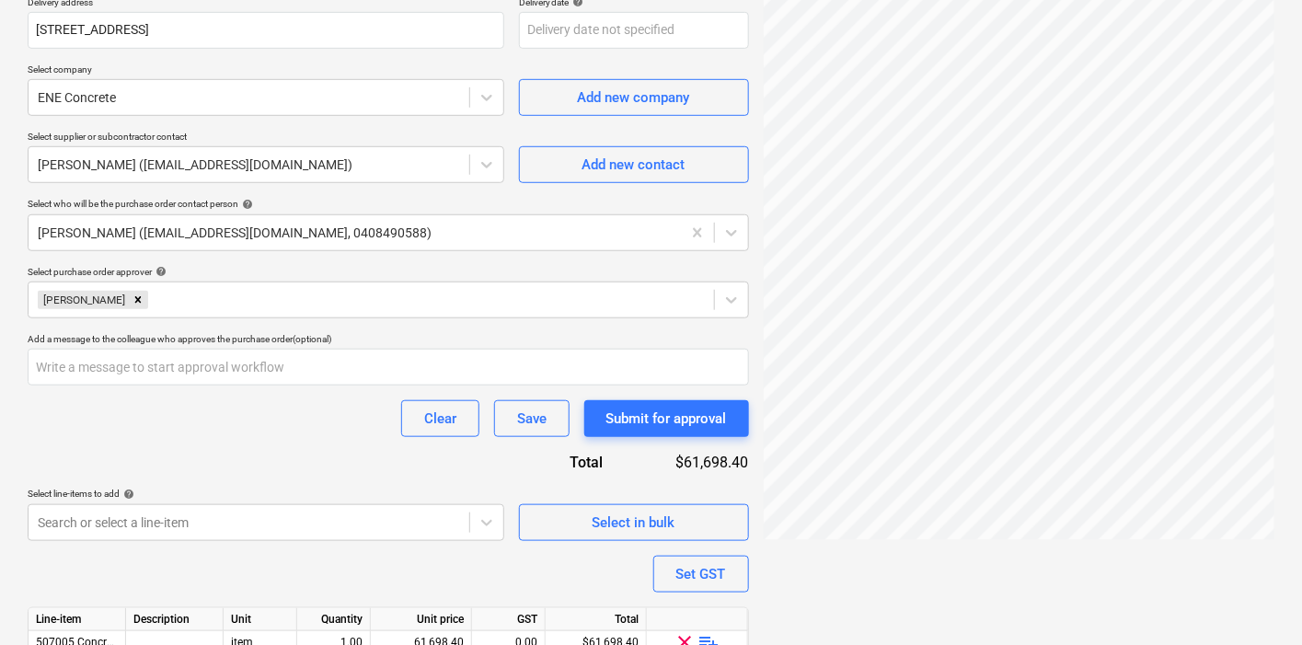
click at [279, 471] on div "Purchase order name help Purchase order Purchase order reference number help 00…" at bounding box center [389, 258] width 722 height 911
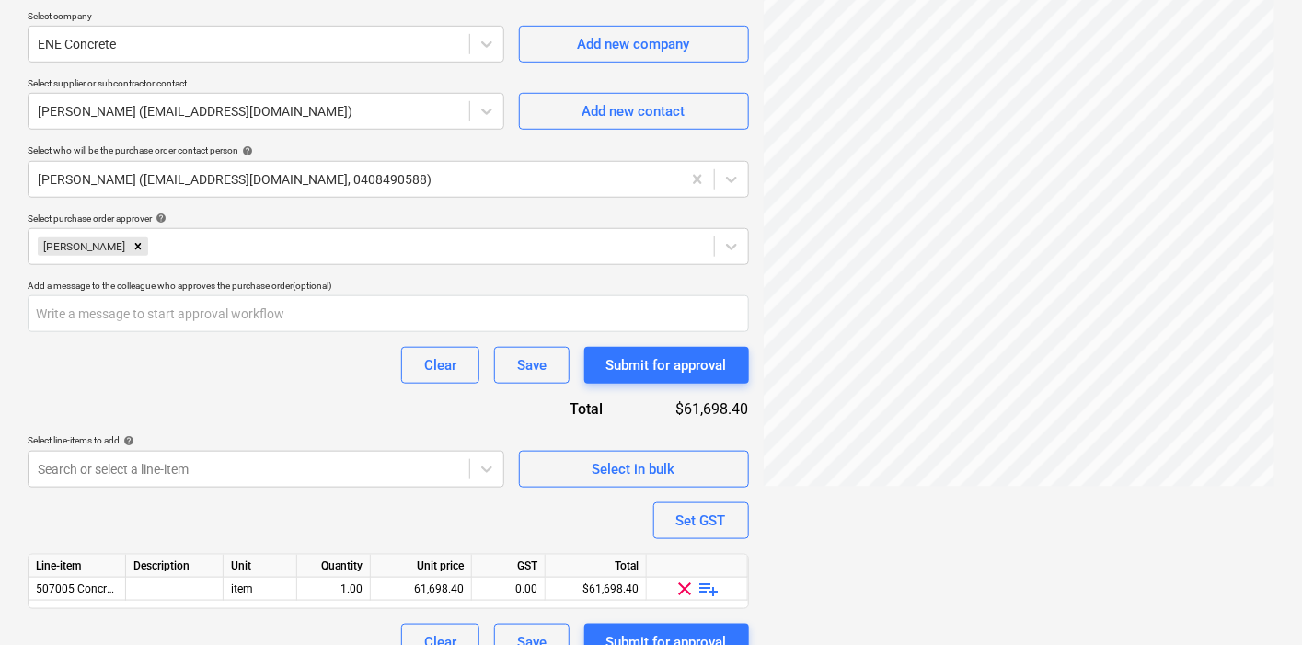
scroll to position [430, 0]
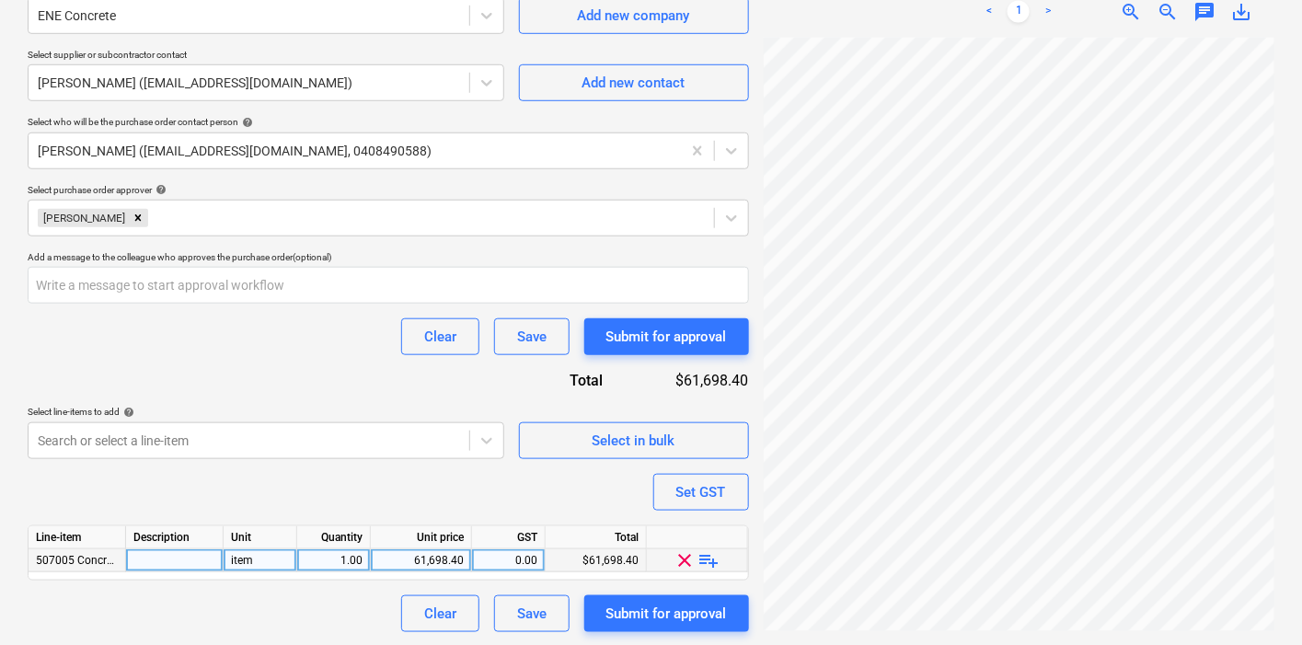
click at [705, 556] on span "playlist_add" at bounding box center [710, 560] width 22 height 22
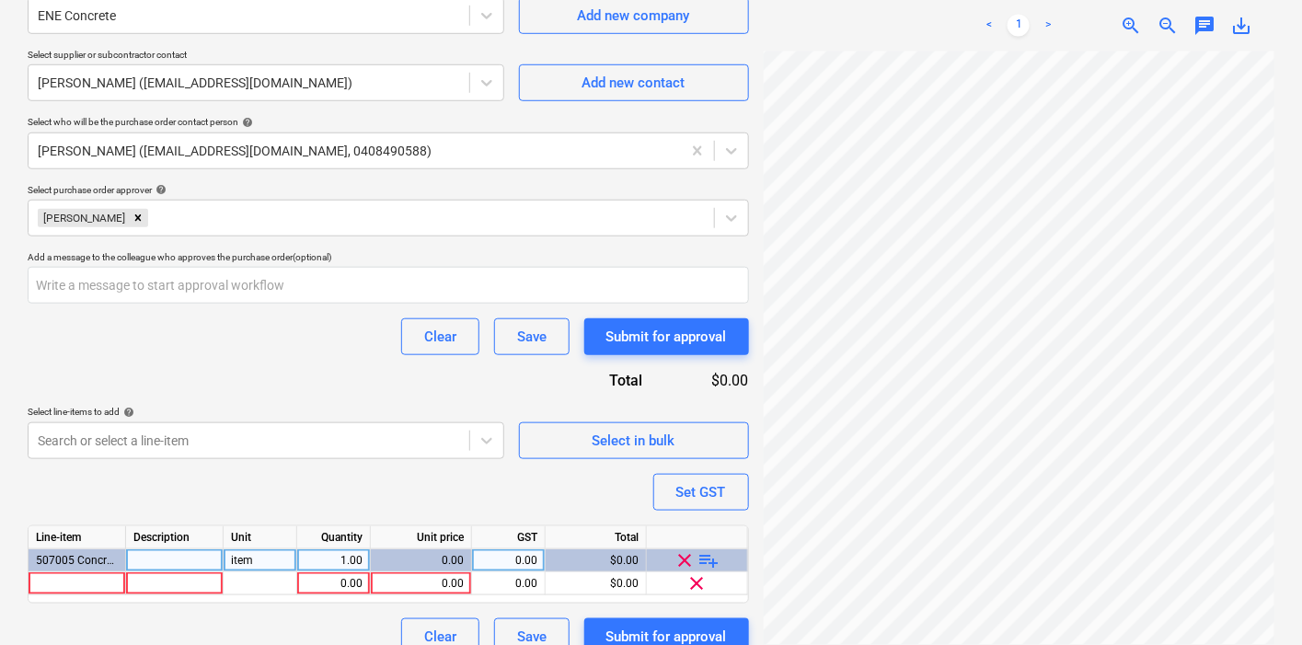
scroll to position [551, 26]
click at [711, 553] on span "playlist_add" at bounding box center [710, 560] width 22 height 22
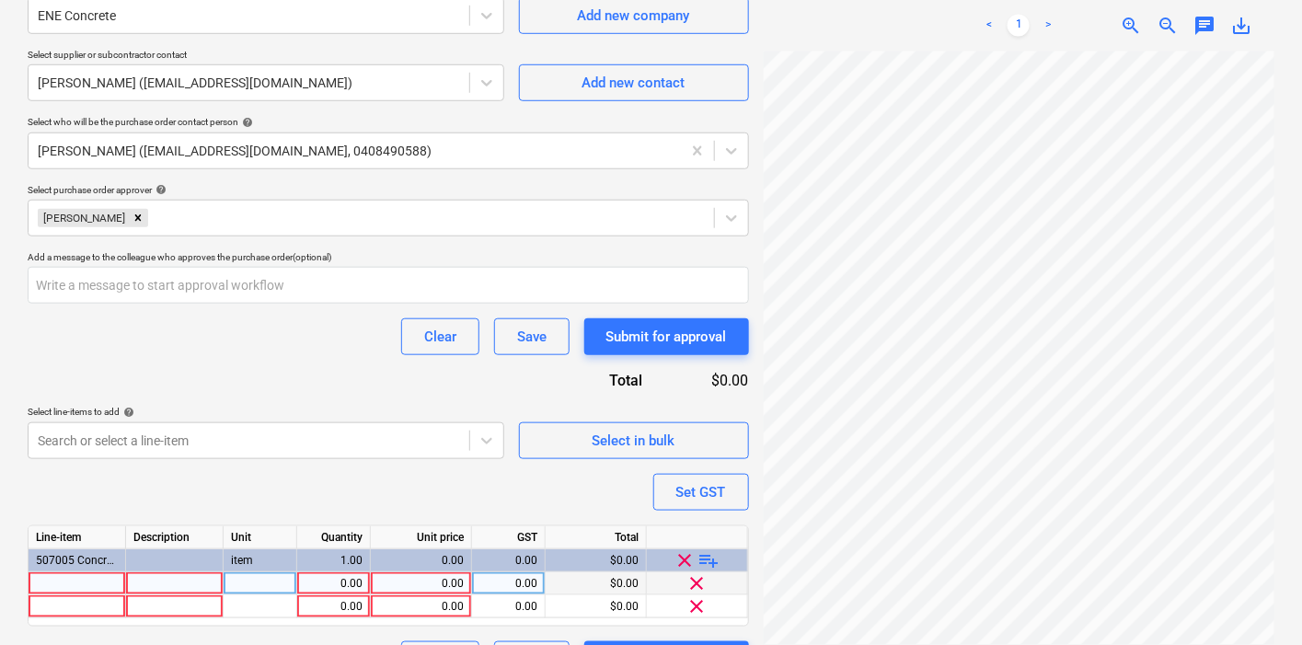
click at [43, 577] on div at bounding box center [78, 583] width 98 height 23
type textarea "x"
type input "Site Establi"
type textarea "x"
type input "Site Establishment"
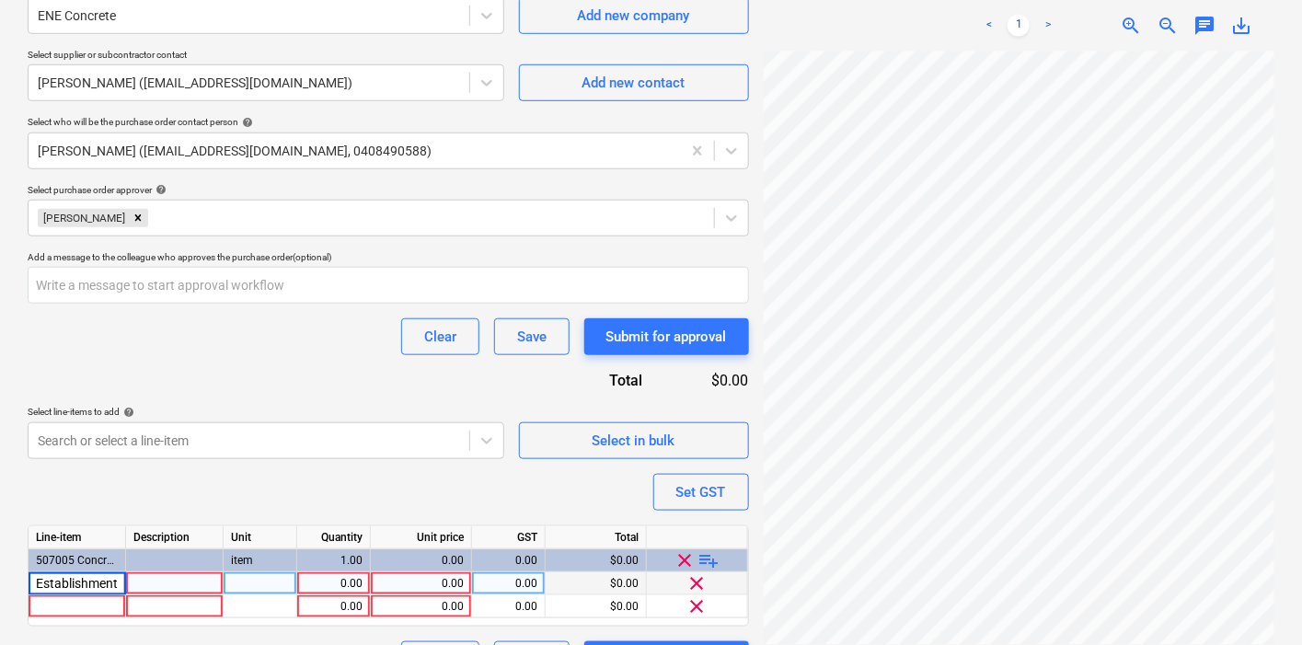
scroll to position [0, 23]
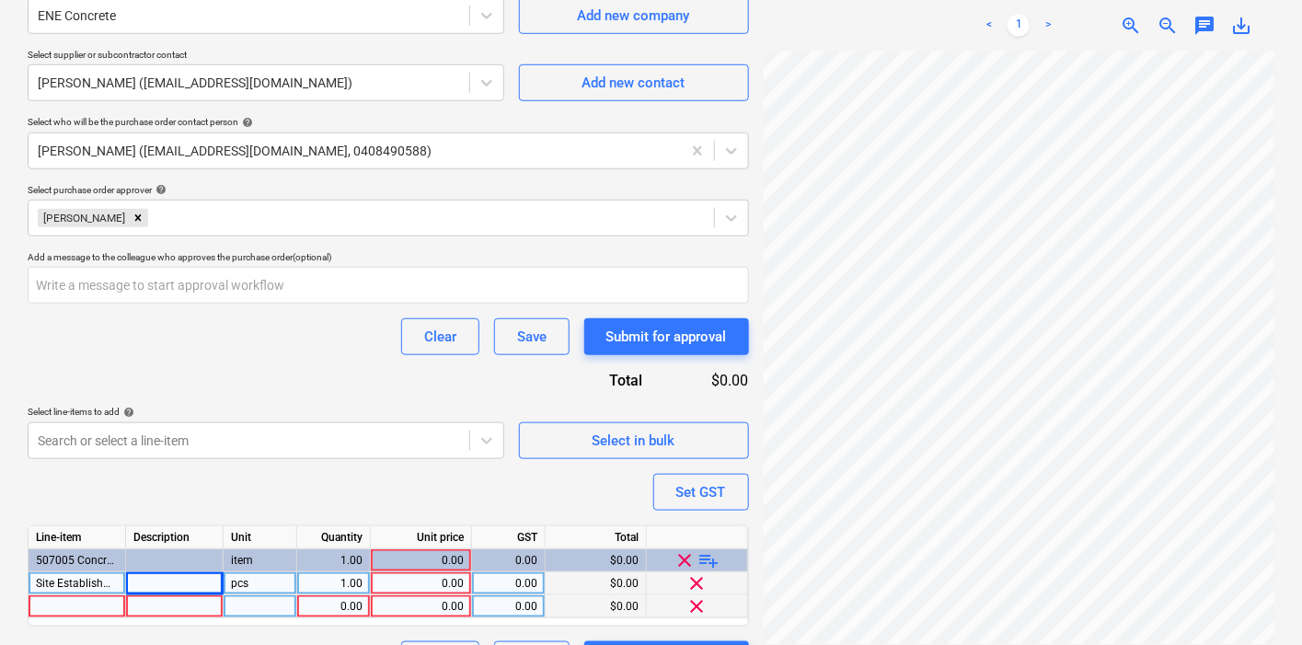
click at [94, 613] on div at bounding box center [78, 606] width 98 height 23
type textarea "x"
type input "Supply SL82 mesh Supply and place 25/20/80 plain grey concrete. Broom finish to…"
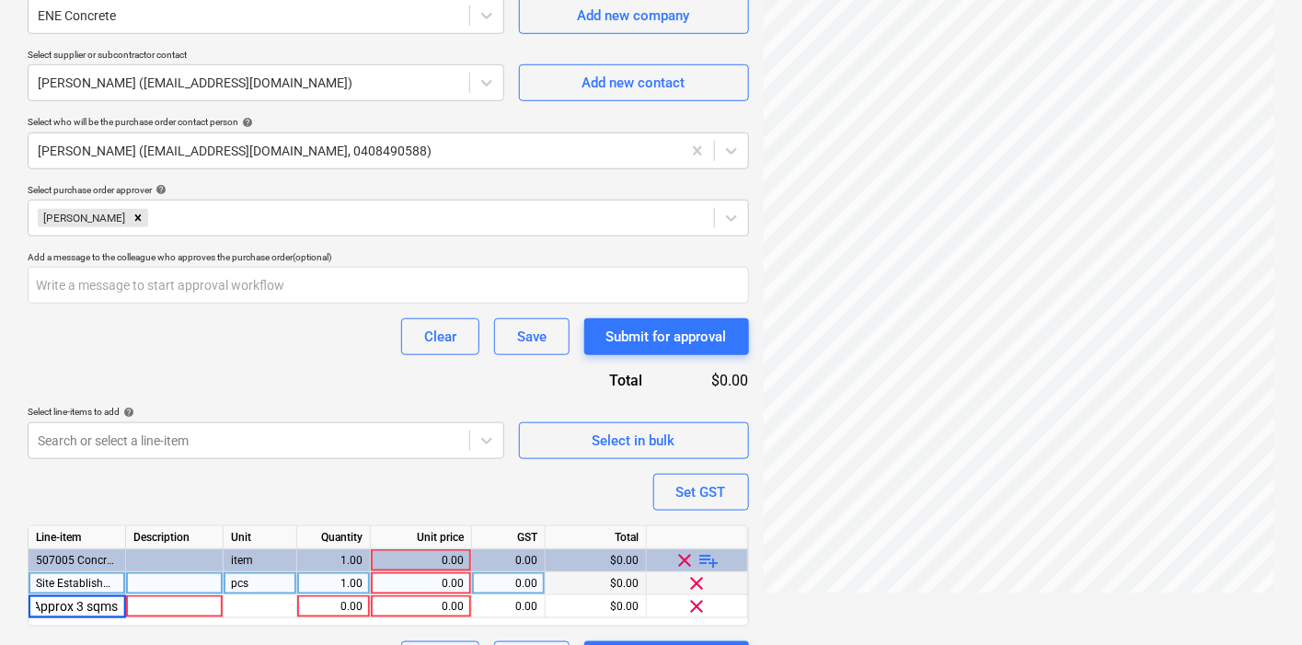
type textarea "x"
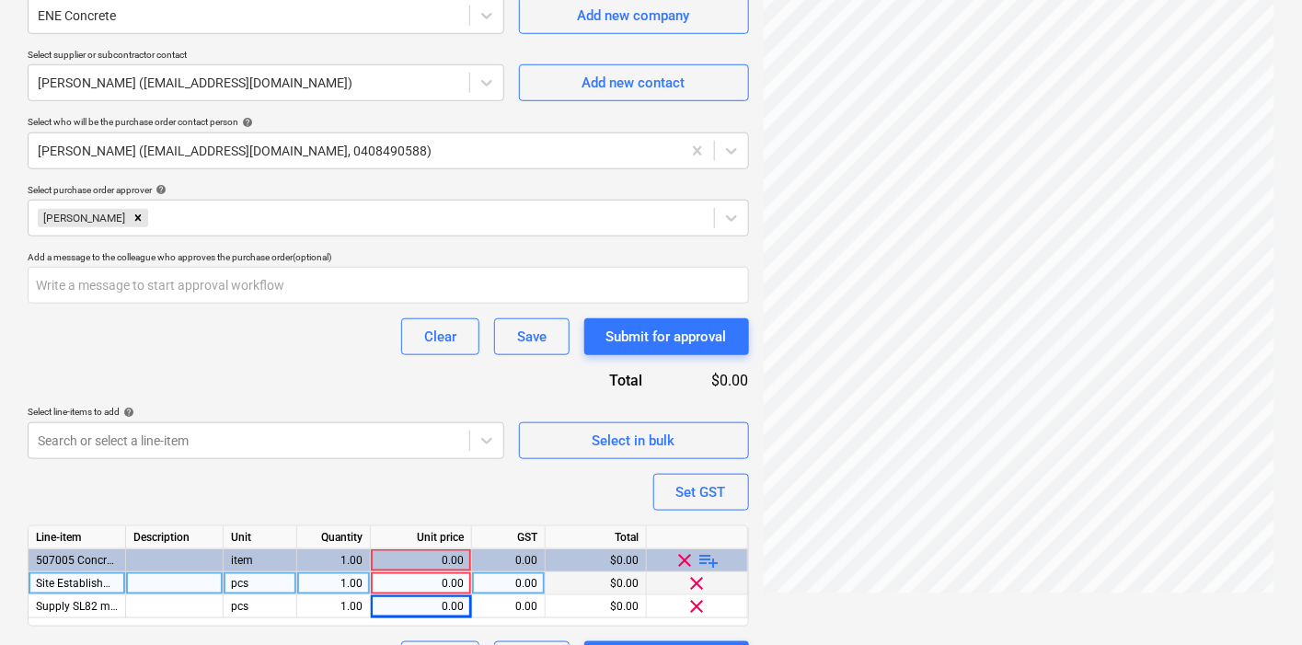
click at [682, 573] on div "Create new document Purchase order name help Purchase order Purchase order refe…" at bounding box center [651, 173] width 1262 height 1023
click at [425, 580] on div "0.00" at bounding box center [421, 583] width 86 height 23
type input "350"
type textarea "x"
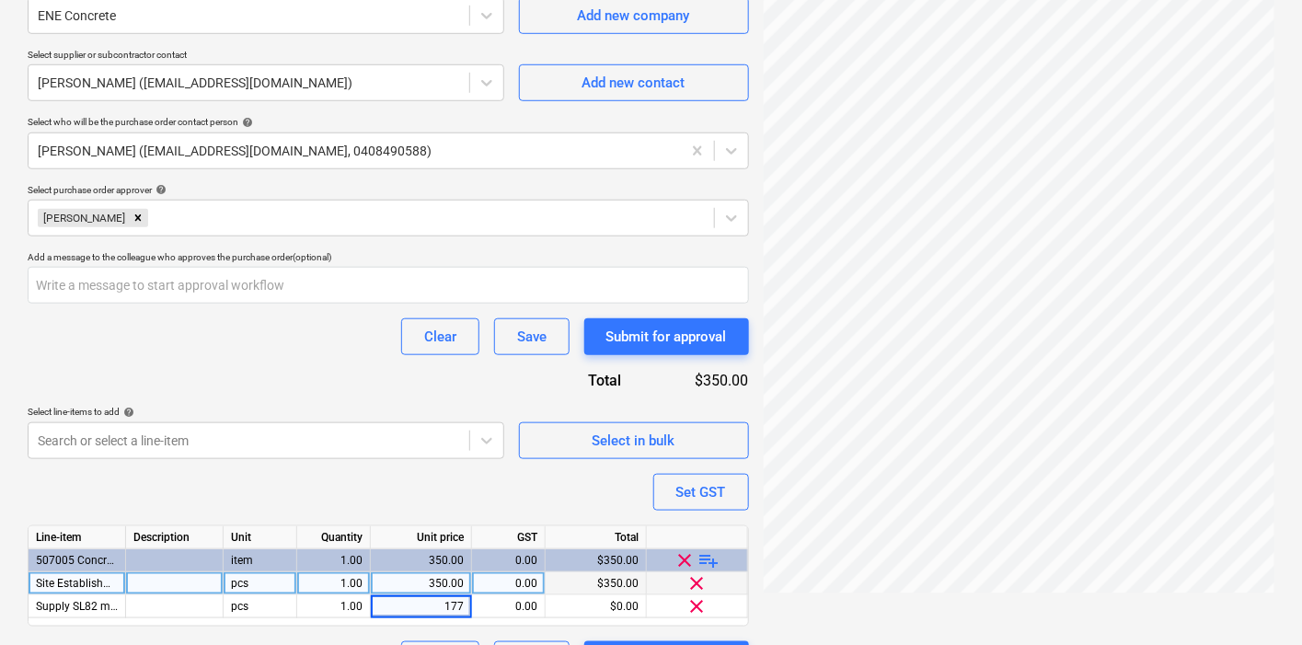
type input "1770"
type textarea "x"
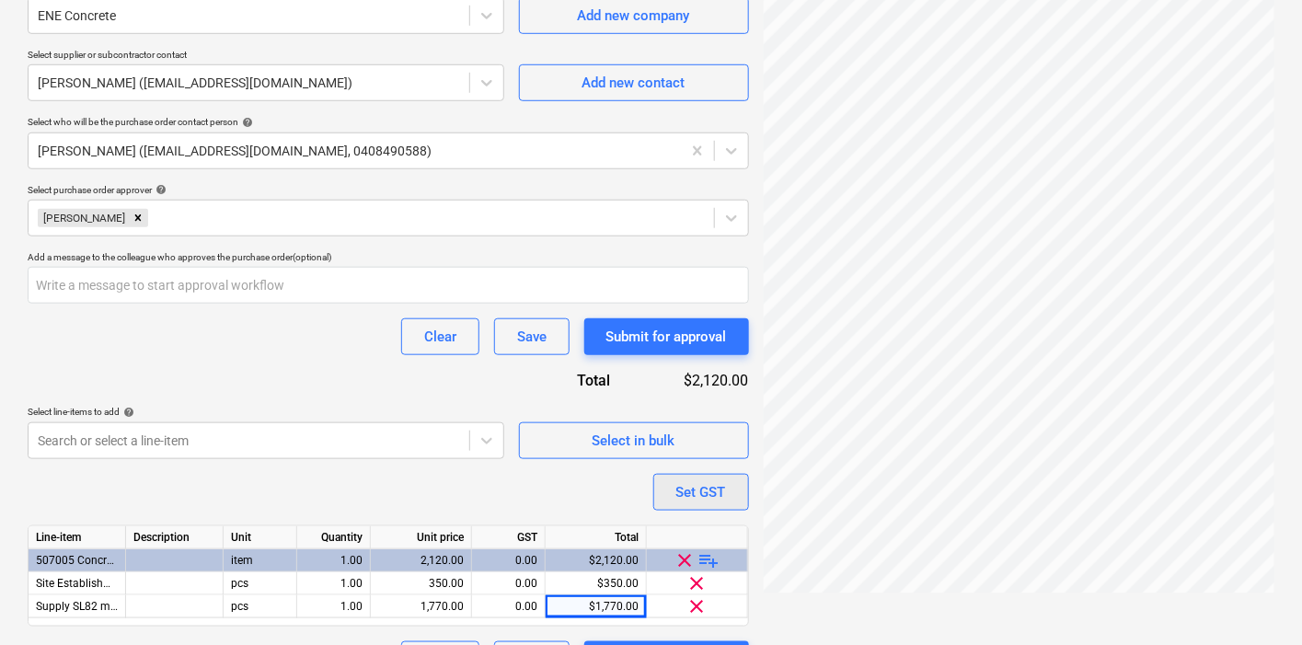
click at [682, 505] on button "Set GST" at bounding box center [701, 492] width 96 height 37
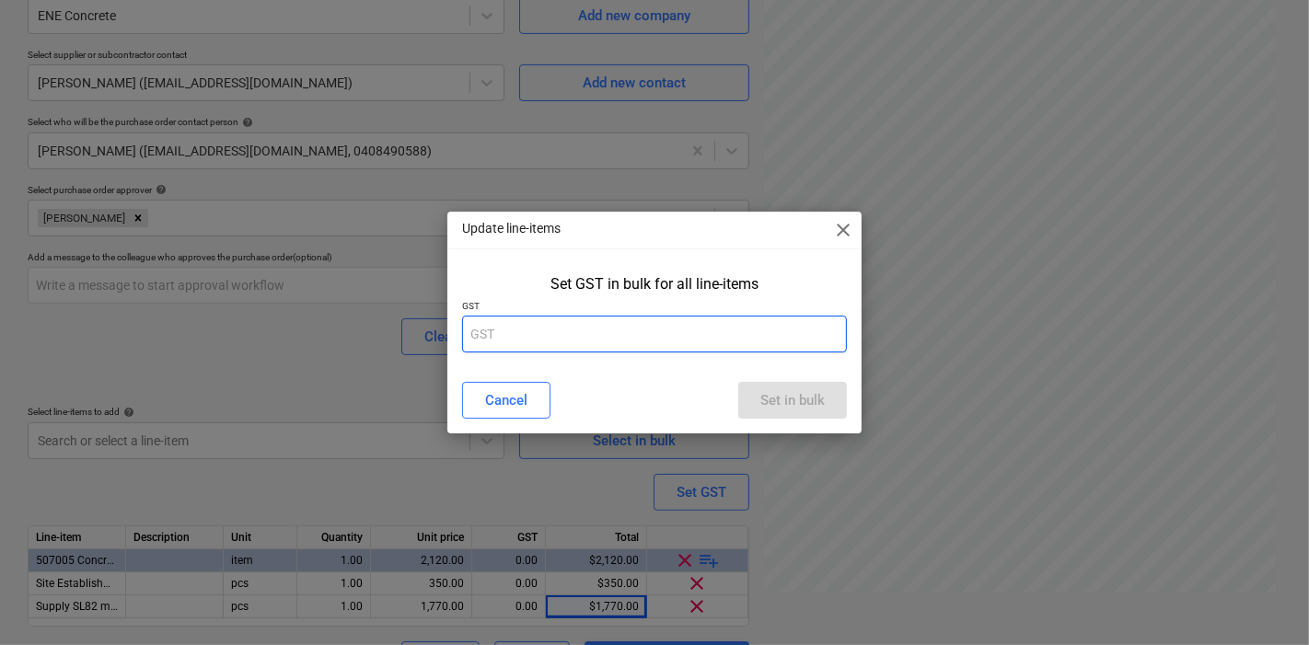
click at [552, 330] on input "text" at bounding box center [654, 334] width 385 height 37
type input "10"
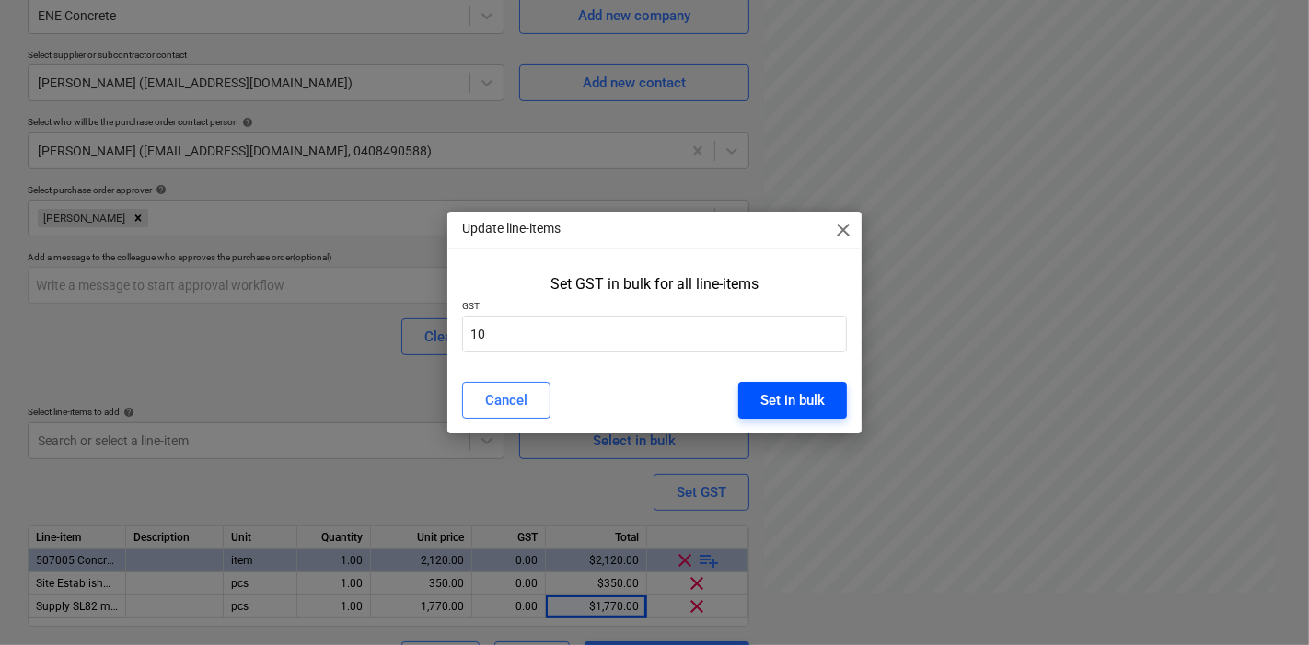
click at [769, 407] on div "Set in bulk" at bounding box center [792, 400] width 64 height 24
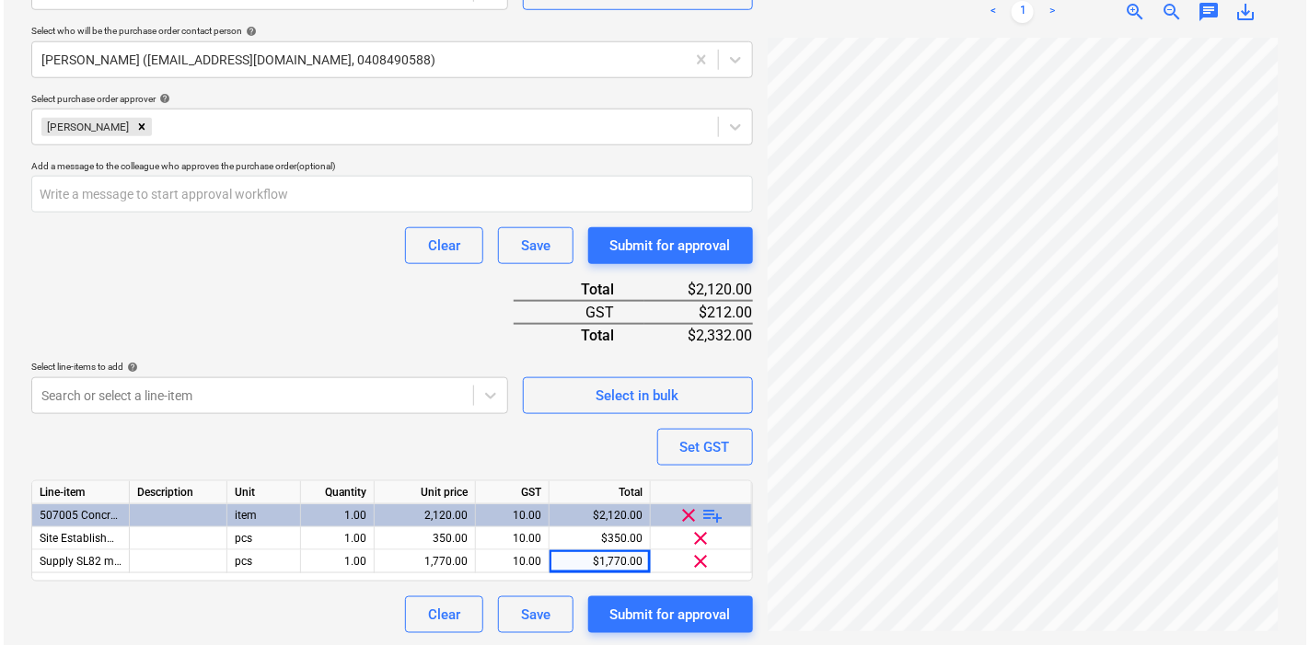
scroll to position [967, 594]
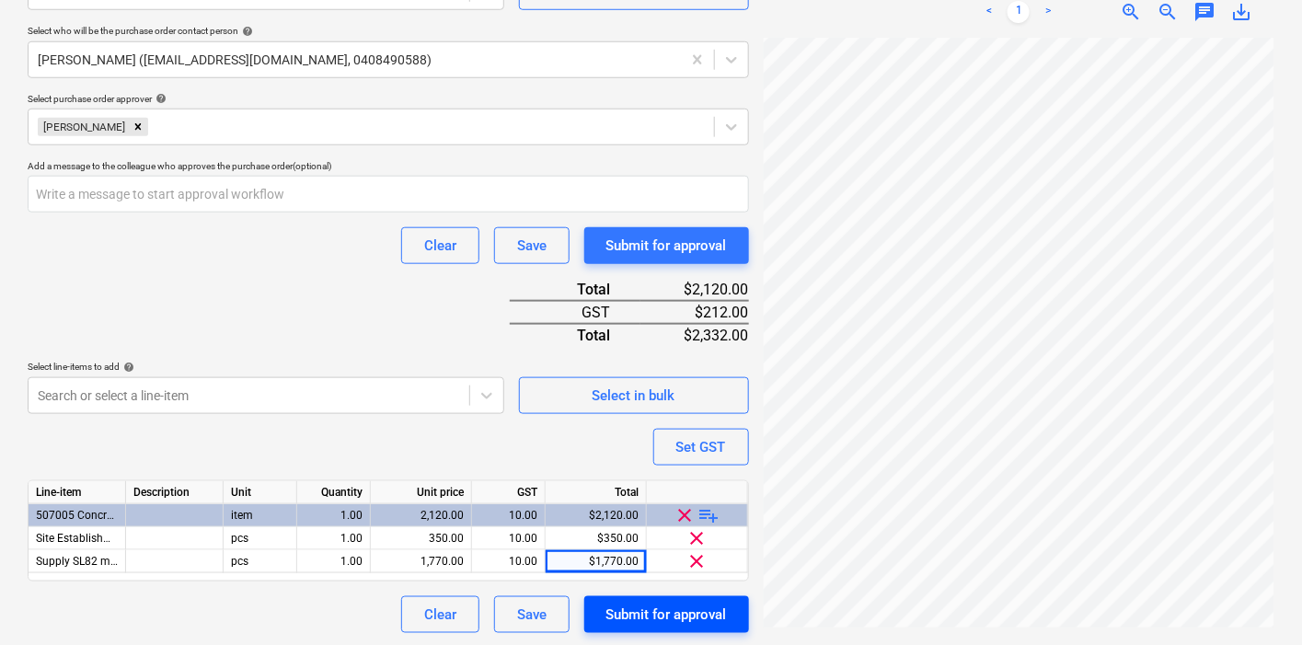
click at [694, 610] on div "Submit for approval" at bounding box center [667, 615] width 121 height 24
type textarea "x"
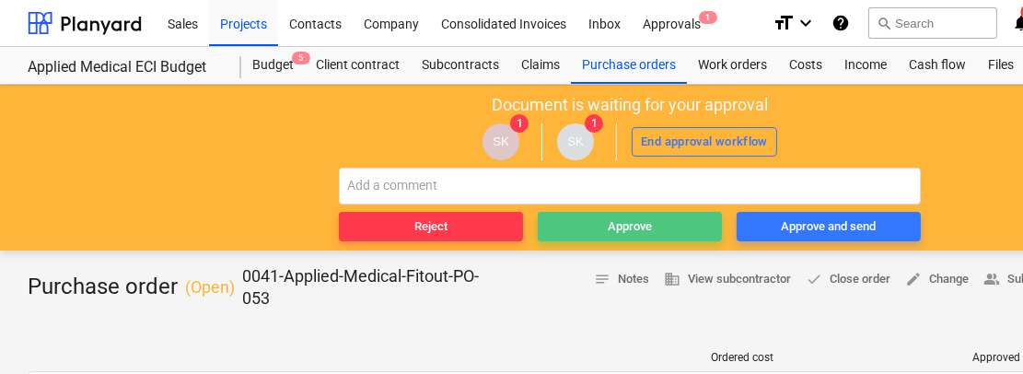
click at [613, 231] on div "Approve" at bounding box center [629, 226] width 44 height 21
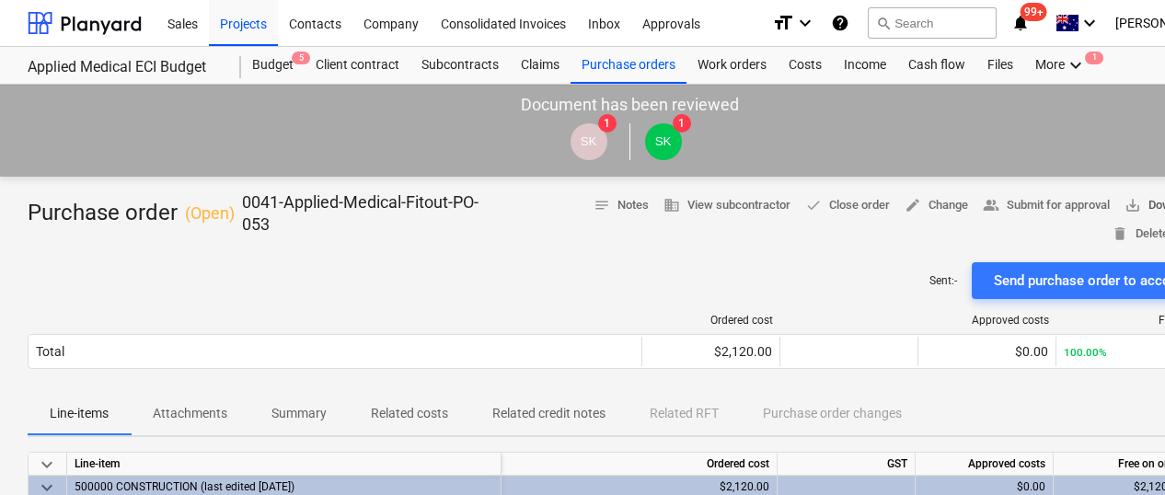
click at [1130, 204] on span "save_alt" at bounding box center [1133, 205] width 17 height 17
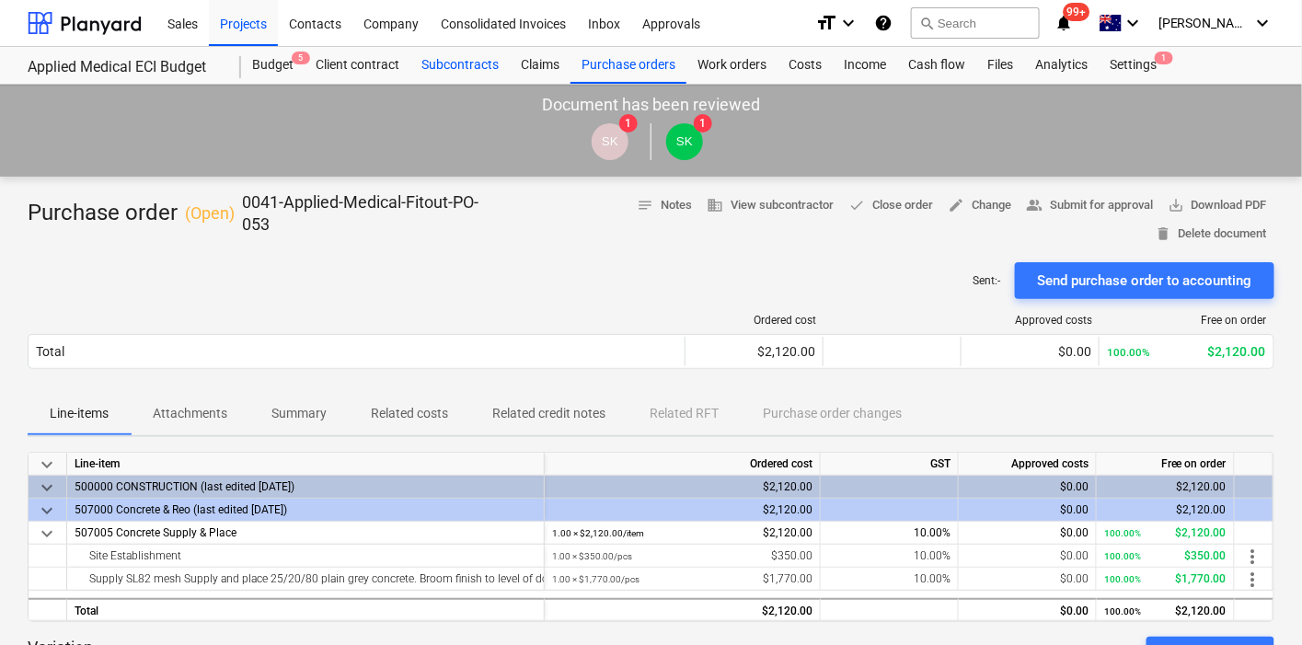
click at [441, 75] on div "Subcontracts" at bounding box center [459, 65] width 99 height 37
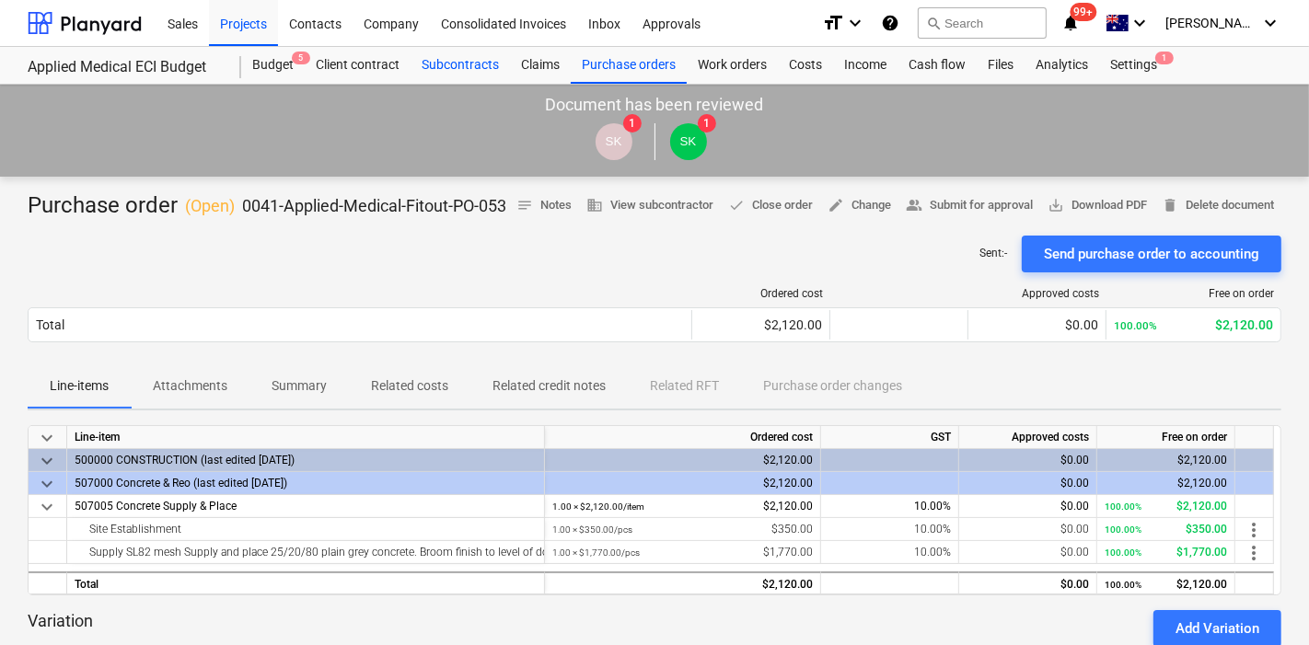
click at [441, 75] on div "Subcontracts" at bounding box center [459, 65] width 99 height 37
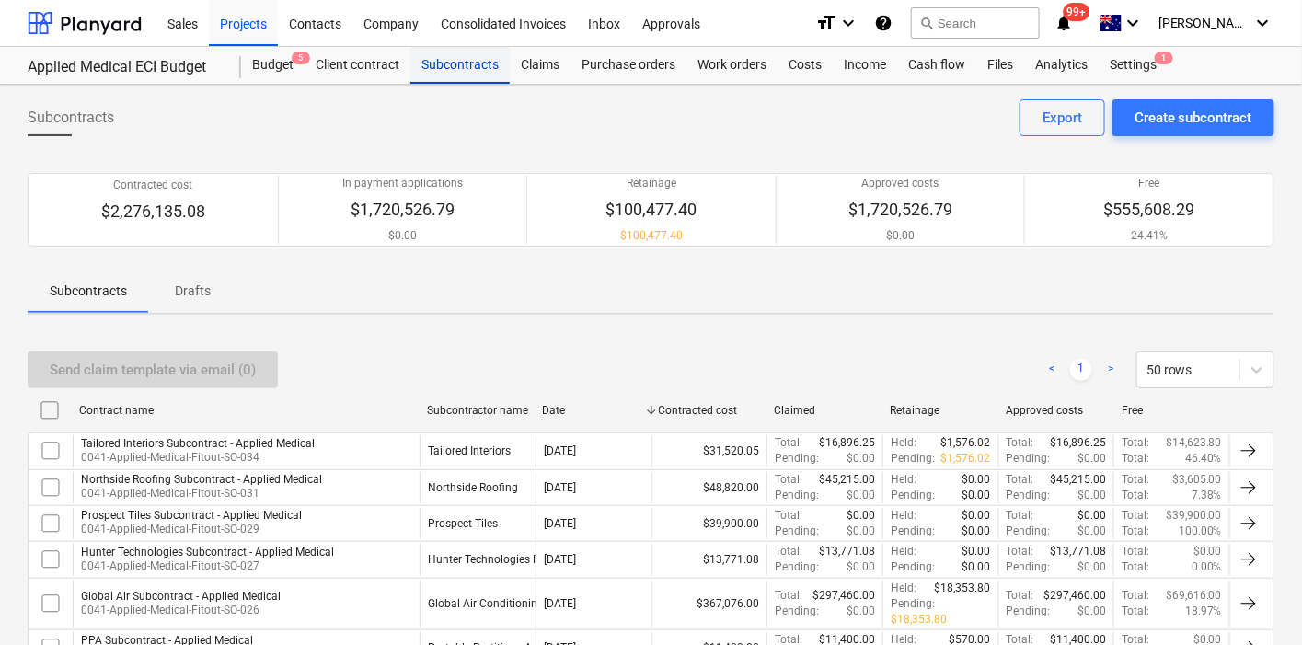
scroll to position [442, 0]
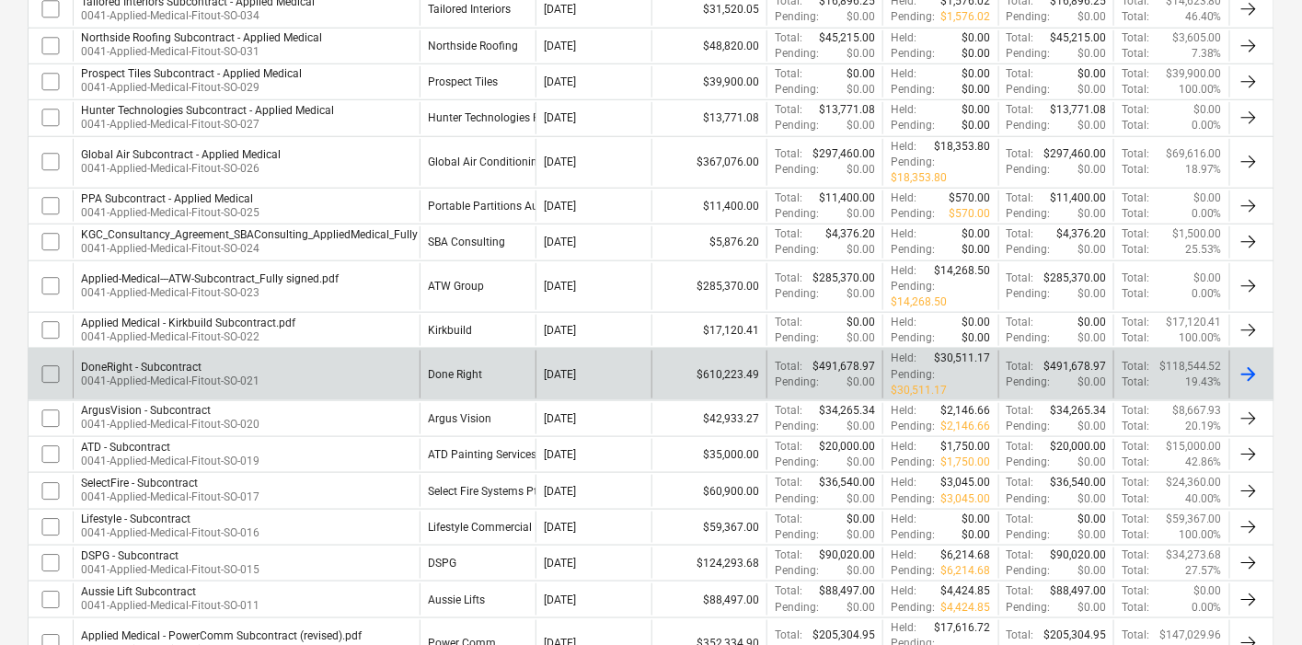
click at [328, 351] on div "DoneRight - Subcontract 0041-Applied-Medical-Fitout-SO-021" at bounding box center [246, 374] width 347 height 47
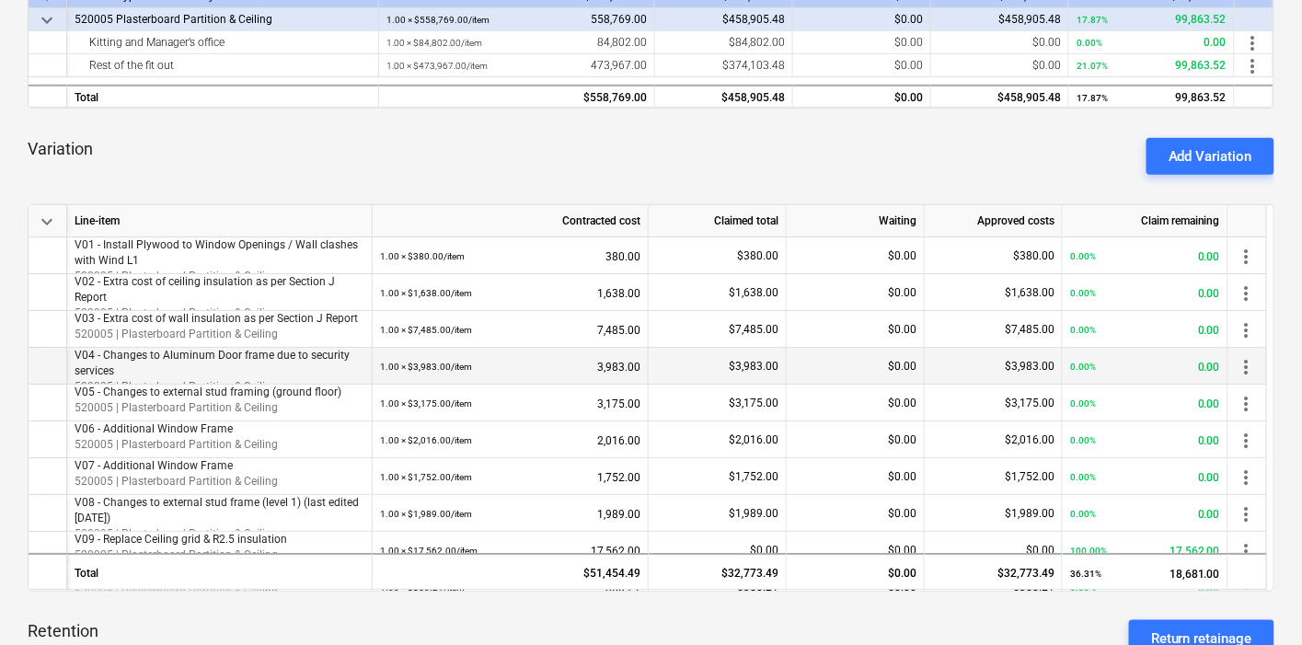
click at [278, 361] on p "V04 - Changes to Aluminum Door frame due to security services" at bounding box center [220, 363] width 290 height 31
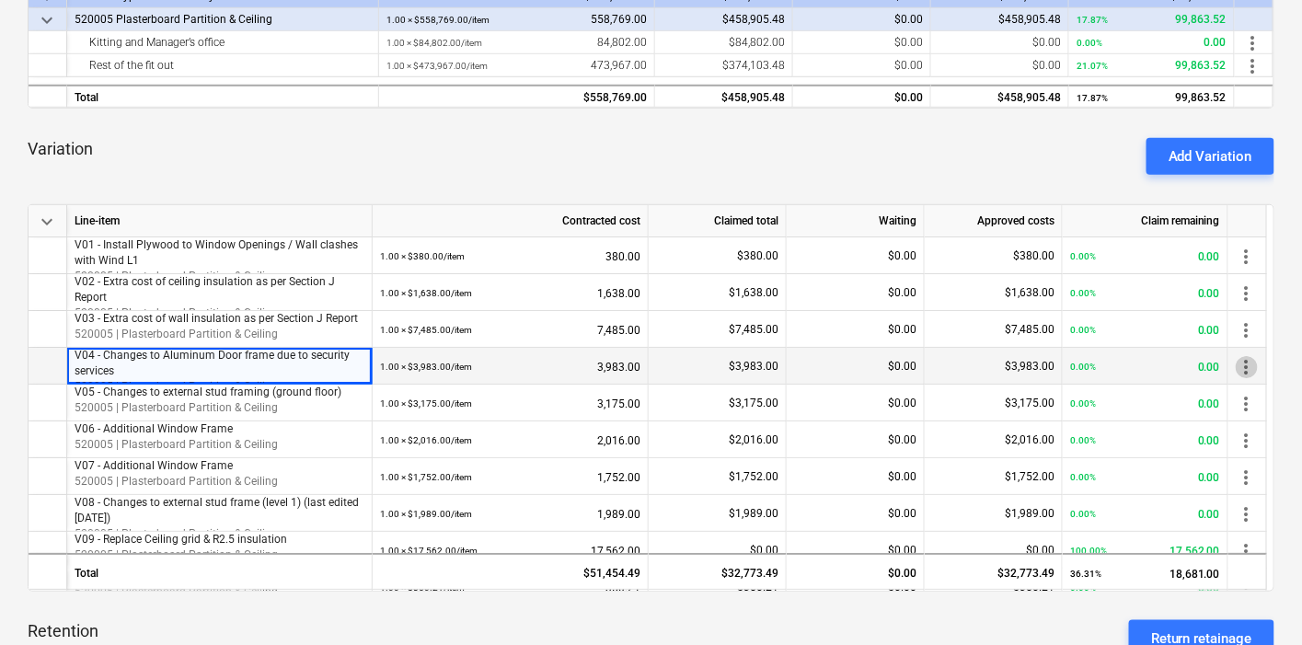
click at [1243, 361] on span "more_vert" at bounding box center [1247, 367] width 22 height 22
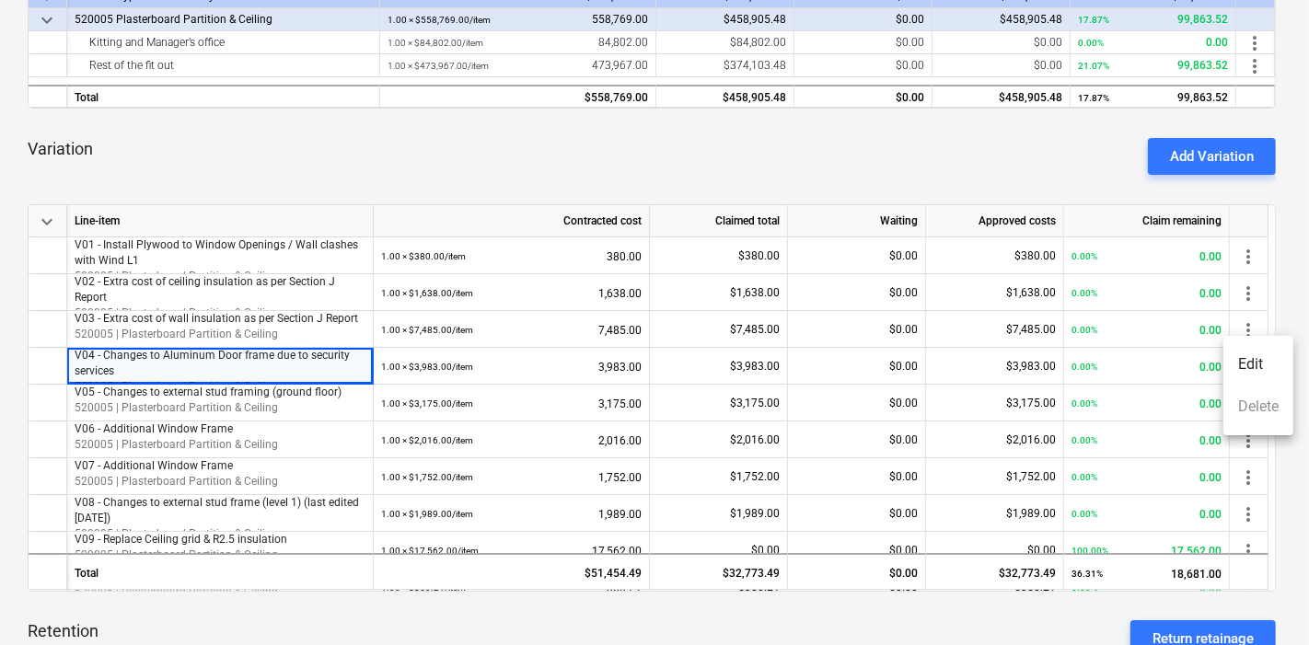
click at [1136, 366] on div at bounding box center [654, 322] width 1309 height 645
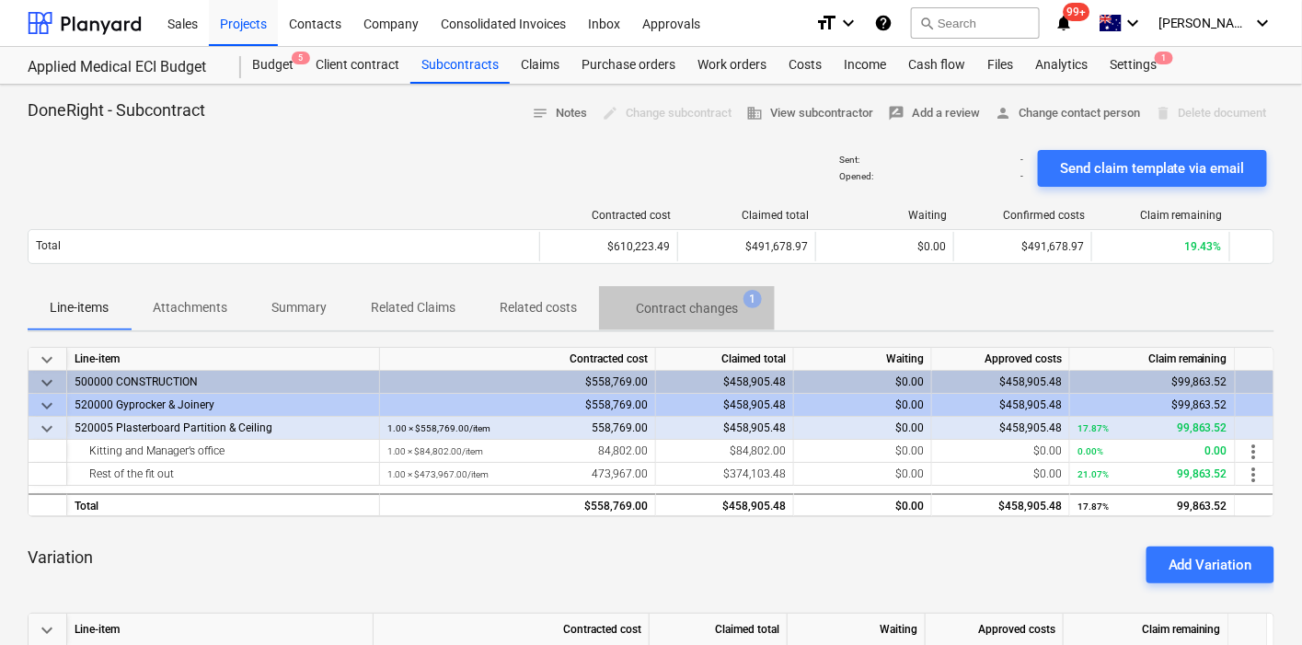
click at [641, 304] on p "Contract changes" at bounding box center [687, 308] width 102 height 19
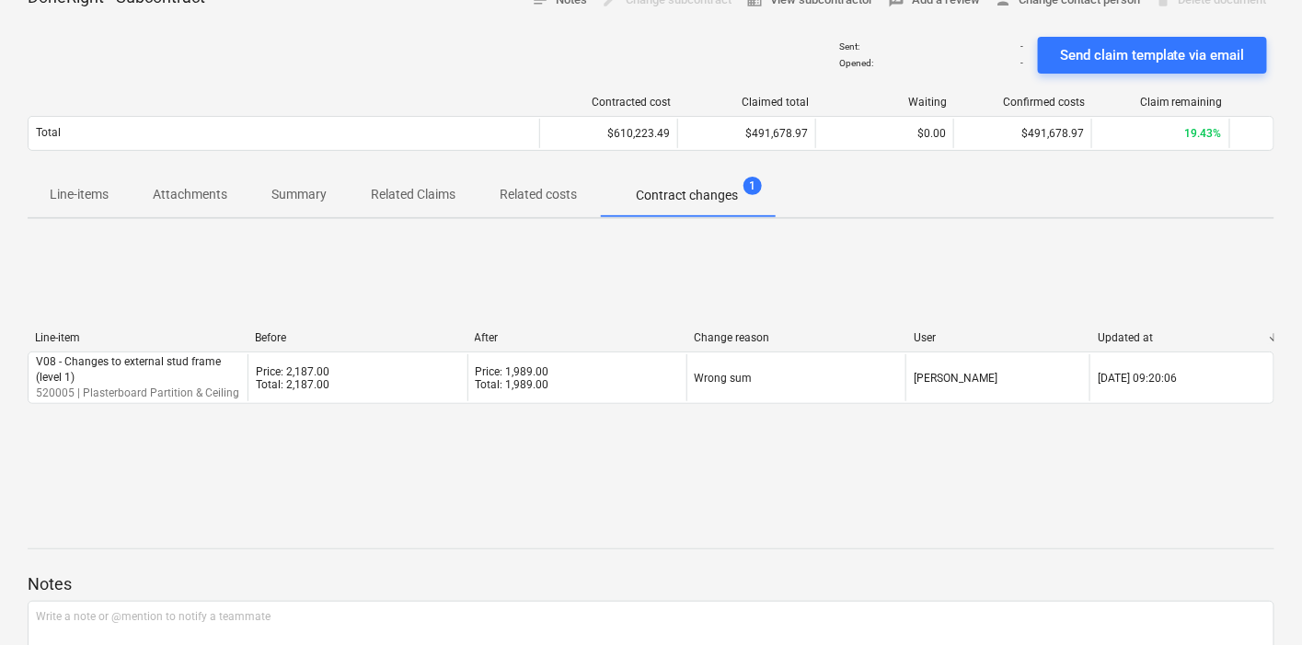
scroll to position [204, 0]
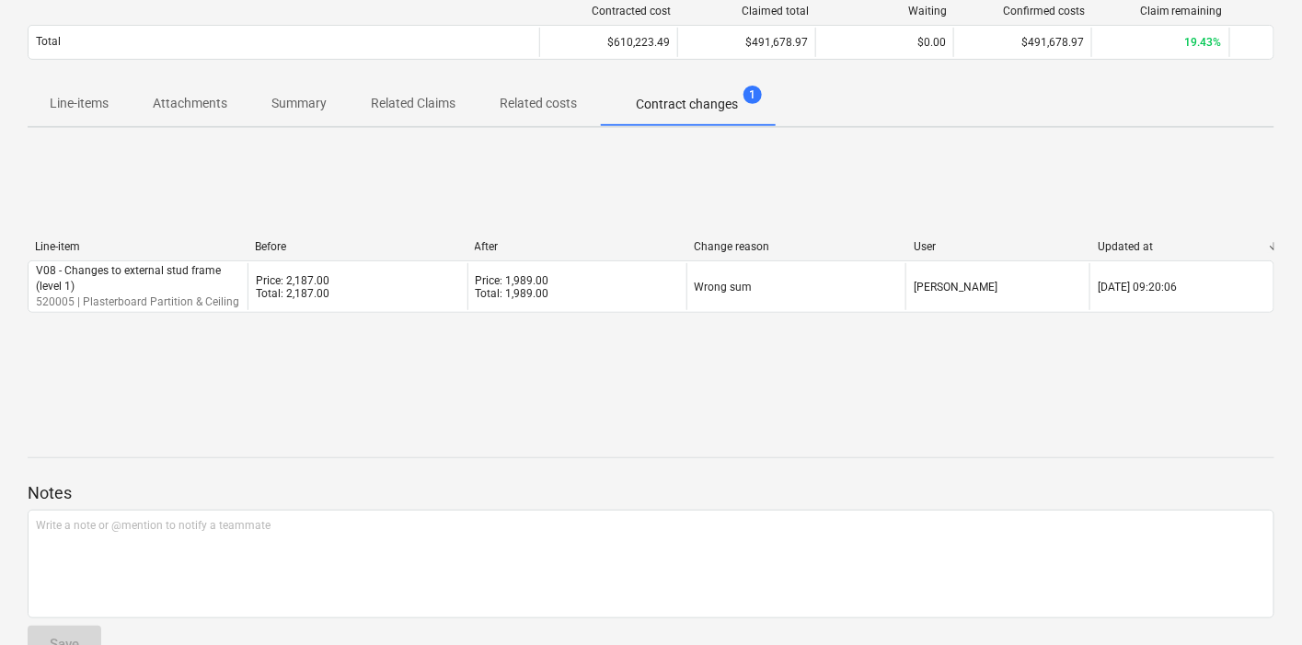
click at [233, 119] on button "Attachments" at bounding box center [190, 104] width 119 height 44
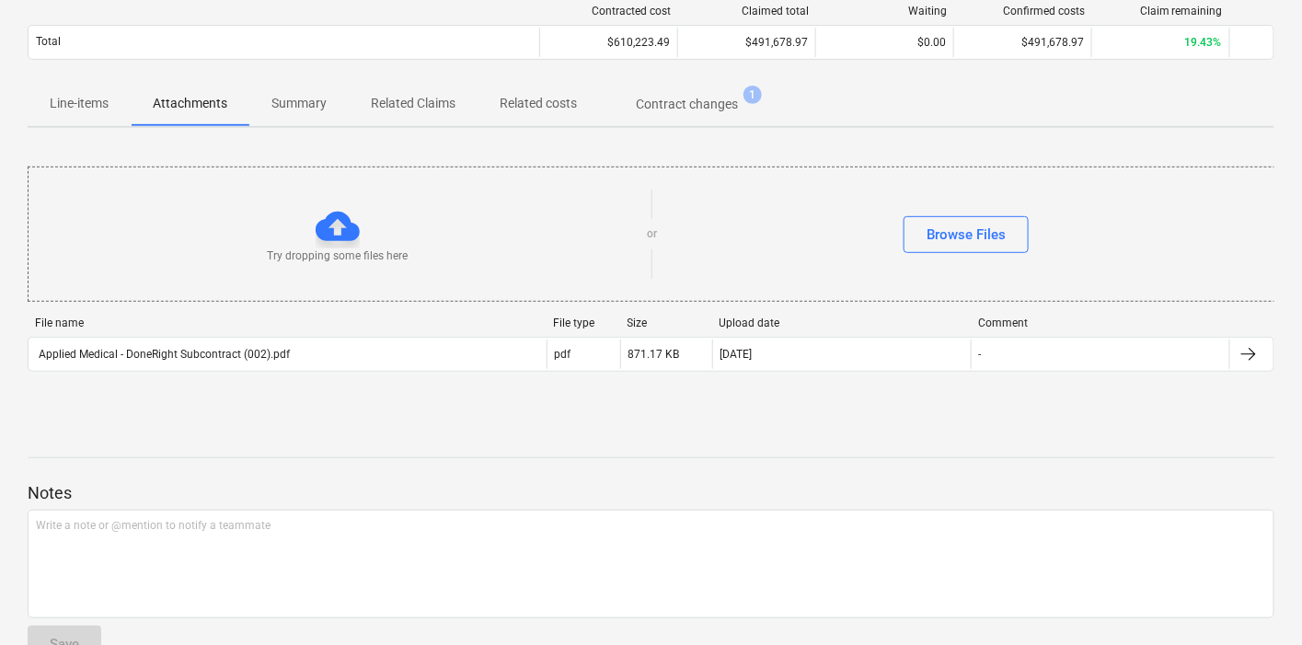
click at [289, 107] on p "Summary" at bounding box center [299, 103] width 55 height 19
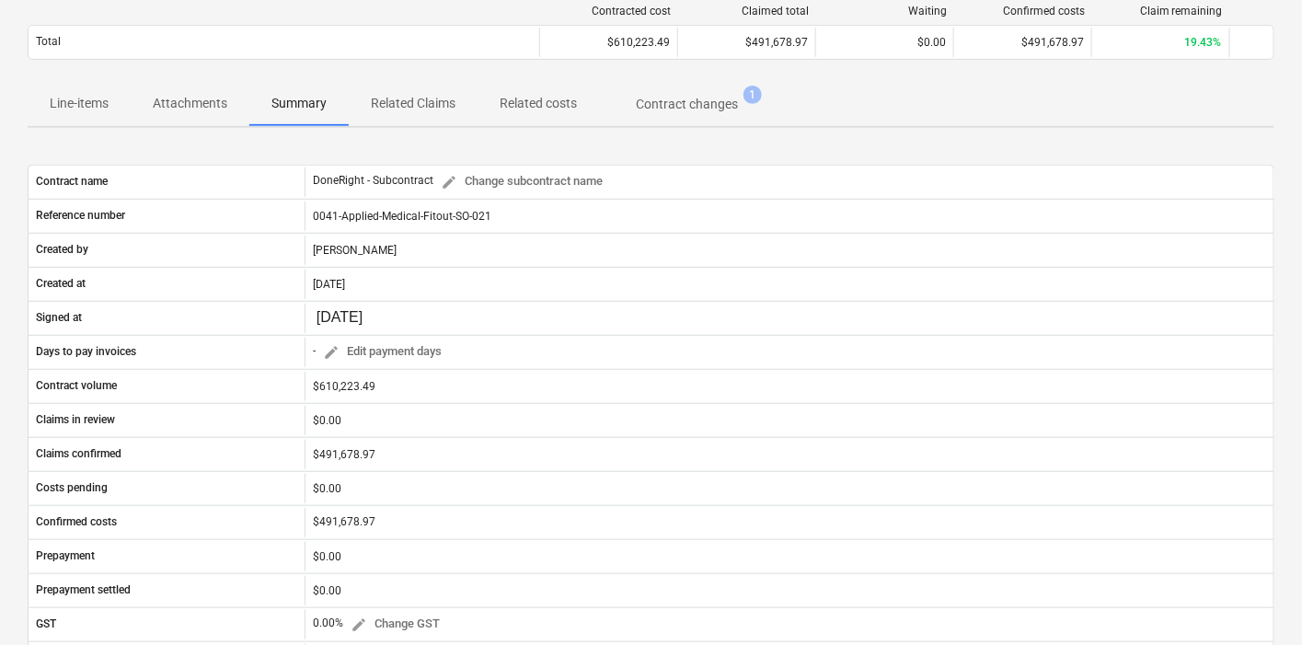
click at [434, 106] on p "Related Claims" at bounding box center [413, 103] width 85 height 19
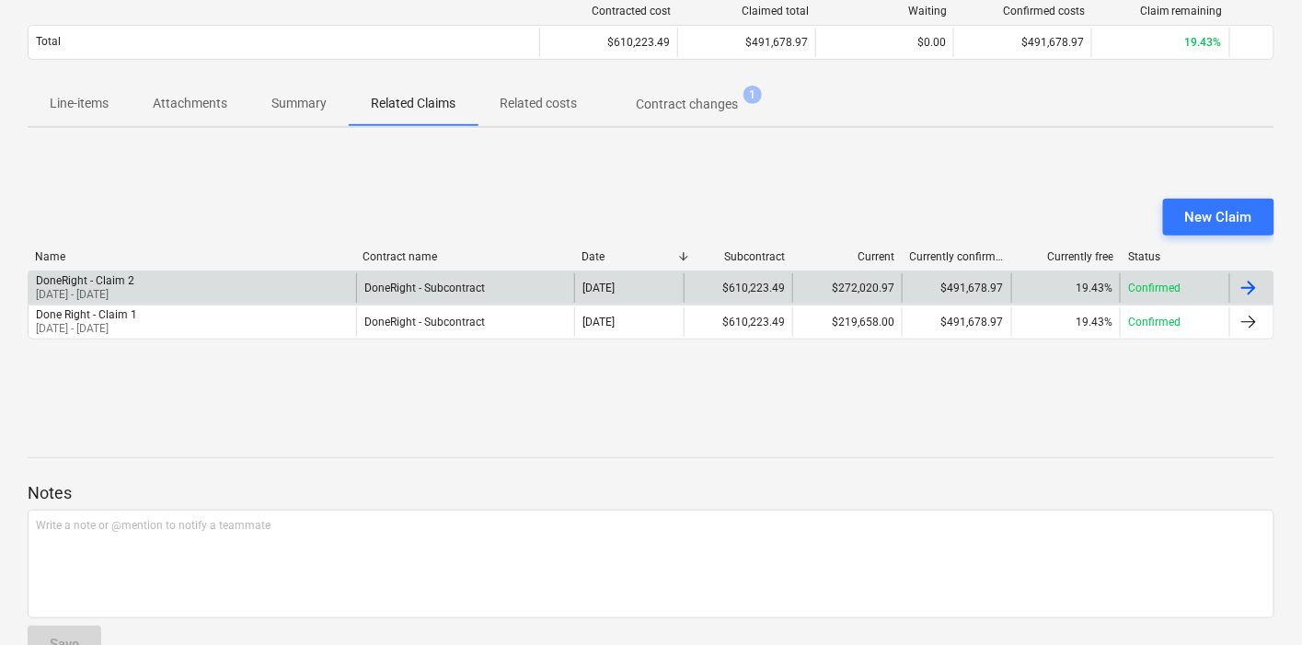
click at [305, 273] on div "DoneRight - Claim 2 [DATE] - [DATE]" at bounding box center [193, 287] width 328 height 29
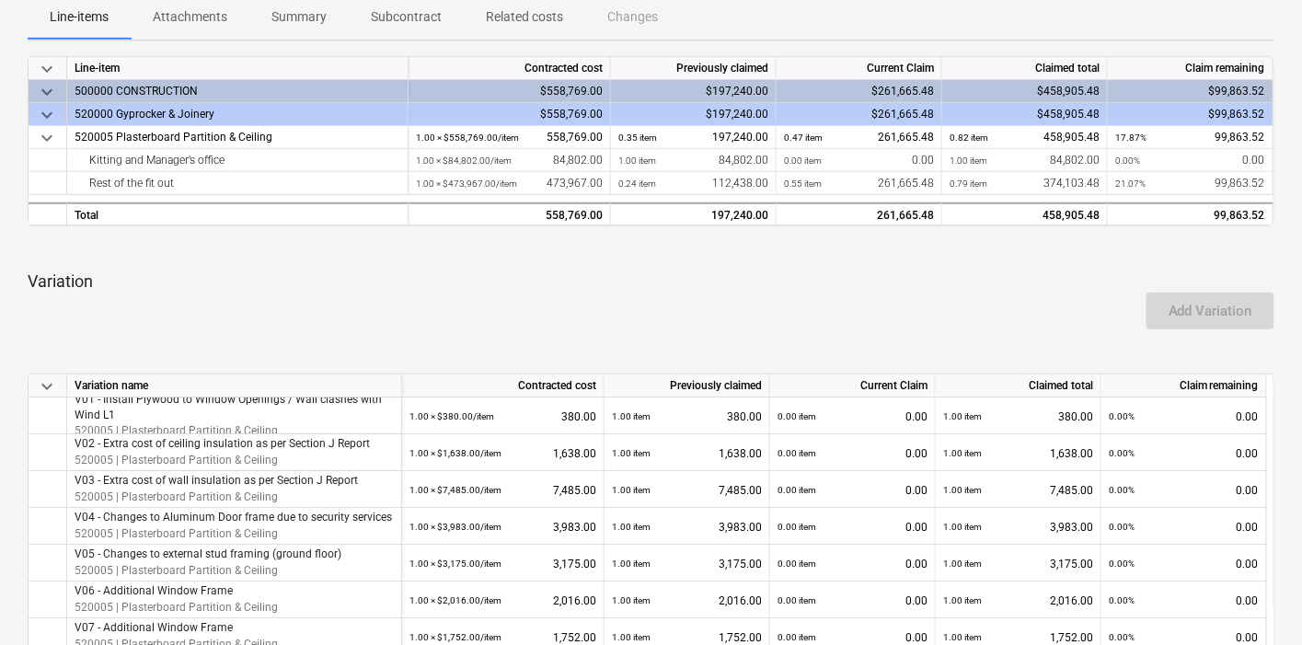
scroll to position [204, 0]
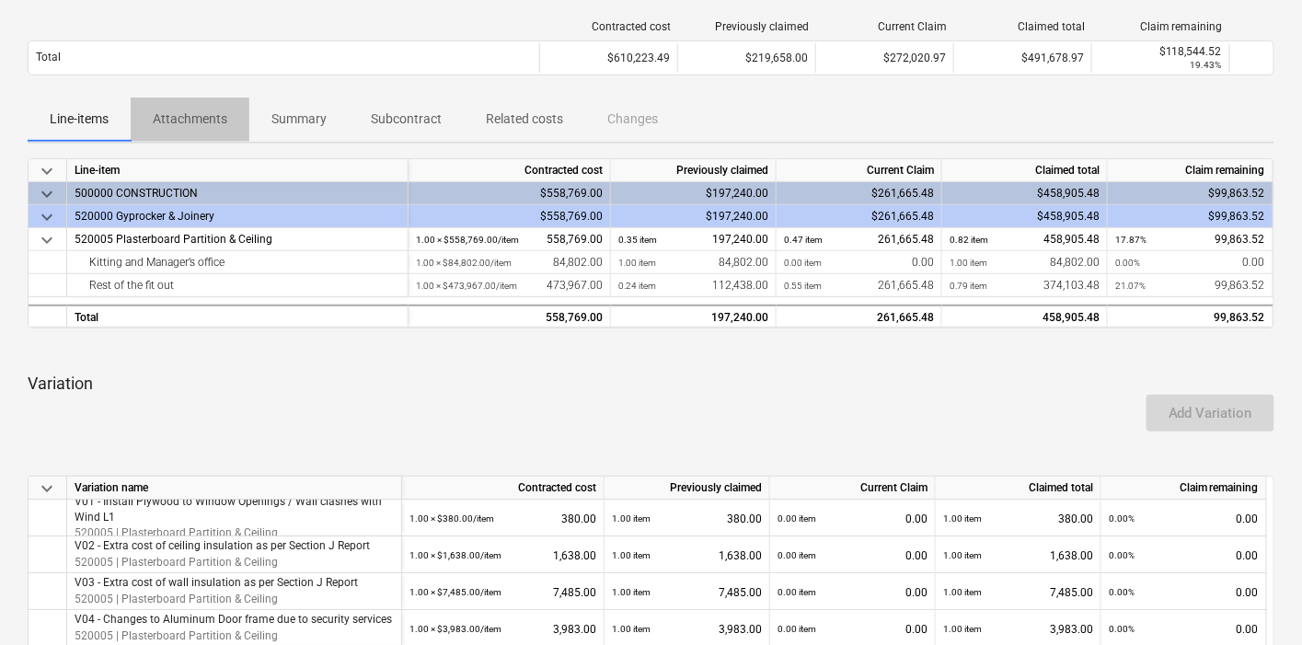
click at [204, 138] on button "Attachments" at bounding box center [190, 120] width 119 height 44
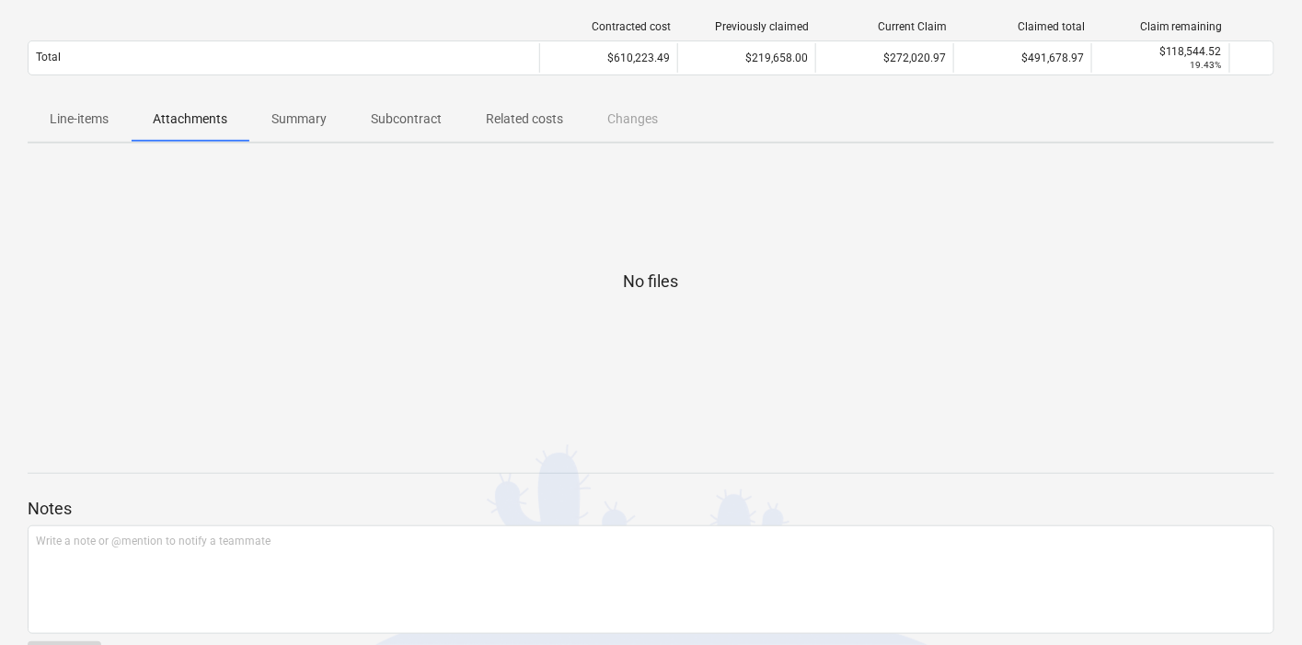
click at [292, 143] on div "DoneRight - Claim 2 Confirmed notes Notes business View subcontractor delete Ch…" at bounding box center [651, 293] width 1302 height 827
drag, startPoint x: 187, startPoint y: 145, endPoint x: 227, endPoint y: 138, distance: 41.0
click at [198, 143] on div "DoneRight - Claim 2 Confirmed notes Notes business View subcontractor delete Ch…" at bounding box center [651, 293] width 1302 height 827
click at [340, 120] on span "Summary" at bounding box center [298, 119] width 99 height 30
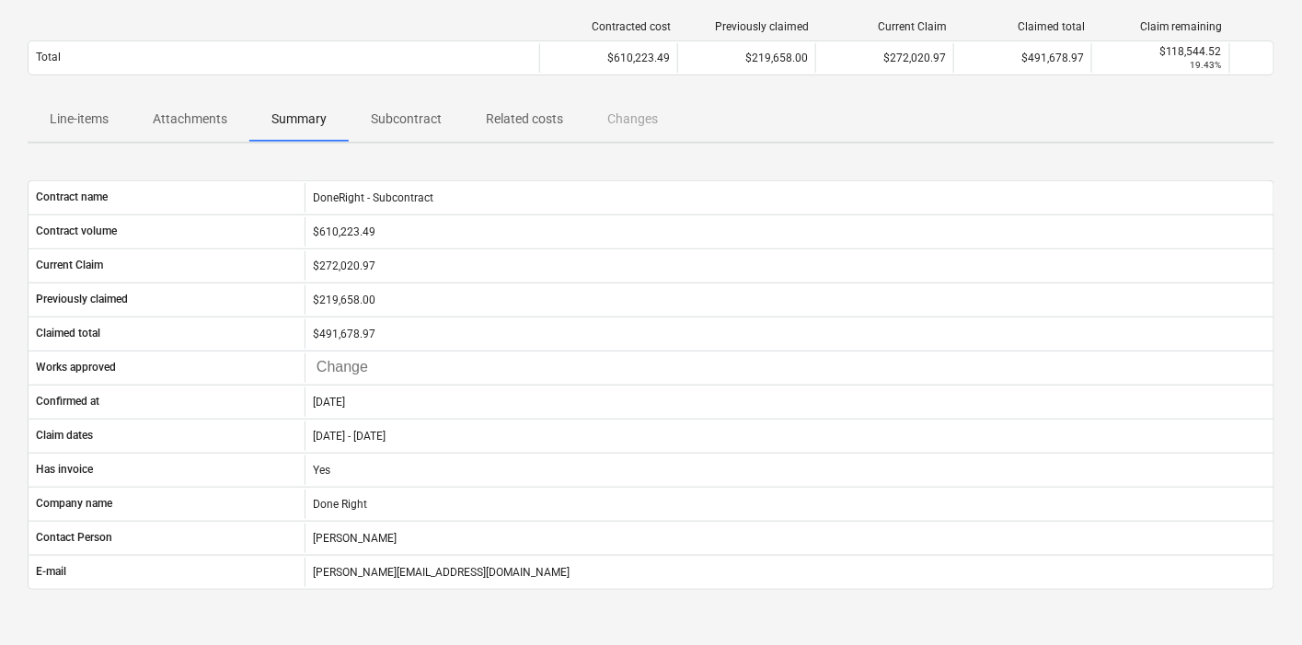
click at [399, 126] on p "Subcontract" at bounding box center [406, 119] width 71 height 19
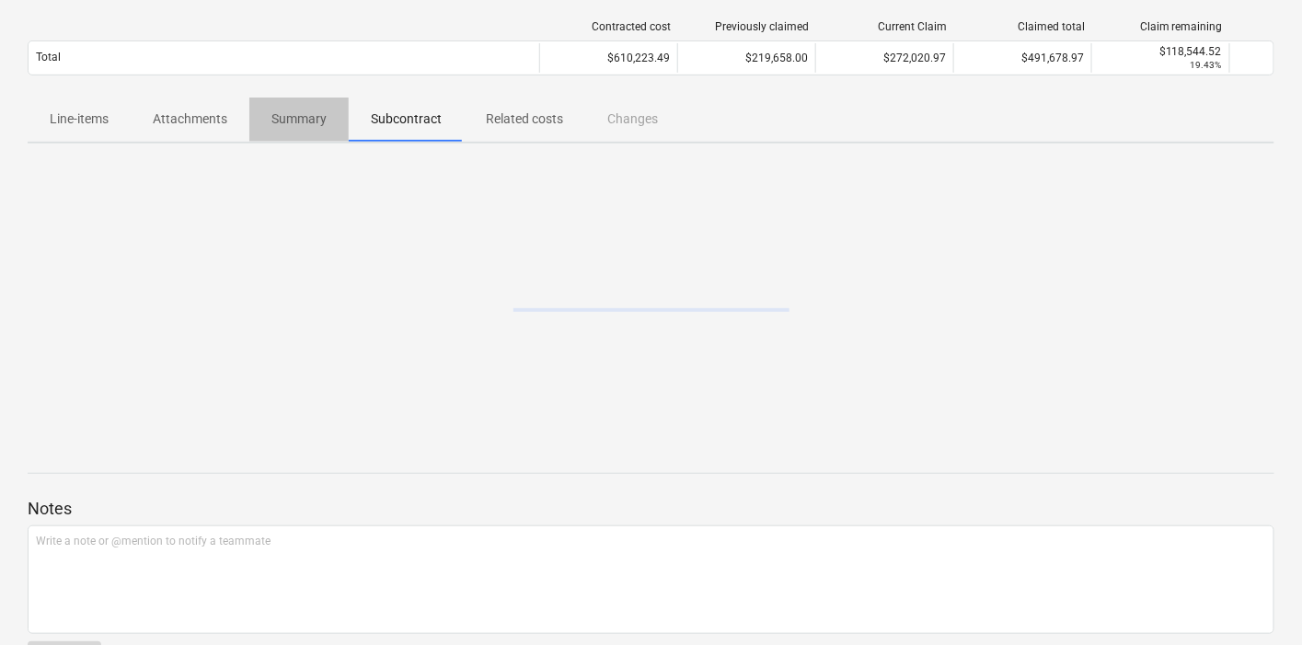
drag, startPoint x: 256, startPoint y: 135, endPoint x: 189, endPoint y: 133, distance: 67.2
click at [255, 135] on button "Summary" at bounding box center [298, 120] width 99 height 44
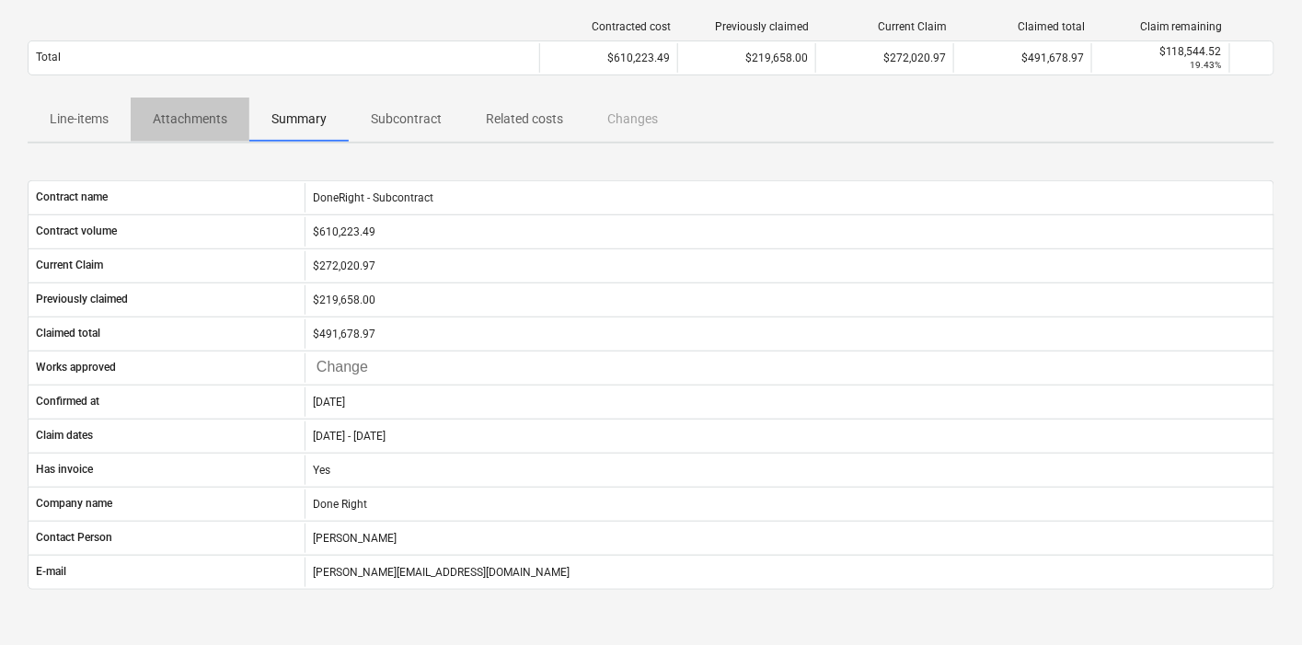
click at [189, 133] on span "Attachments" at bounding box center [190, 119] width 119 height 30
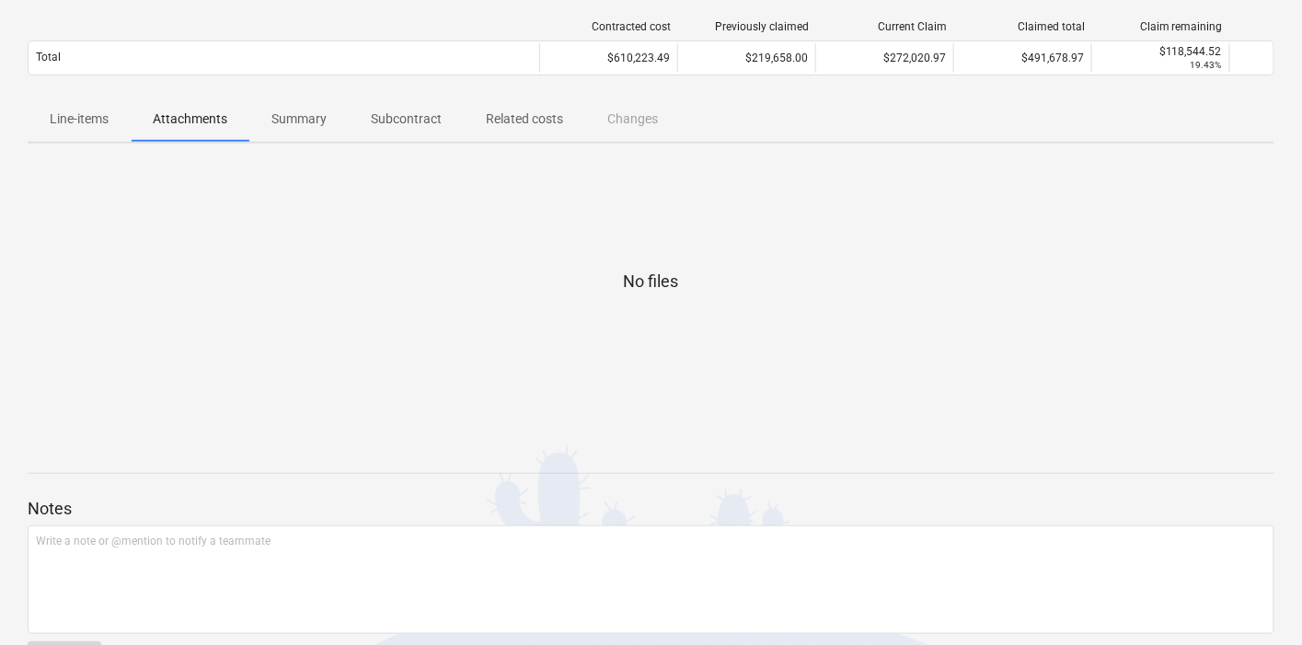
drag, startPoint x: 547, startPoint y: 140, endPoint x: 512, endPoint y: 130, distance: 36.4
click at [520, 130] on div "DoneRight - Claim 2 Confirmed notes Notes business View subcontractor delete Ch…" at bounding box center [651, 293] width 1302 height 827
click at [617, 103] on div "Line-items Attachments Summary Subcontract Related costs Changes" at bounding box center [651, 120] width 1247 height 44
click at [525, 107] on span "Related costs" at bounding box center [524, 119] width 121 height 30
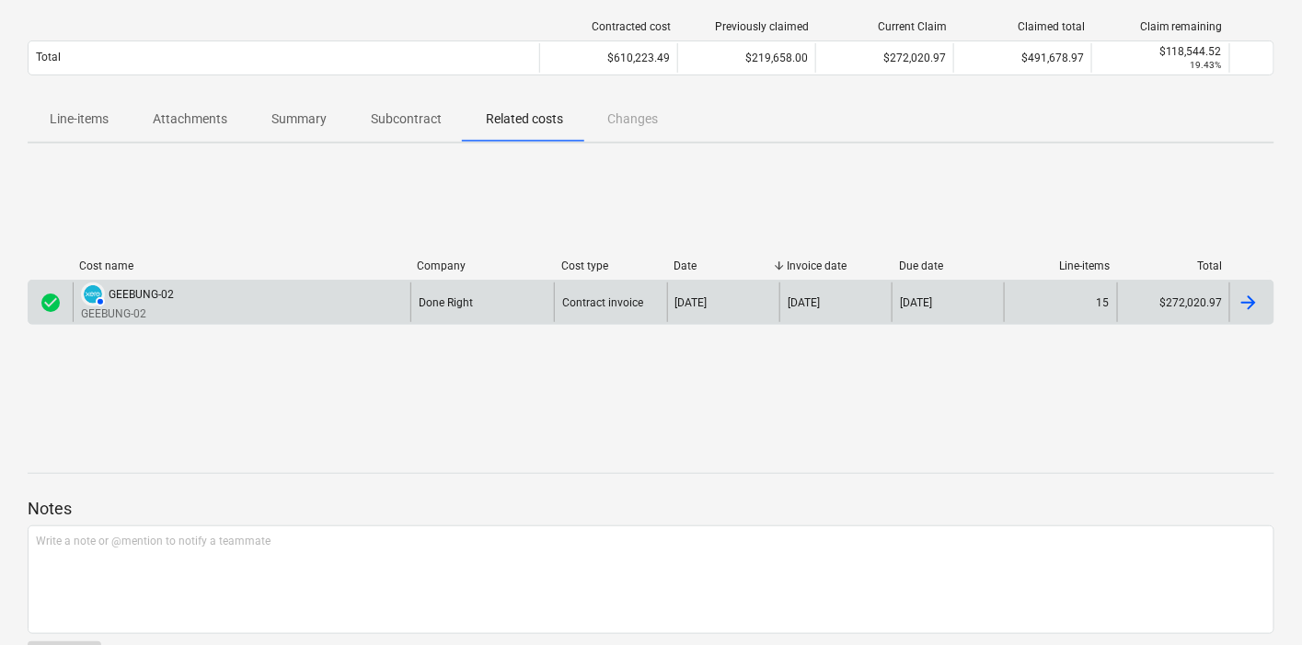
click at [288, 285] on div "AUTHORISED GEEBUNG-02 GEEBUNG-02" at bounding box center [242, 303] width 338 height 40
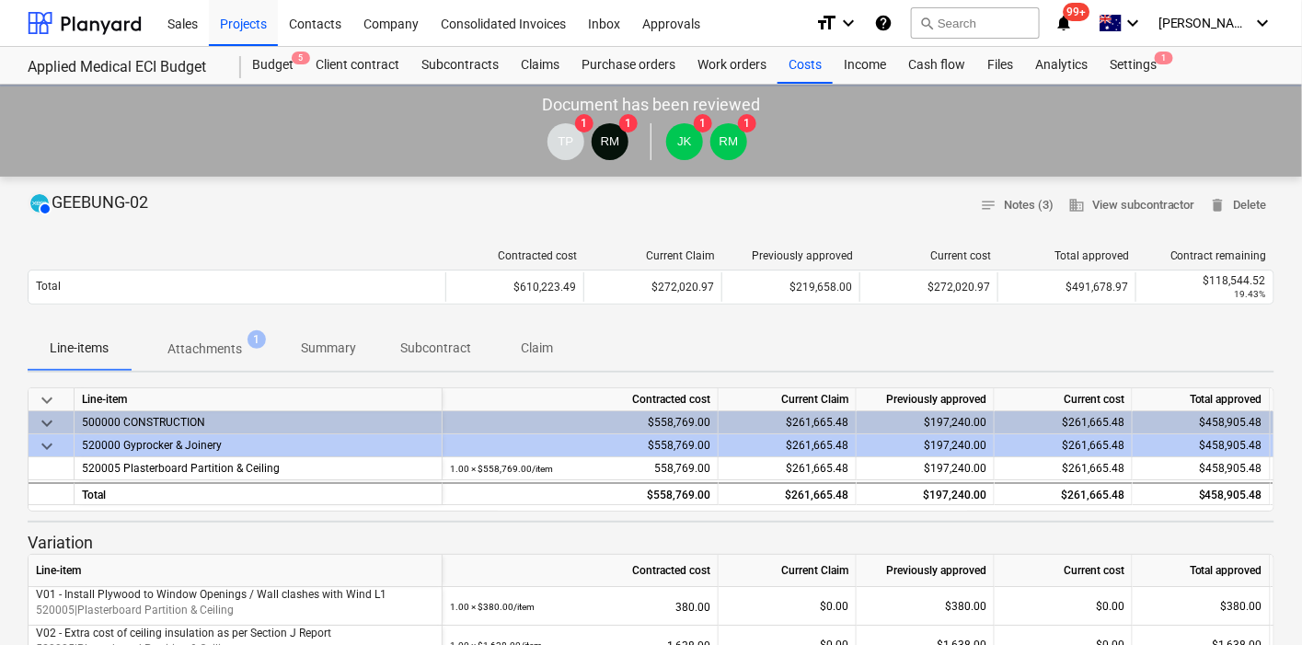
click at [225, 260] on div at bounding box center [237, 255] width 419 height 13
click at [246, 353] on span "Attachments 1" at bounding box center [205, 349] width 104 height 19
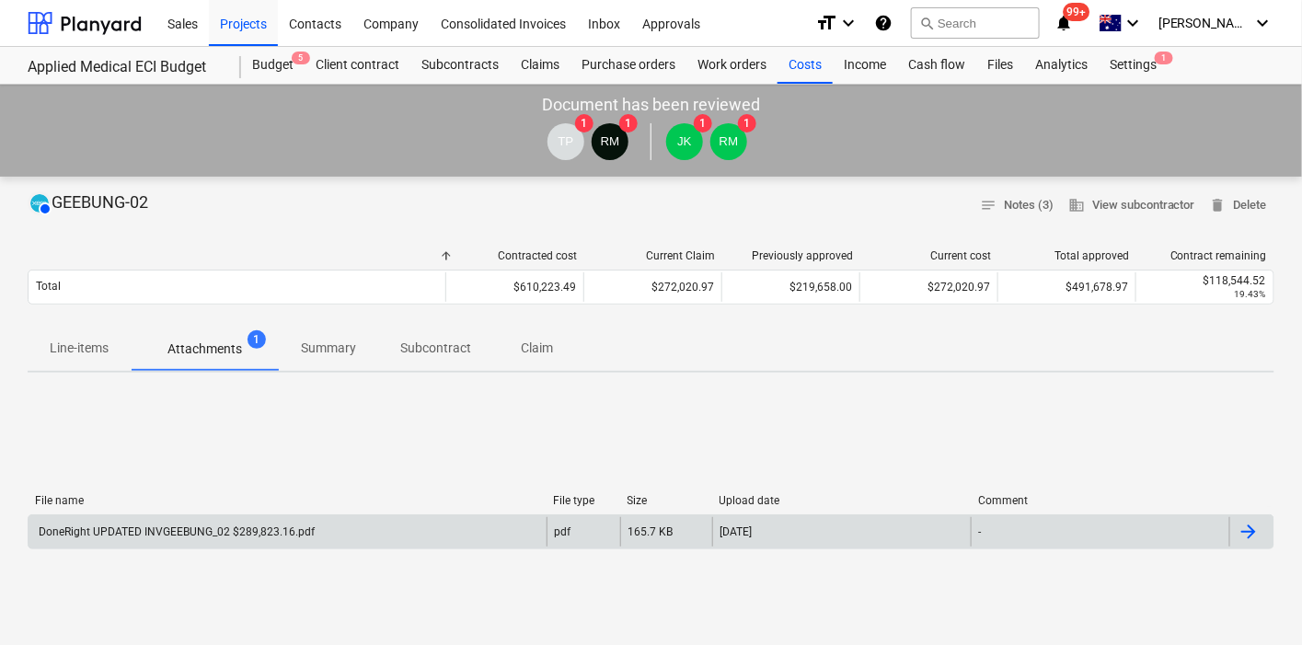
click at [247, 526] on div "DoneRight UPDATED INVGEEBUNG_02 $289,823.16.pdf" at bounding box center [175, 532] width 279 height 13
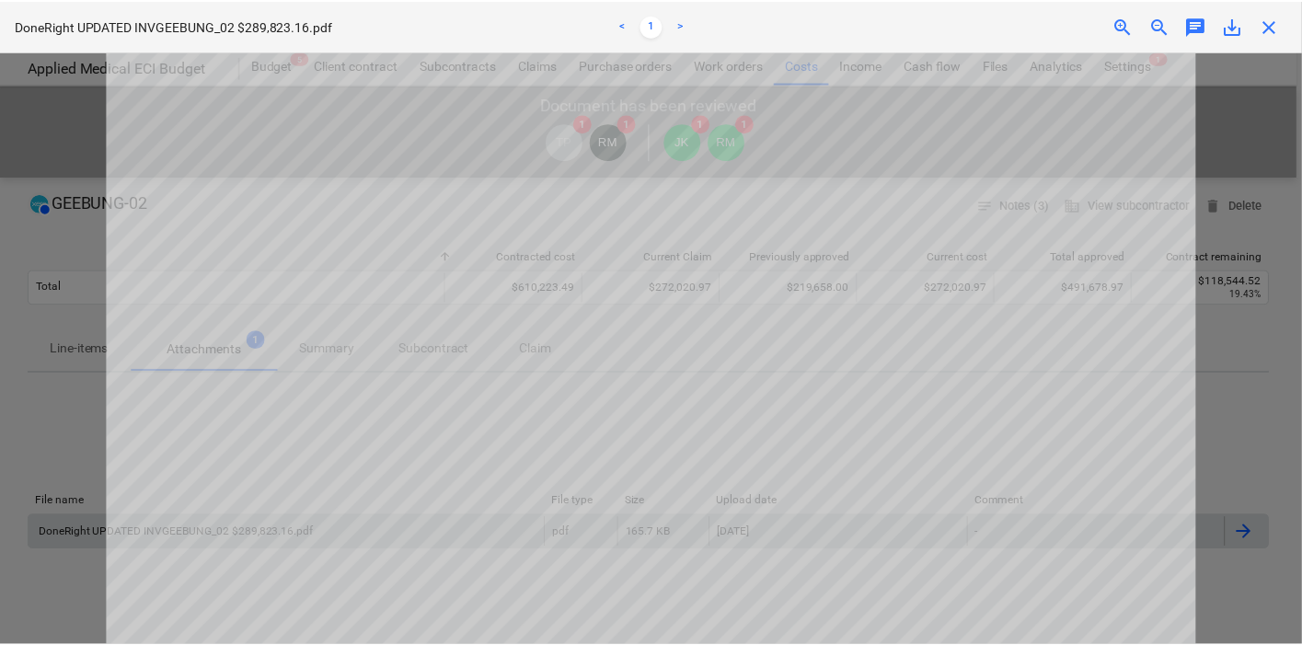
scroll to position [511, 0]
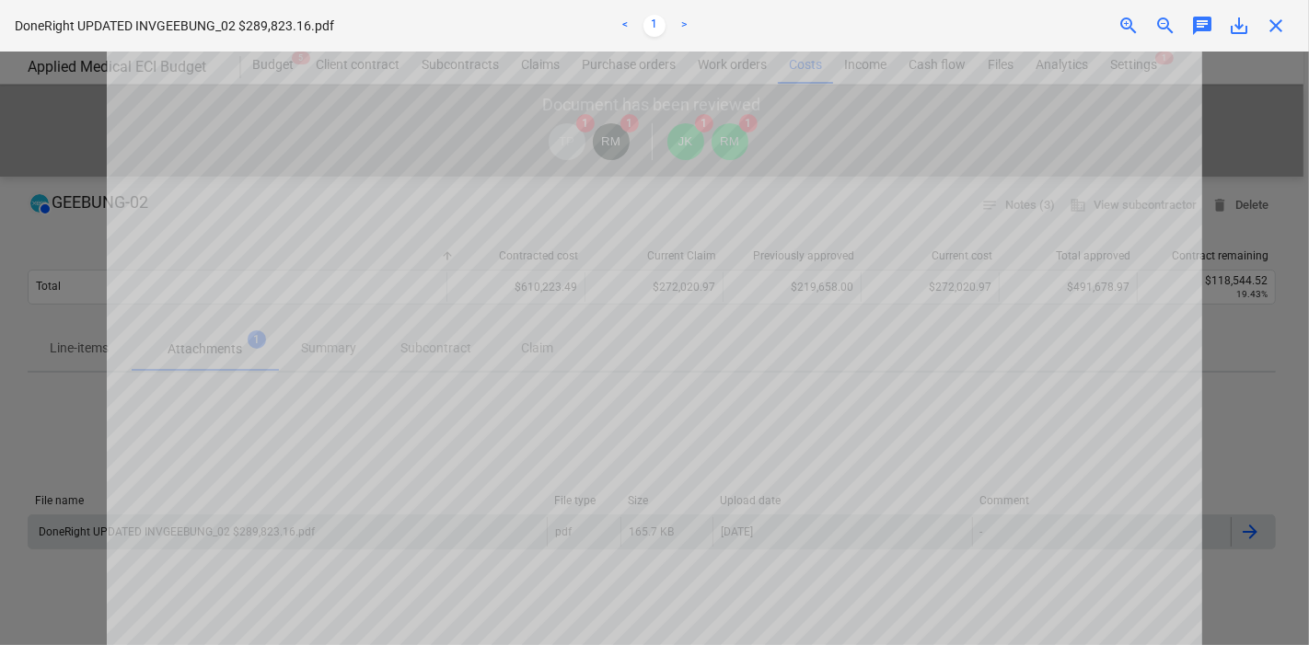
click at [1274, 28] on span "close" at bounding box center [1276, 26] width 22 height 22
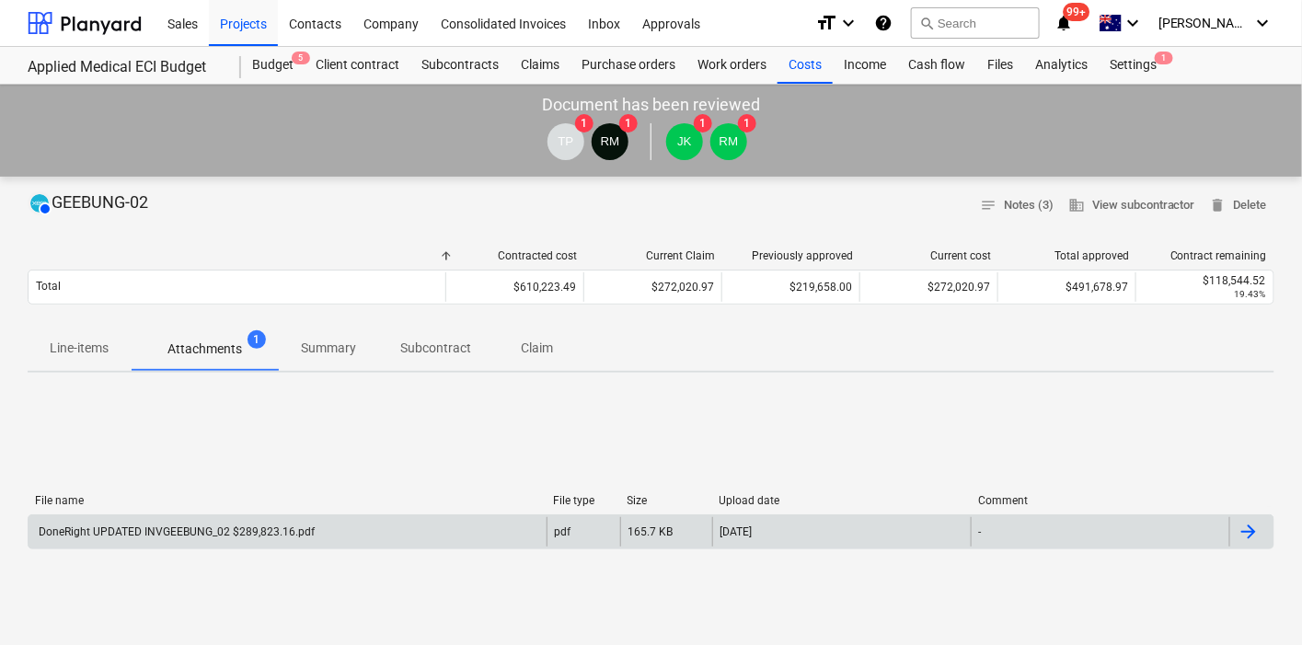
click at [109, 356] on p "Line-items" at bounding box center [79, 348] width 59 height 19
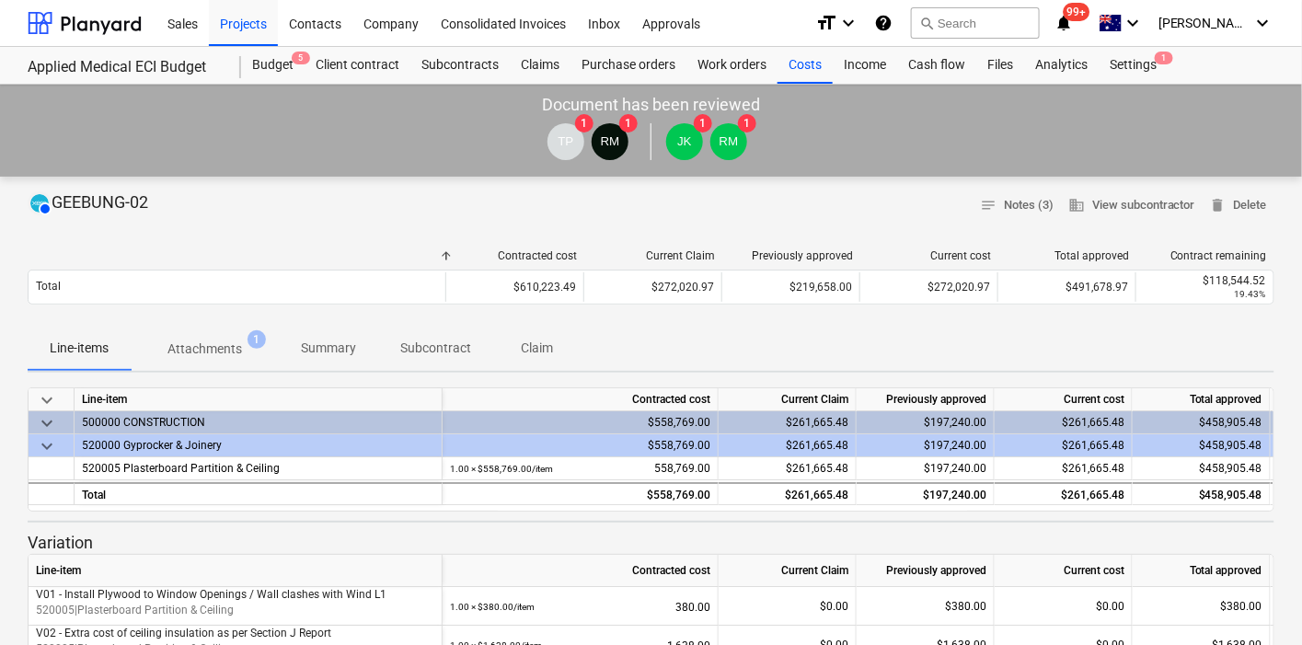
click at [197, 352] on p "Attachments" at bounding box center [205, 349] width 75 height 19
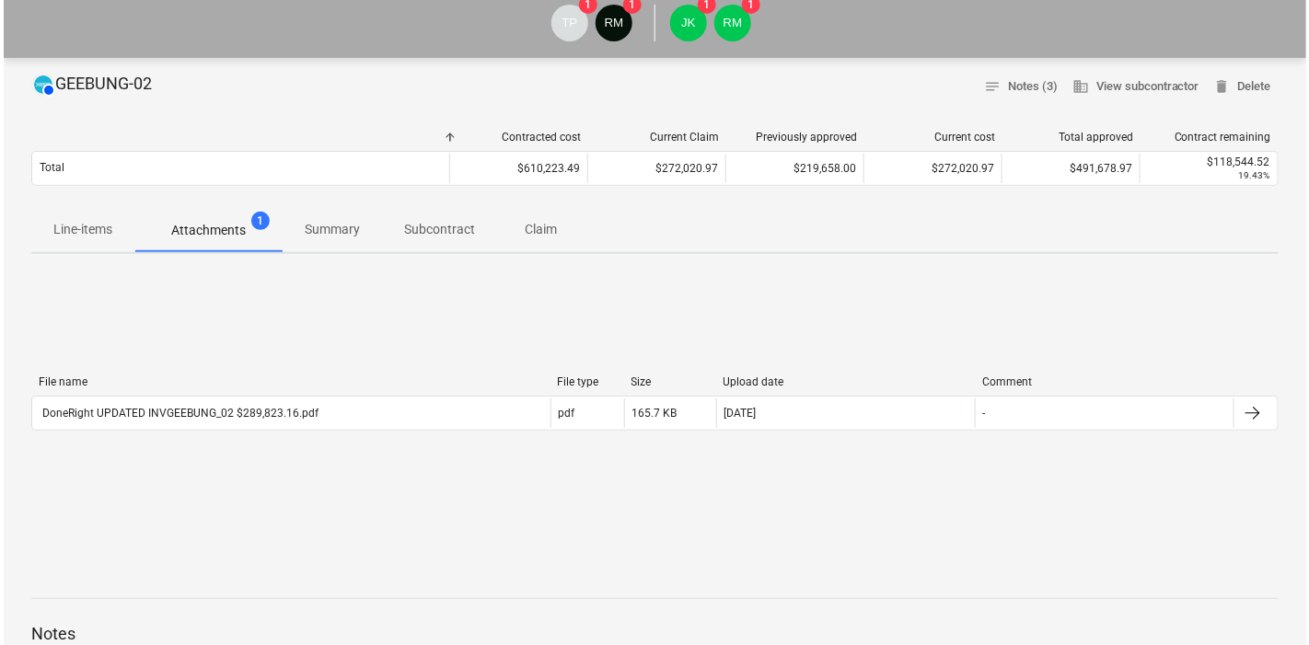
scroll to position [204, 0]
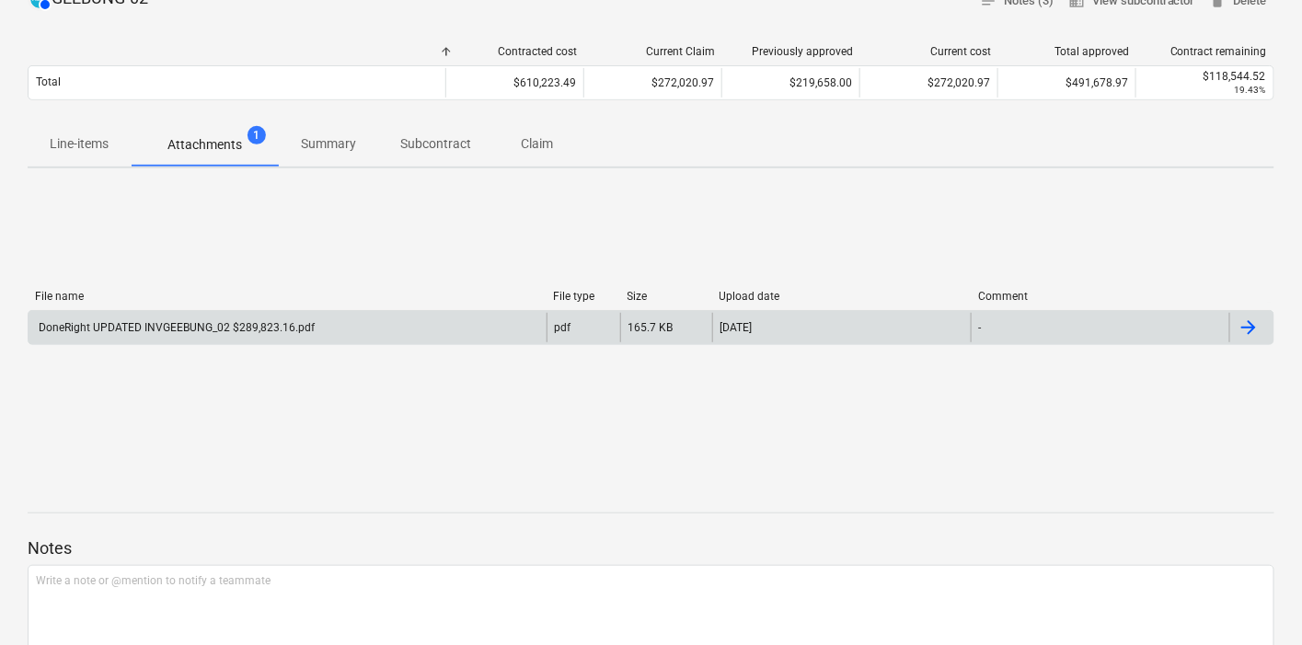
click at [196, 331] on div "DoneRight UPDATED INVGEEBUNG_02 $289,823.16.pdf" at bounding box center [175, 327] width 279 height 13
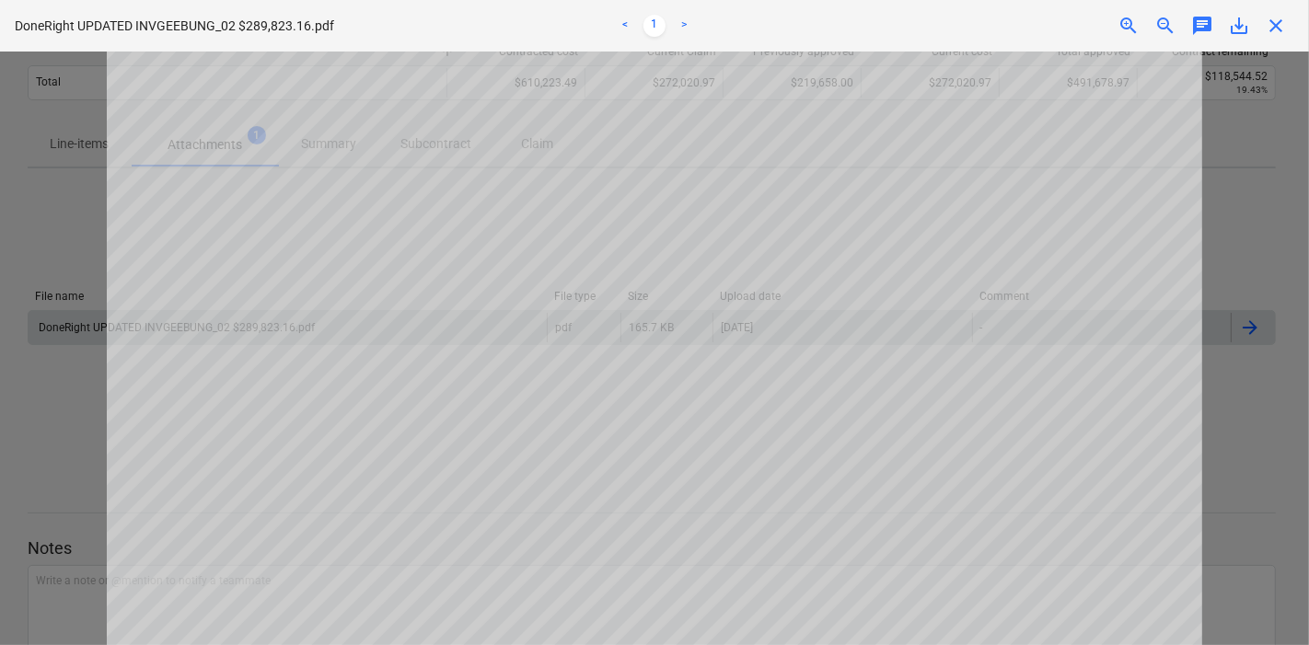
click at [1282, 17] on span "close" at bounding box center [1276, 26] width 22 height 22
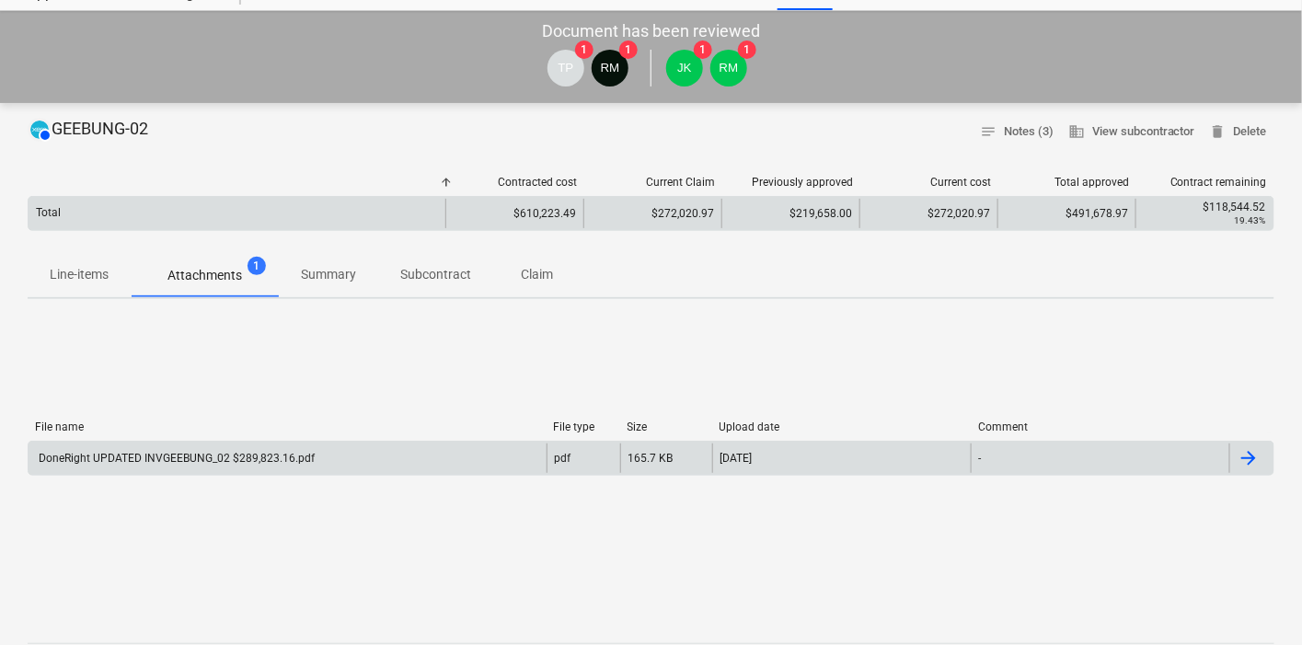
scroll to position [0, 0]
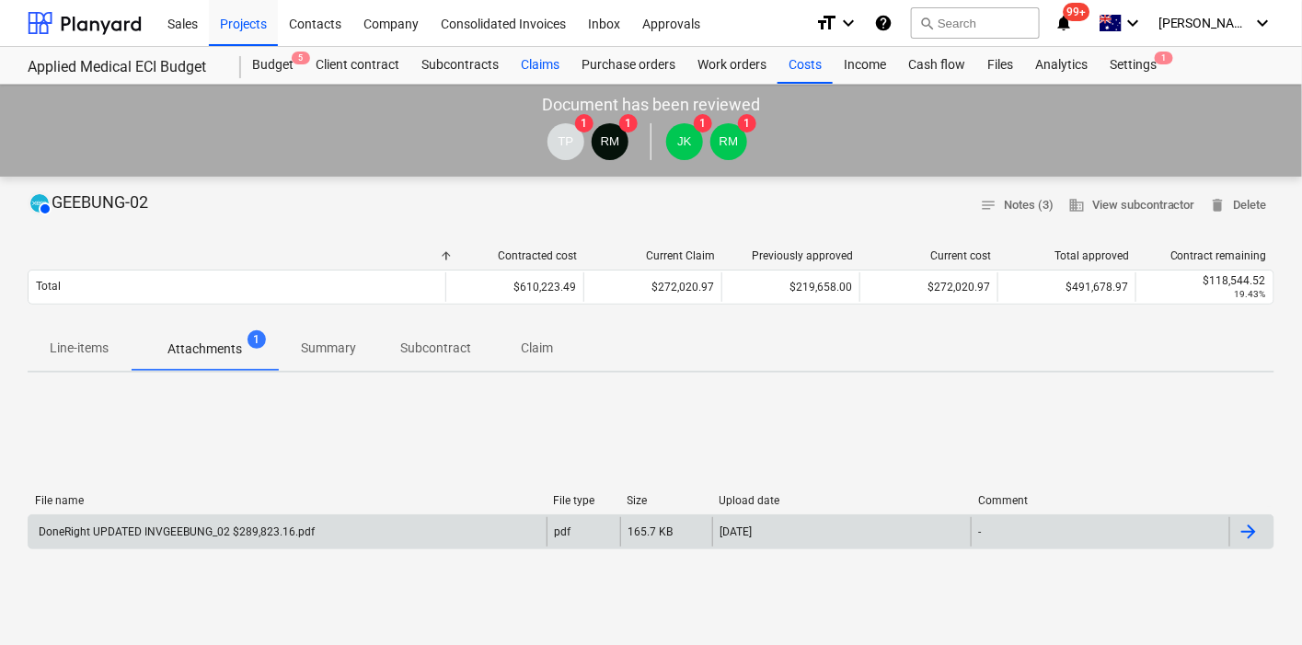
click at [541, 71] on div "Claims" at bounding box center [540, 65] width 61 height 37
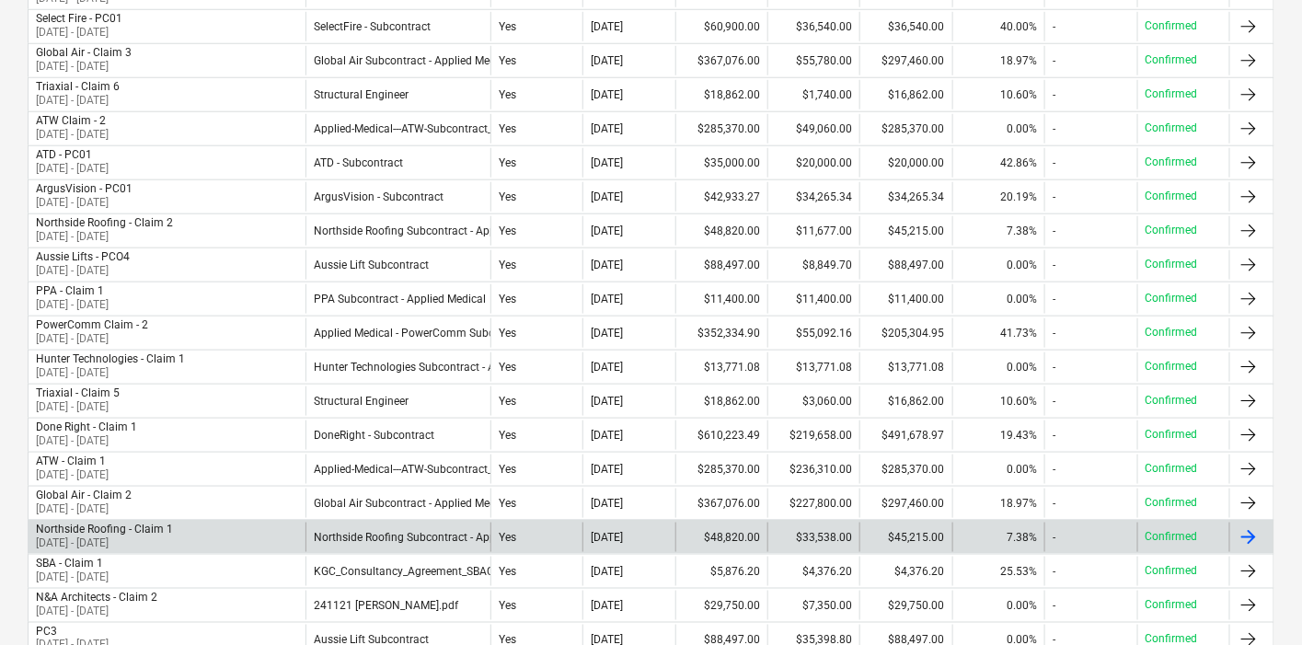
scroll to position [613, 0]
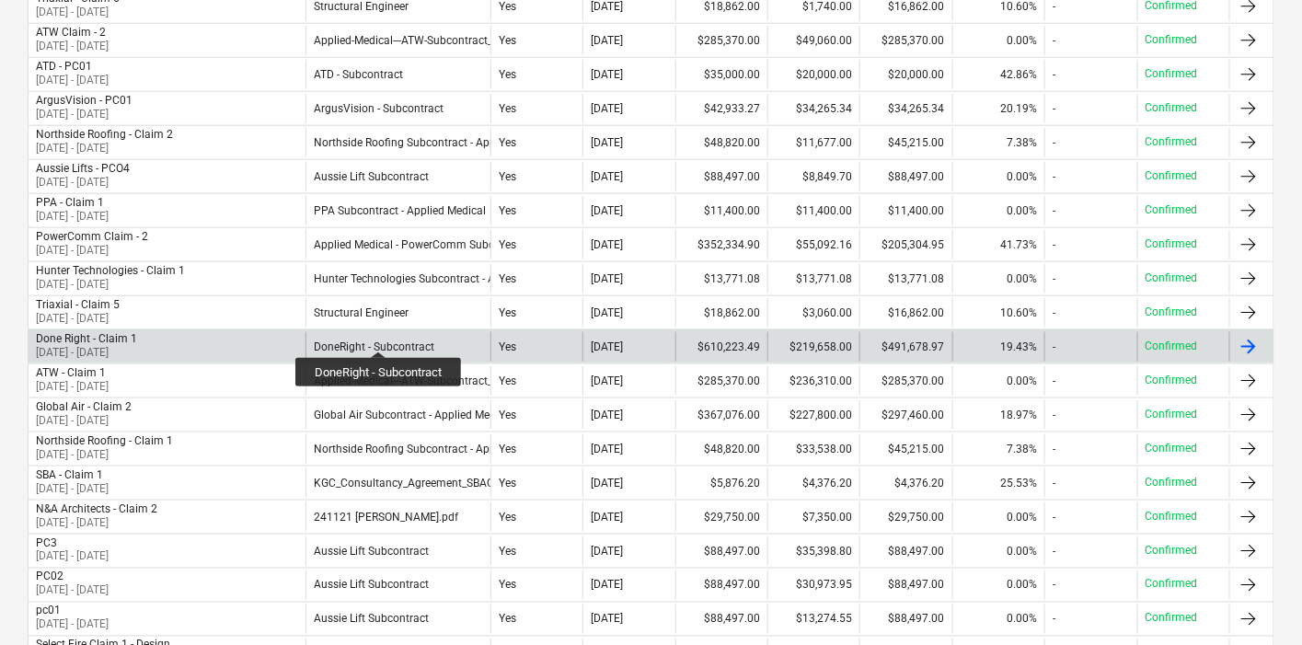
click at [379, 341] on div "DoneRight - Subcontract" at bounding box center [374, 347] width 121 height 13
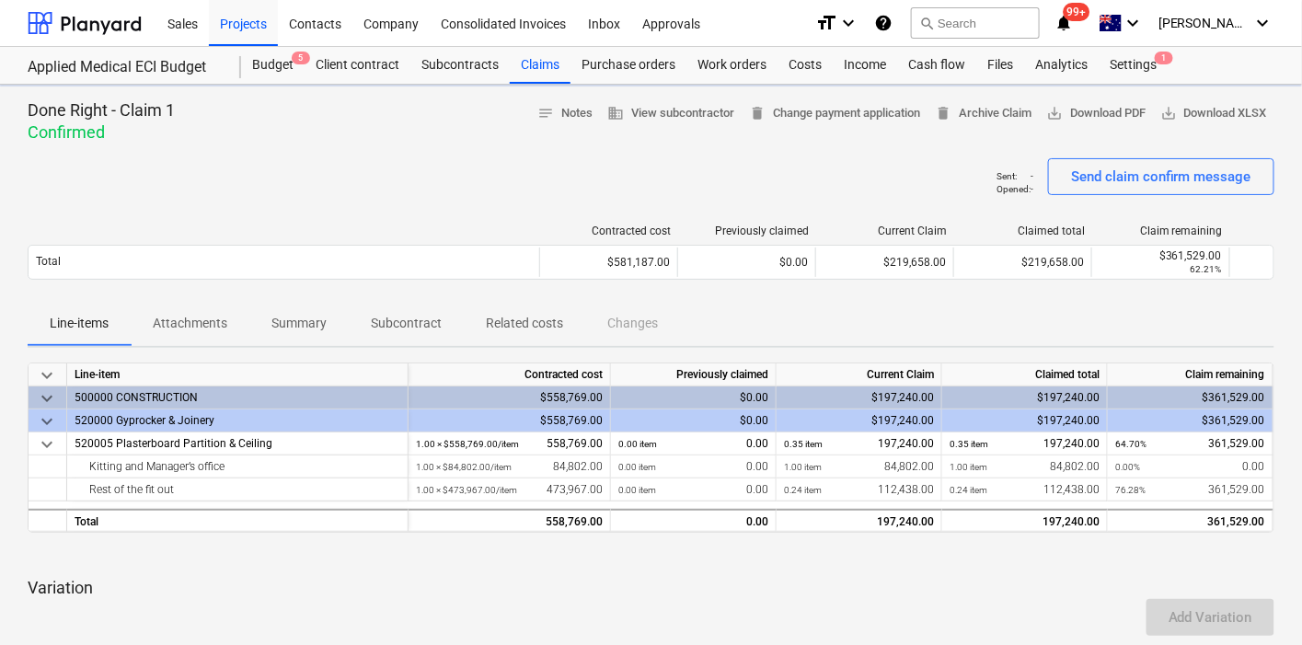
click at [213, 316] on p "Attachments" at bounding box center [190, 323] width 75 height 19
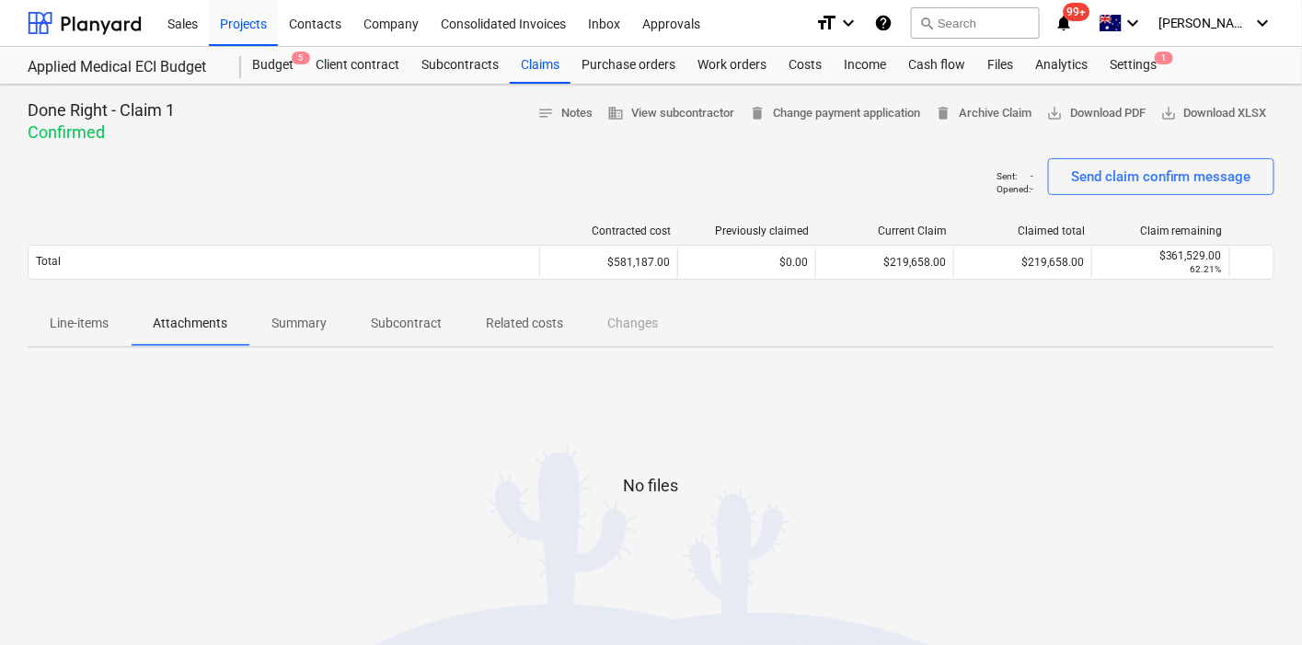
click at [257, 185] on div "Sent : - Opened : - Send claim confirm message" at bounding box center [651, 184] width 1247 height 52
click at [118, 332] on span "Line-items" at bounding box center [79, 323] width 103 height 30
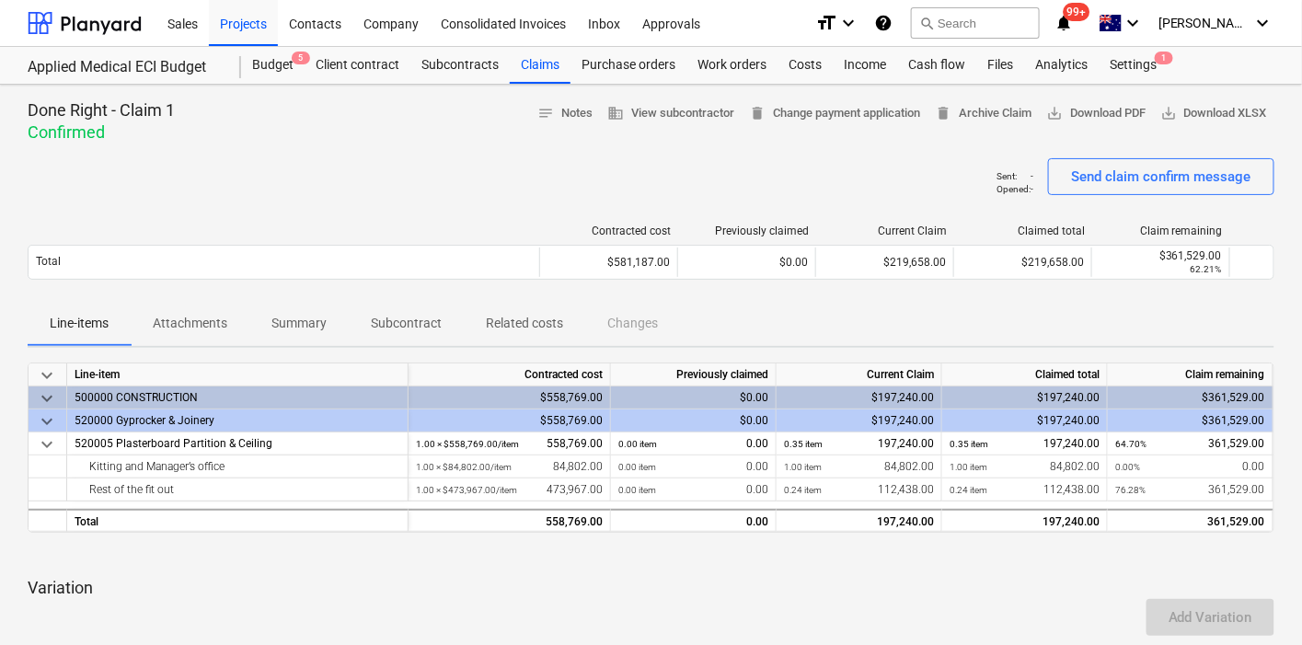
click at [346, 219] on div "Contracted cost Previously claimed Current Claim Claimed total Claim remaining …" at bounding box center [651, 256] width 1247 height 92
click at [213, 318] on p "Attachments" at bounding box center [190, 323] width 75 height 19
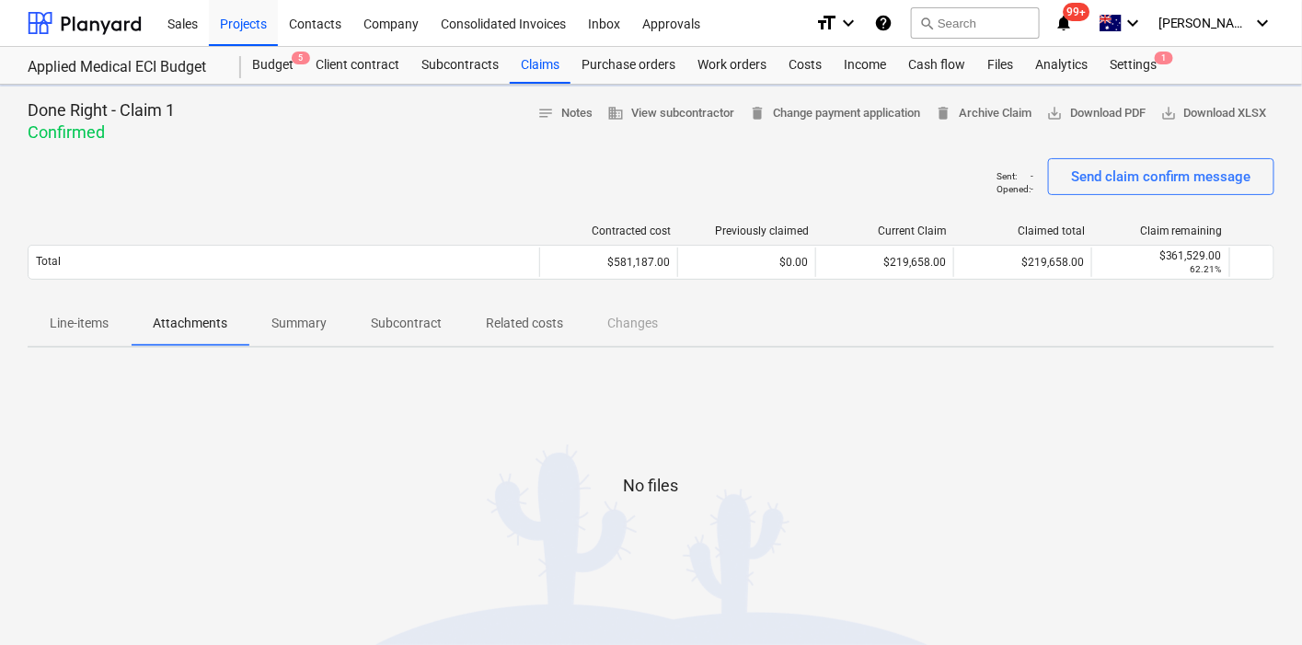
click at [133, 329] on span "Attachments" at bounding box center [190, 323] width 119 height 30
drag, startPoint x: 125, startPoint y: 322, endPoint x: 149, endPoint y: 283, distance: 45.5
click at [124, 322] on span "Line-items" at bounding box center [79, 323] width 103 height 30
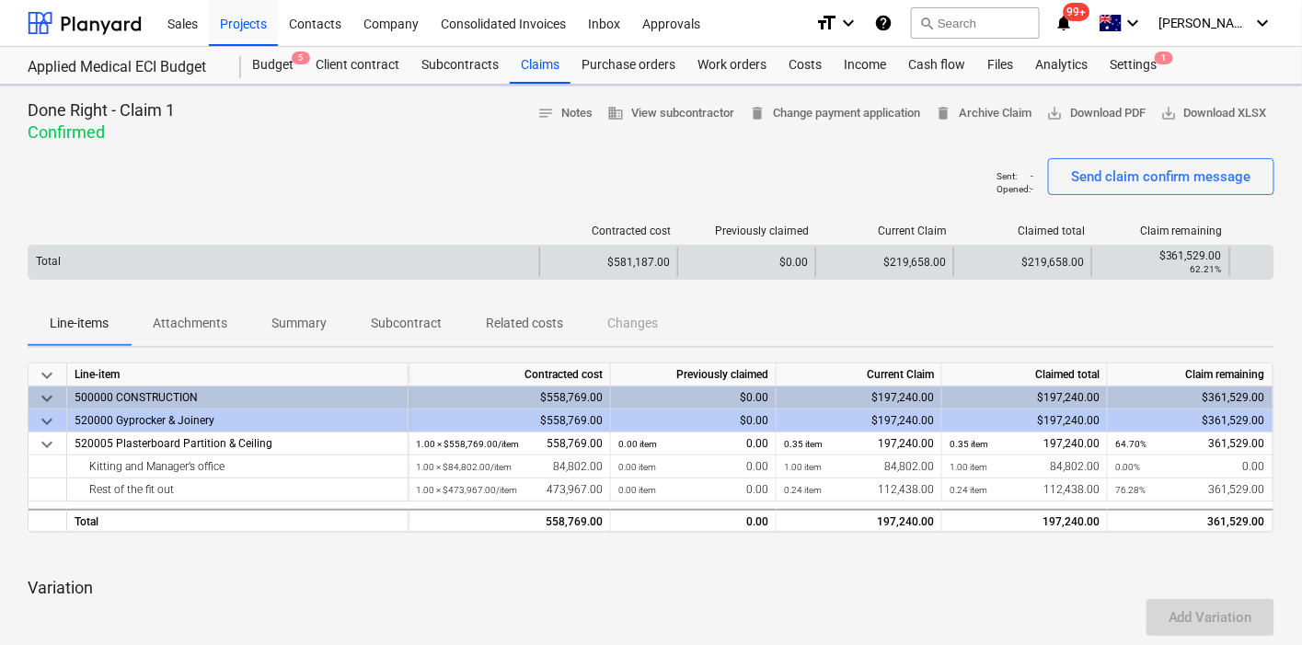
drag, startPoint x: 163, startPoint y: 253, endPoint x: 171, endPoint y: 246, distance: 11.1
click at [169, 248] on div "Total" at bounding box center [284, 262] width 511 height 29
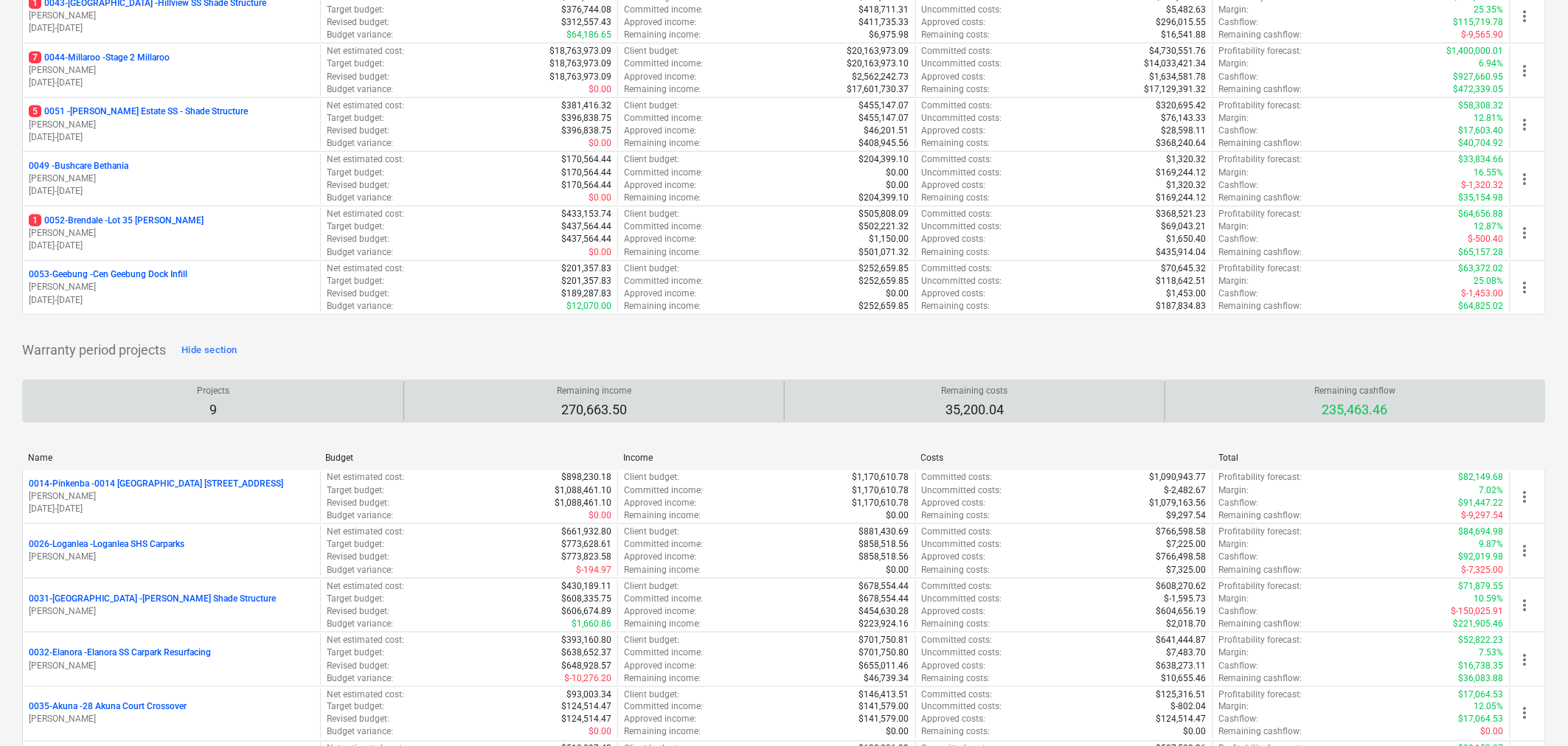
scroll to position [328, 0]
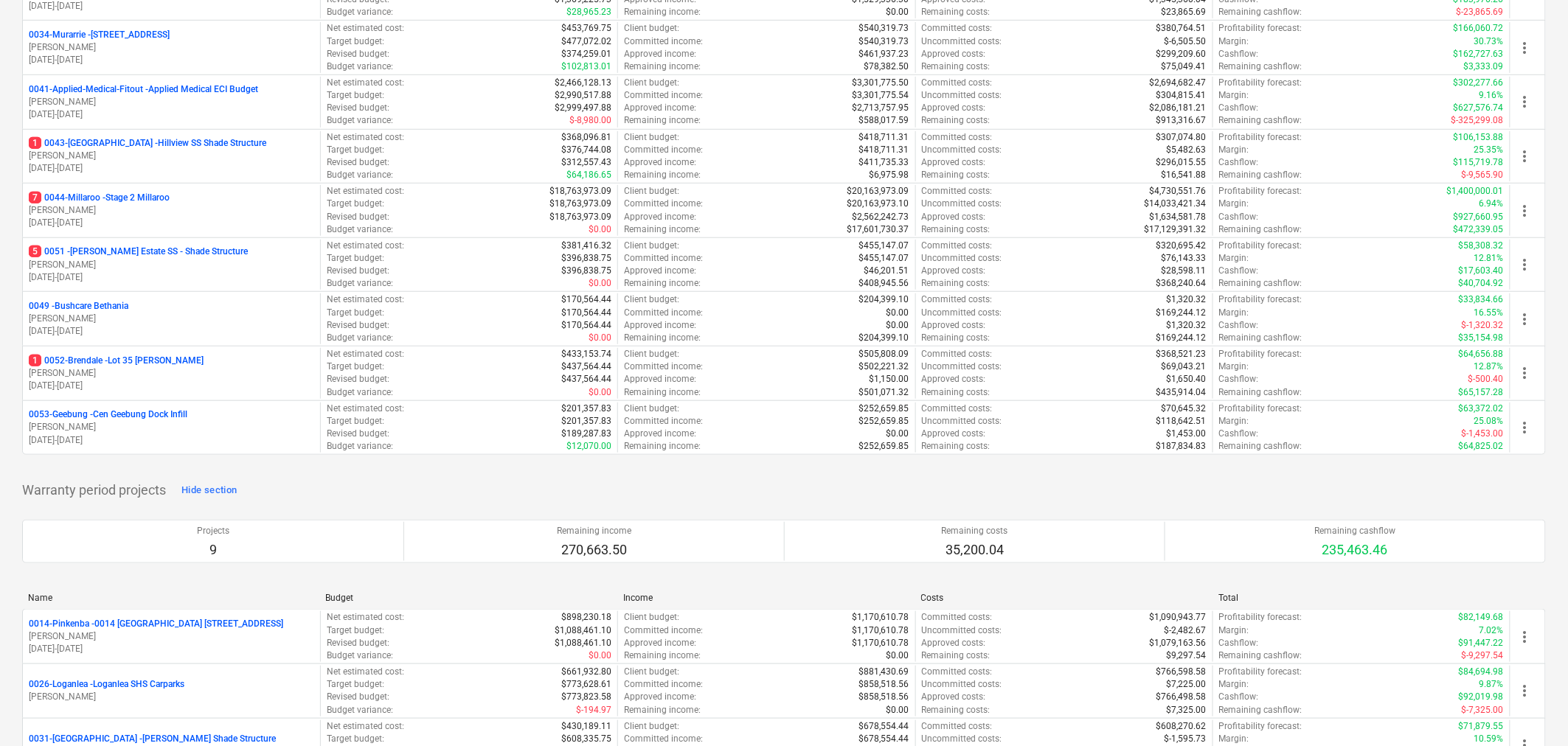
click at [171, 105] on p "[PERSON_NAME]" at bounding box center [171, 103] width 285 height 13
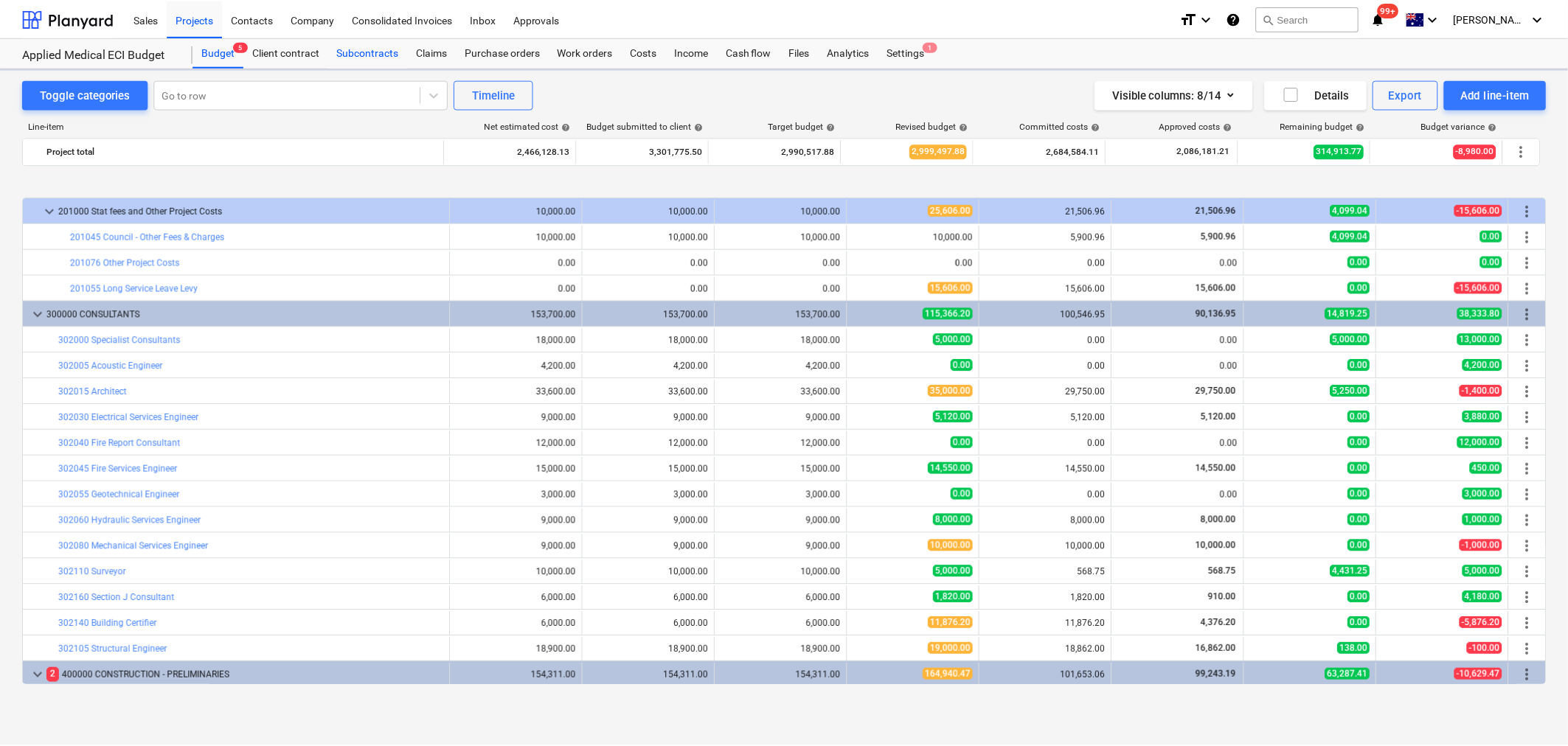
scroll to position [72, 0]
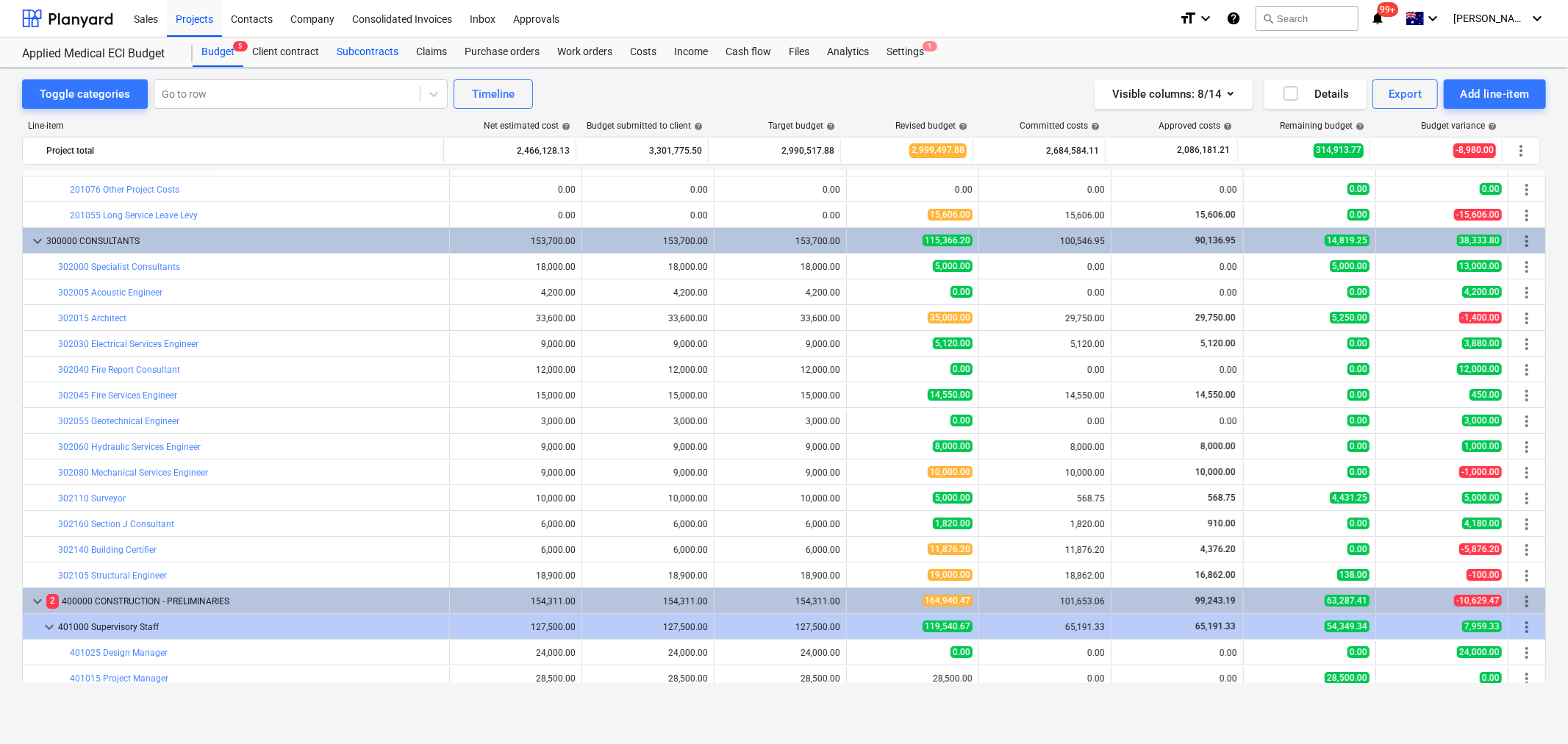
click at [371, 59] on div "Subcontracts" at bounding box center [367, 52] width 79 height 30
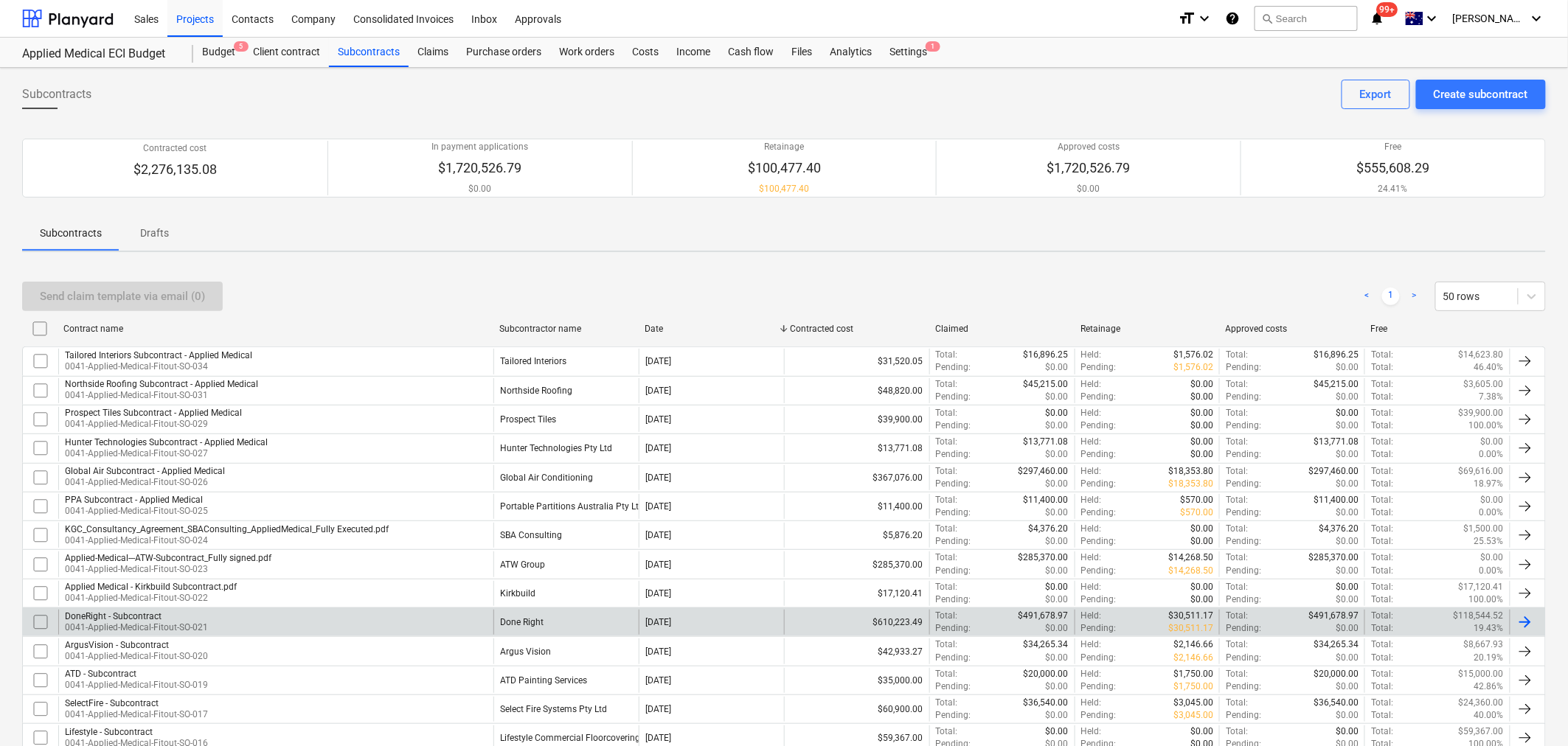
click at [360, 627] on div "DoneRight - Subcontract 0041-Applied-Medical-Fitout-SO-021" at bounding box center [276, 622] width 435 height 25
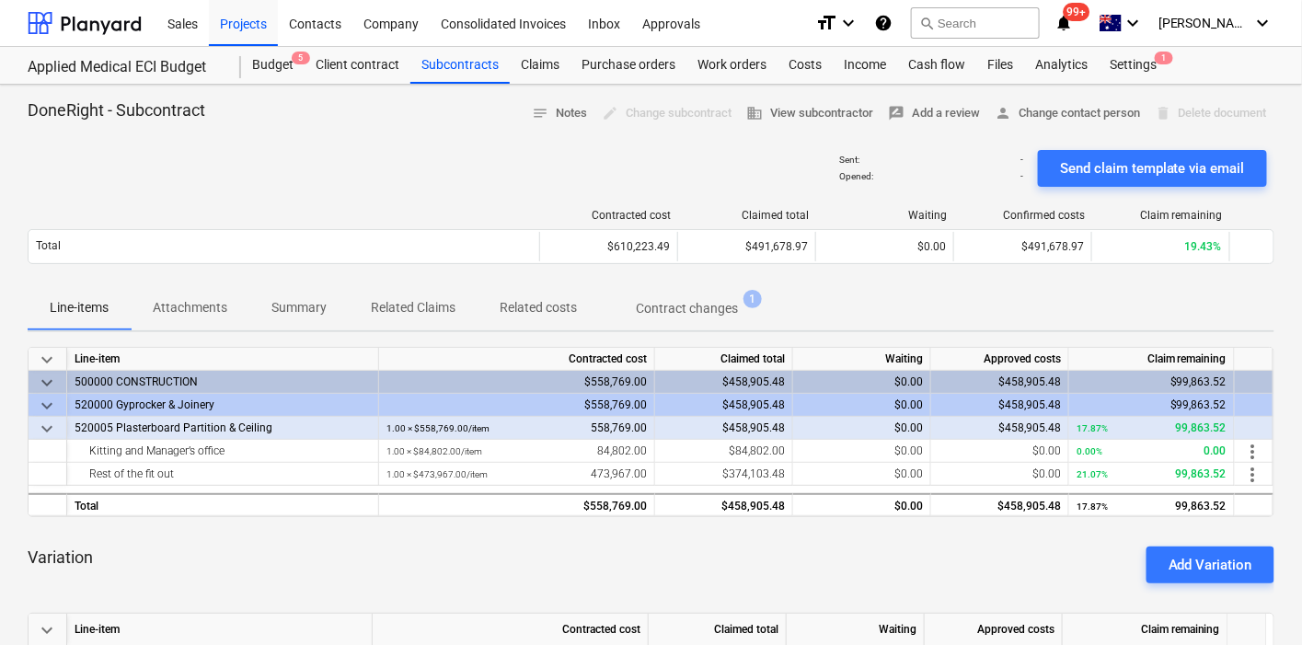
click at [450, 128] on div at bounding box center [651, 135] width 1247 height 15
click at [789, 19] on div "Sales Projects Contacts Company Consolidated Invoices Inbox Approvals" at bounding box center [478, 23] width 644 height 46
